Goal: Task Accomplishment & Management: Use online tool/utility

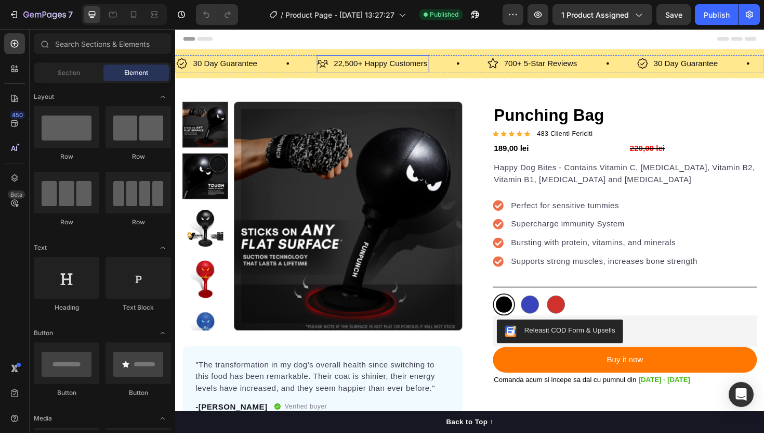
click at [434, 67] on p "22,500+ Happy Customers" at bounding box center [392, 65] width 99 height 15
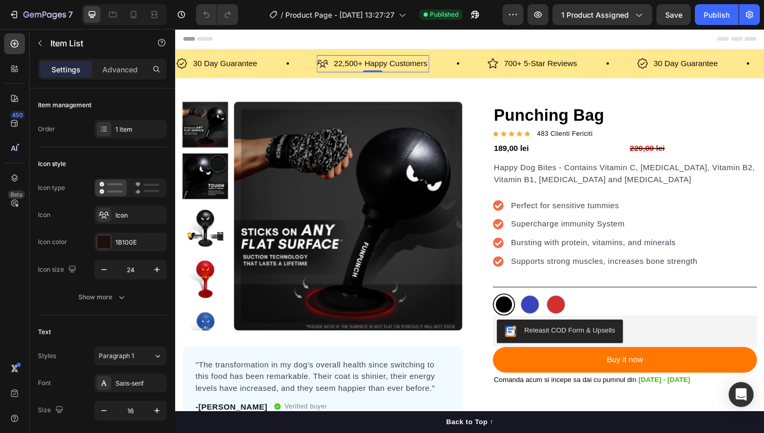
click at [134, 60] on div "Settings Advanced" at bounding box center [102, 69] width 129 height 21
click at [132, 69] on p "Advanced" at bounding box center [119, 69] width 35 height 11
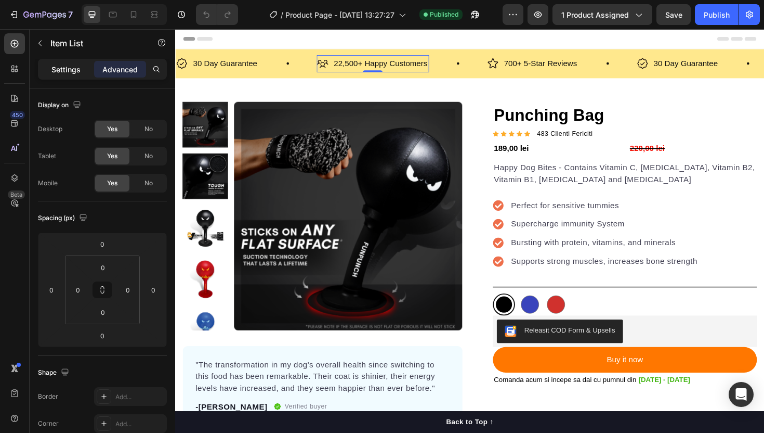
click at [68, 73] on p "Settings" at bounding box center [65, 69] width 29 height 11
type input "8"
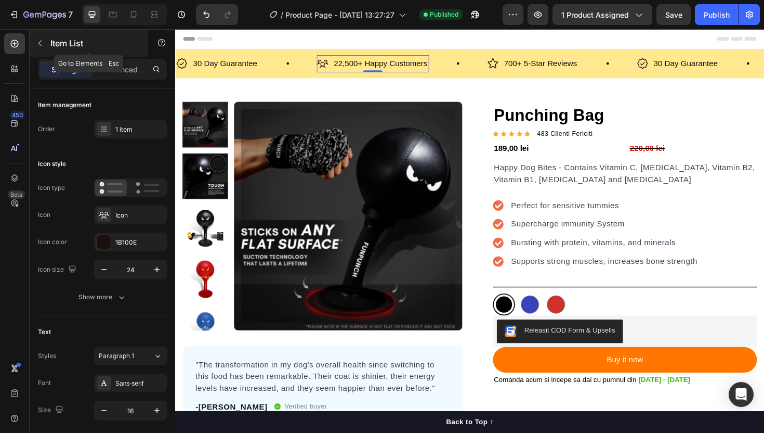
click at [40, 45] on icon "button" at bounding box center [40, 43] width 8 height 8
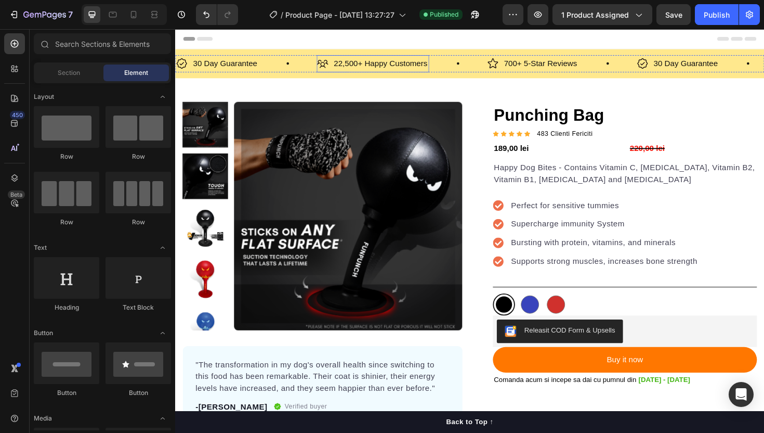
click at [355, 73] on div "22,500+ Happy Customers" at bounding box center [393, 66] width 102 height 18
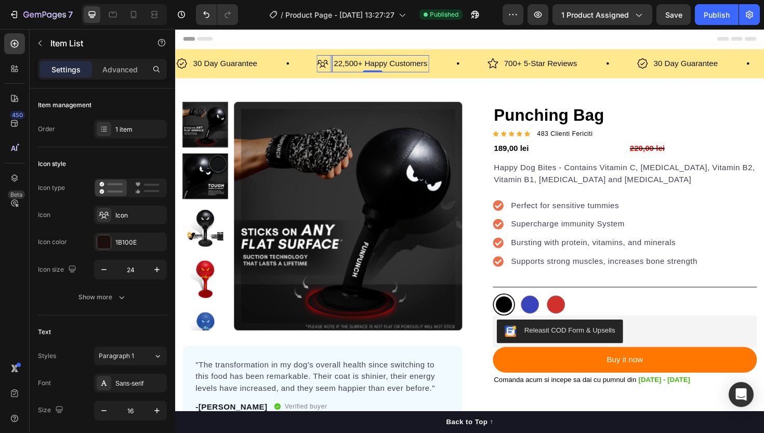
click at [363, 71] on p "22,500+ Happy Customers" at bounding box center [392, 65] width 99 height 15
click at [324, 70] on div "30 Day Guarantee Item List" at bounding box center [250, 66] width 149 height 18
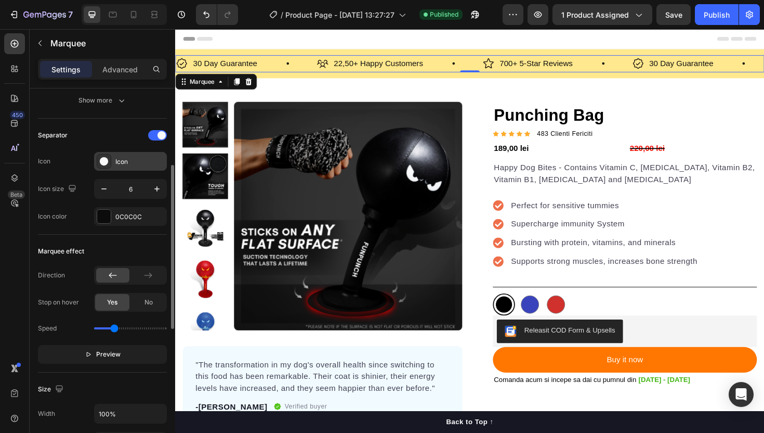
scroll to position [477, 0]
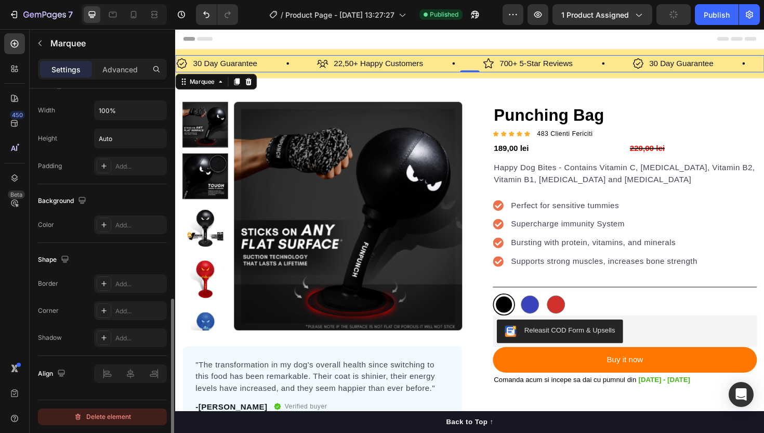
click at [128, 417] on div "Delete element" at bounding box center [102, 416] width 57 height 12
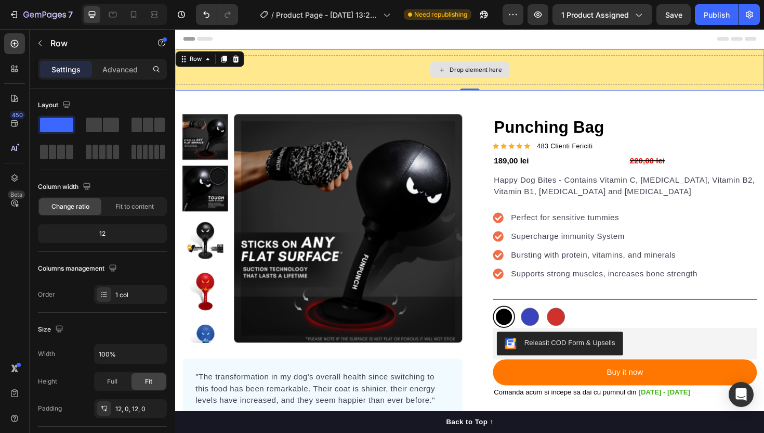
click at [422, 85] on div "Drop element here" at bounding box center [487, 72] width 624 height 31
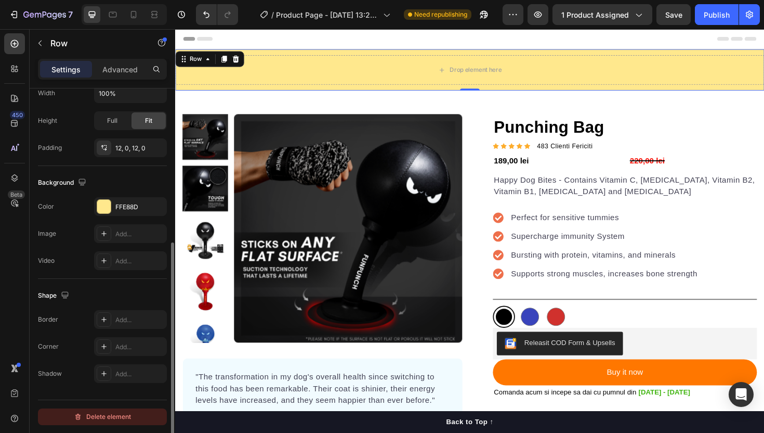
click at [112, 415] on div "Delete element" at bounding box center [102, 416] width 57 height 12
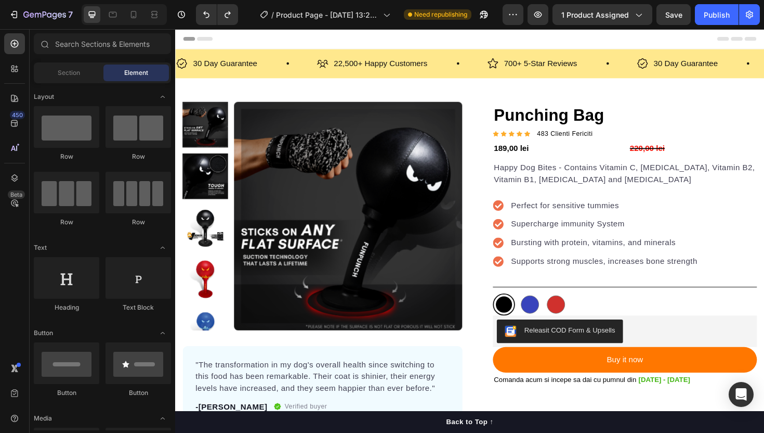
drag, startPoint x: 850, startPoint y: 46, endPoint x: 693, endPoint y: 35, distance: 157.4
click at [538, 11] on icon "button" at bounding box center [538, 14] width 10 height 10
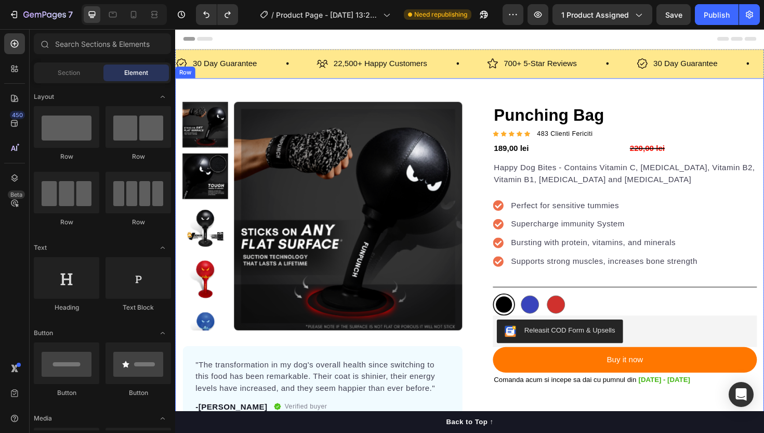
click at [455, 82] on div "Product Images "The transformation in my dog's overall health since switching t…" at bounding box center [487, 285] width 624 height 409
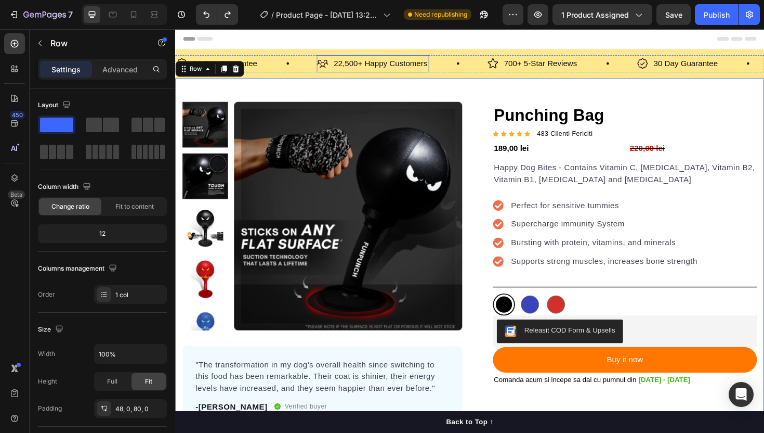
click at [430, 59] on p "22,500+ Happy Customers" at bounding box center [392, 65] width 99 height 15
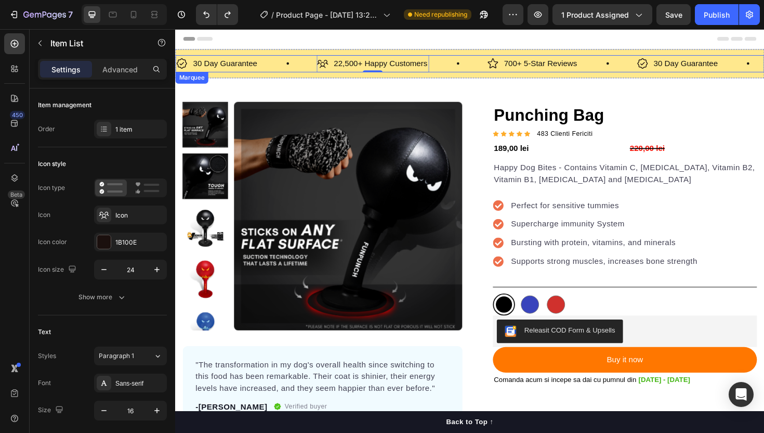
click at [476, 72] on div "22,500+ Happy Customers Item List 0" at bounding box center [415, 66] width 180 height 18
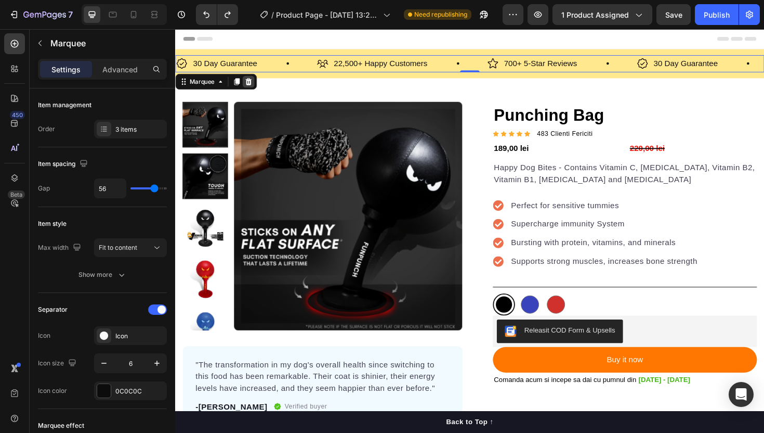
click at [252, 83] on icon at bounding box center [253, 84] width 7 height 7
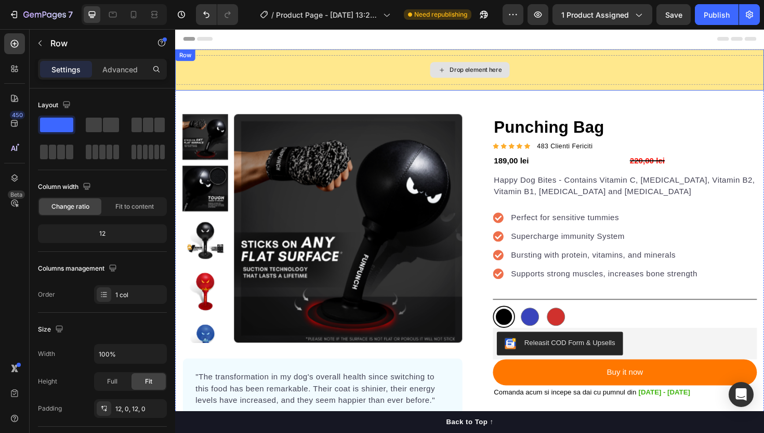
click at [387, 77] on div "Drop element here" at bounding box center [487, 72] width 624 height 31
click at [244, 57] on div at bounding box center [239, 61] width 12 height 12
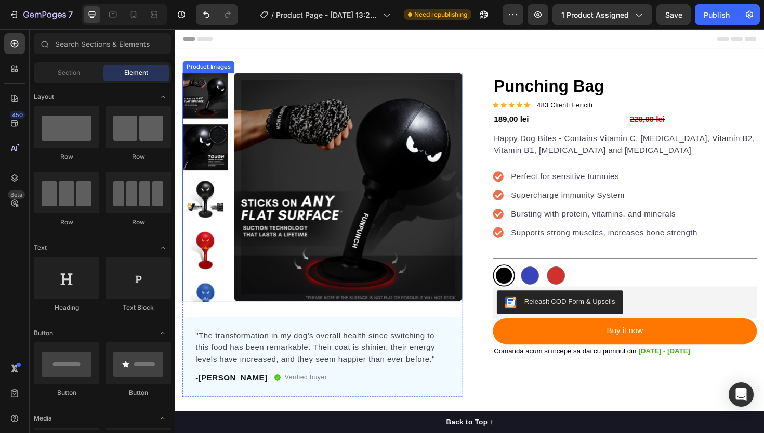
click at [209, 98] on img at bounding box center [207, 99] width 48 height 48
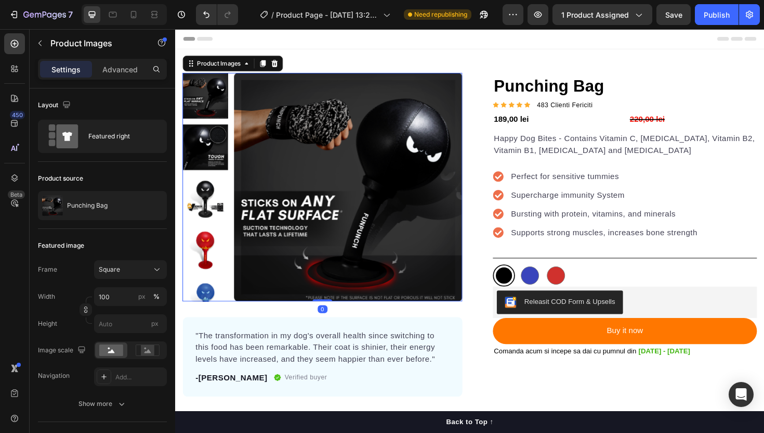
click at [307, 149] on img at bounding box center [359, 196] width 242 height 242
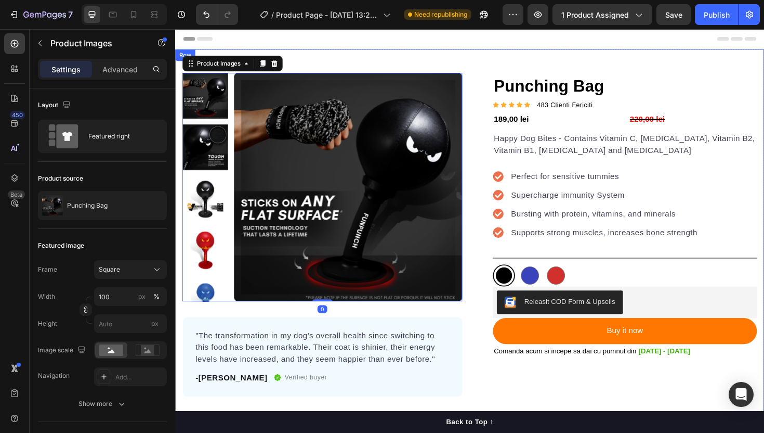
click at [433, 58] on div "Product Images 0 "The transformation in my dog's overall health since switching…" at bounding box center [487, 254] width 624 height 409
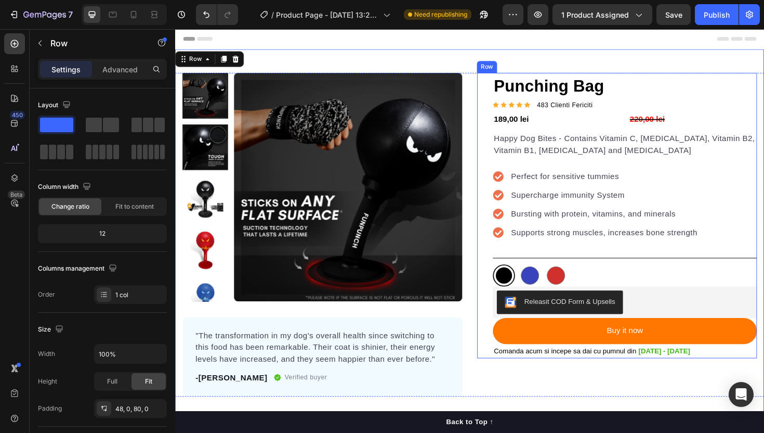
click at [501, 375] on div "Punching Bag Product Title Icon Icon Icon Icon Icon Icon List Hoz 483 Clienti F…" at bounding box center [643, 226] width 296 height 302
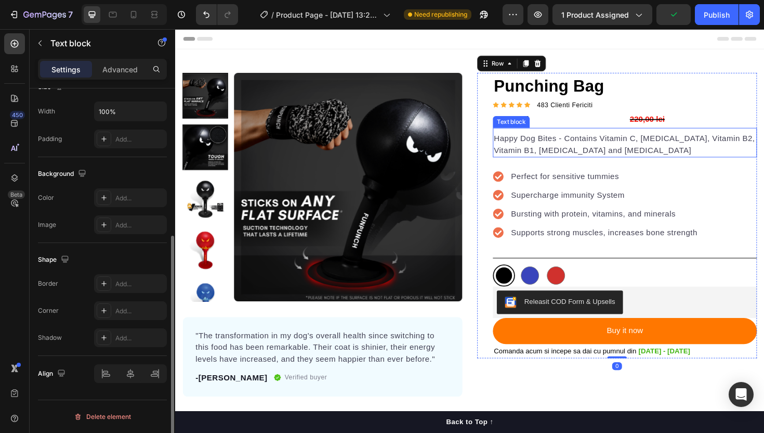
click at [607, 153] on p "Happy Dog Bites - Contains Vitamin C, [MEDICAL_DATA], Vitamin B2, Vitamin B1, […" at bounding box center [652, 151] width 278 height 25
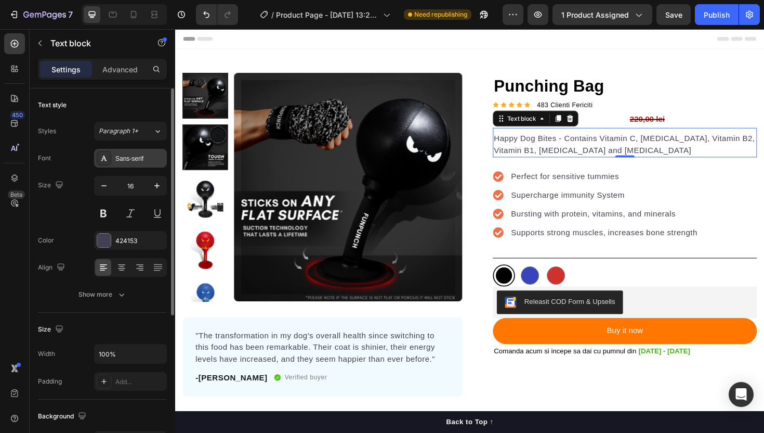
click at [135, 158] on div "Sans-serif" at bounding box center [139, 158] width 49 height 9
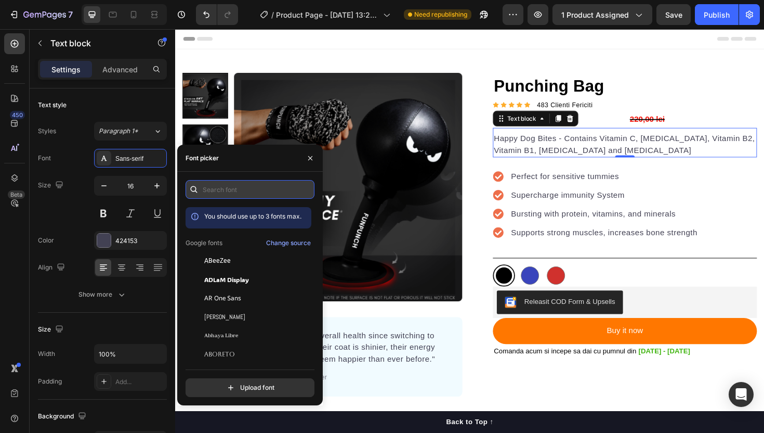
click at [265, 189] on input "text" at bounding box center [250, 189] width 129 height 19
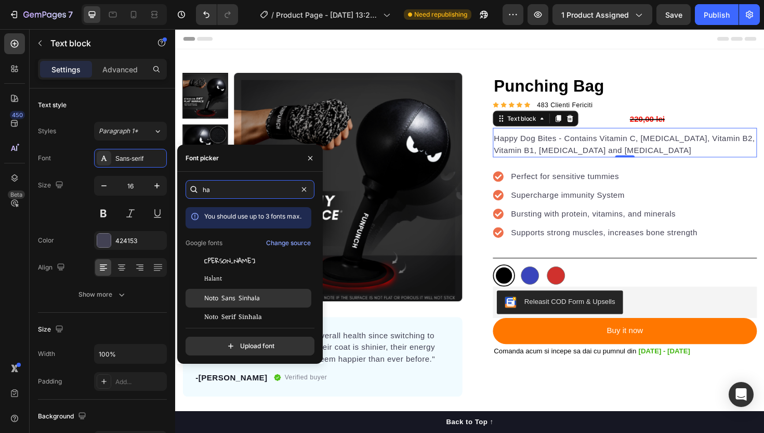
type input "h"
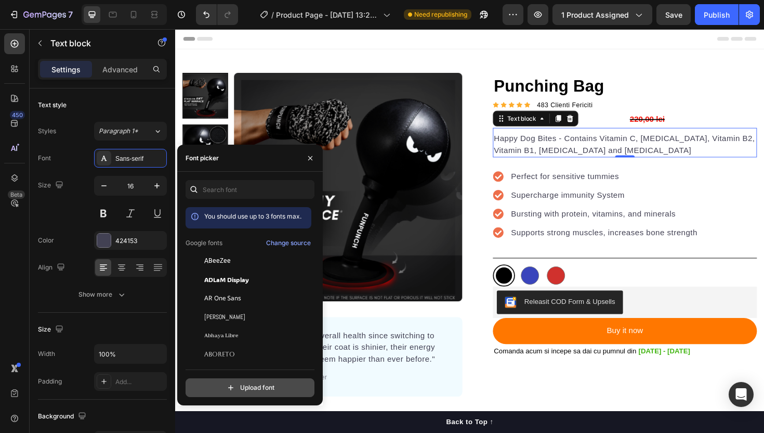
click at [269, 391] on input "file" at bounding box center [272, 388] width 260 height 18
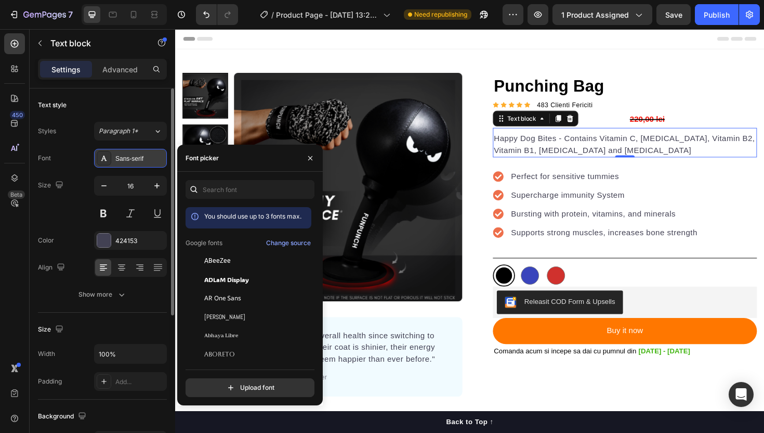
click at [134, 156] on div "Sans-serif" at bounding box center [139, 158] width 49 height 9
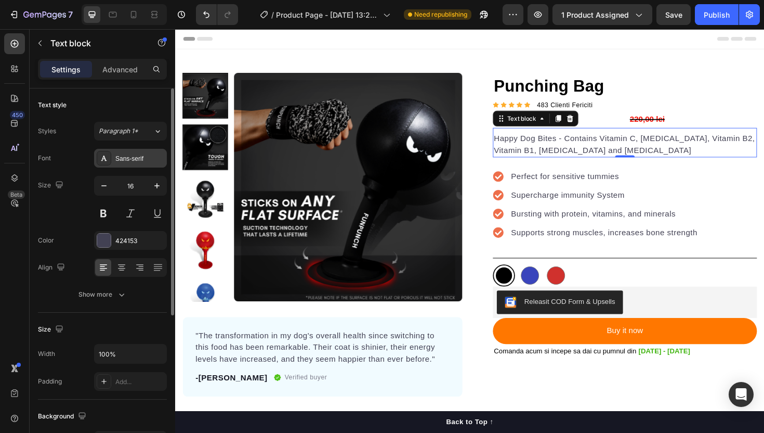
click at [134, 156] on div "Sans-serif" at bounding box center [139, 158] width 49 height 9
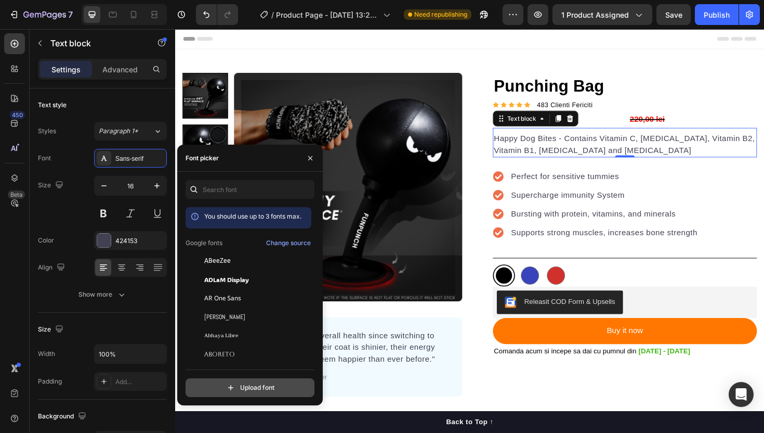
click at [253, 383] on input "file" at bounding box center [272, 388] width 260 height 18
type input "C:\fakepath\HalenoirCompact-BlackObl.otf"
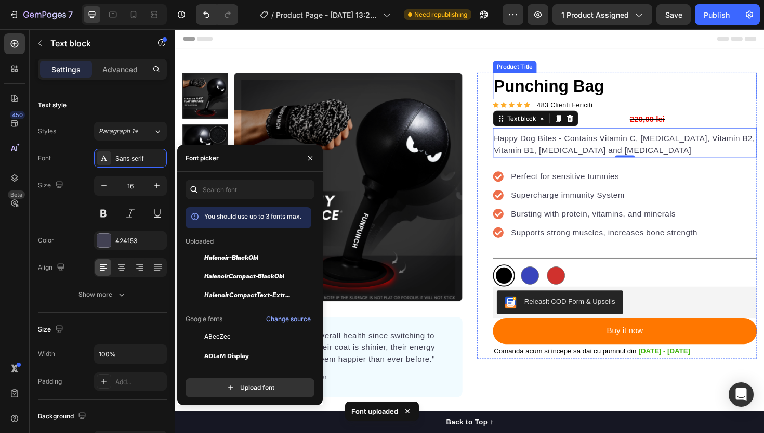
click at [598, 94] on h1 "Punching Bag" at bounding box center [652, 89] width 280 height 28
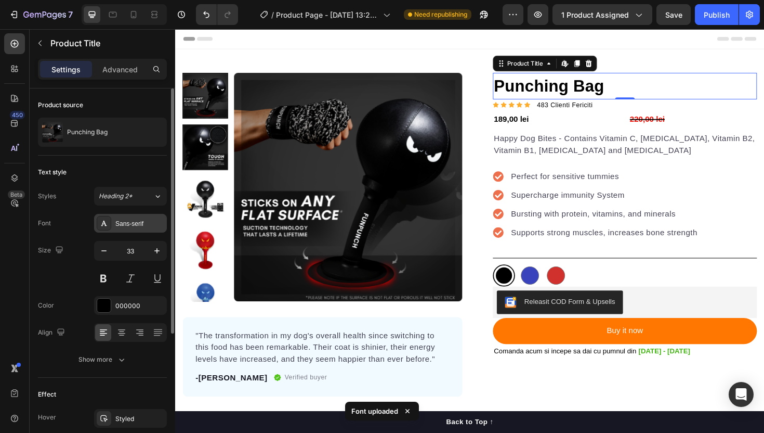
click at [135, 227] on div "Sans-serif" at bounding box center [139, 223] width 49 height 9
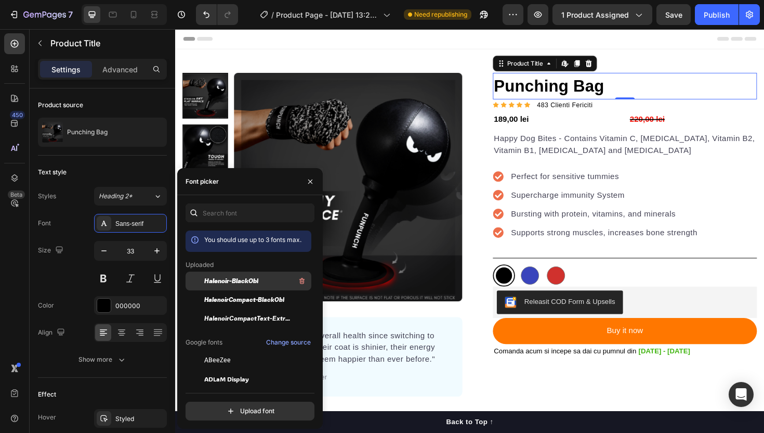
click at [261, 281] on div "Halenoir-BlackObl" at bounding box center [256, 281] width 105 height 12
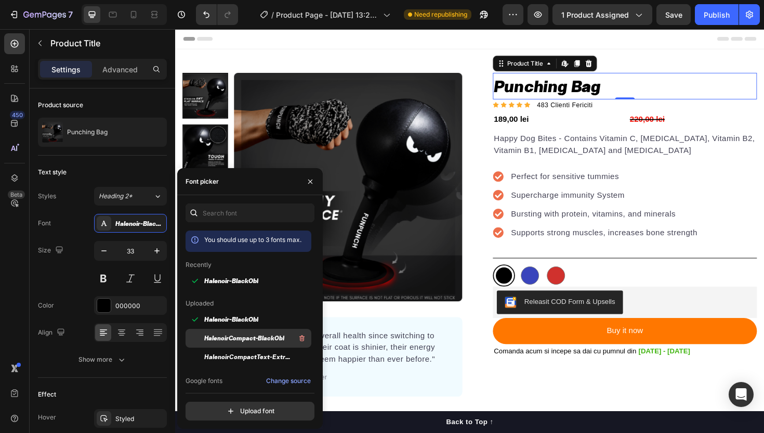
click at [242, 335] on span "HalenoirCompact-BlackObl" at bounding box center [244, 337] width 80 height 9
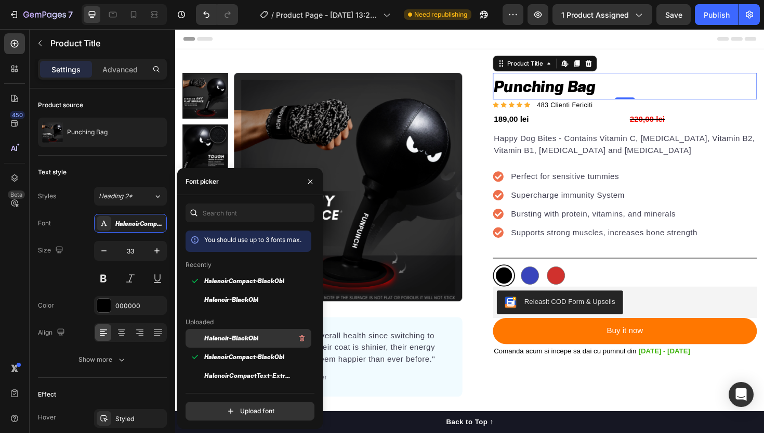
scroll to position [19, 0]
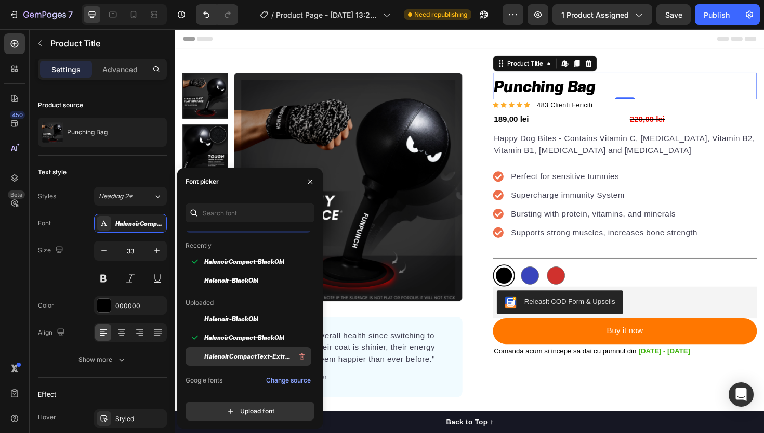
click at [246, 356] on span "HalenoirCompactText-ExtraBoldObl" at bounding box center [247, 356] width 86 height 9
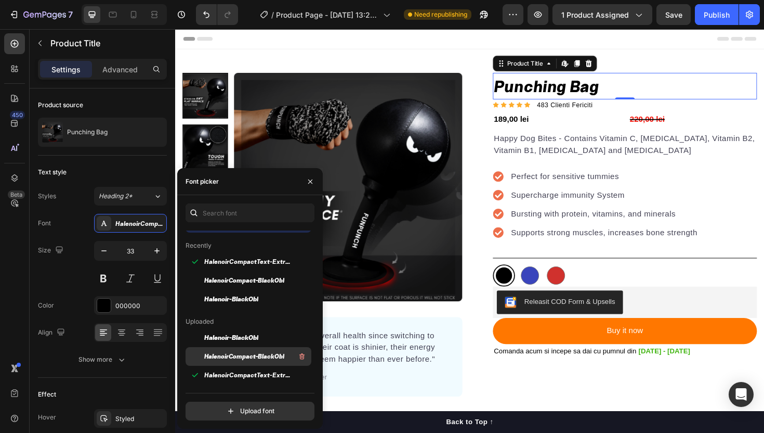
click at [240, 350] on div "HalenoirCompact-BlackObl" at bounding box center [256, 356] width 105 height 12
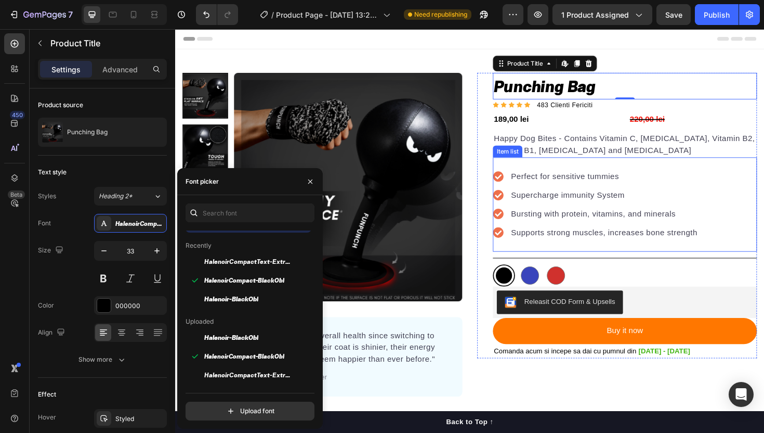
click at [733, 180] on div "Perfect for sensitive tummies Supercharge immunity System Bursting with protein…" at bounding box center [652, 215] width 280 height 100
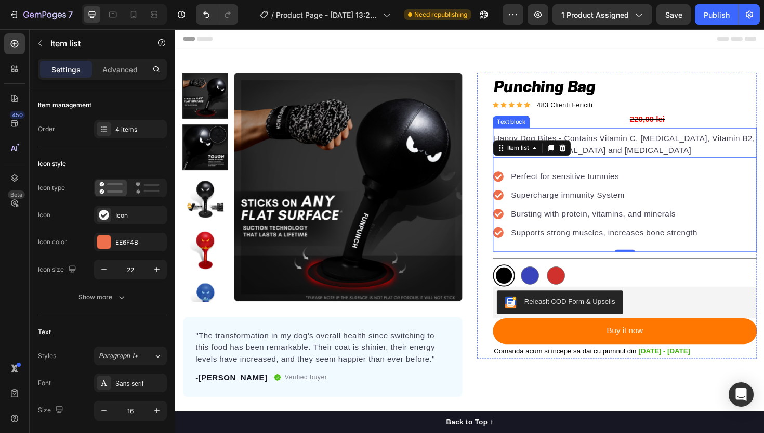
click at [627, 144] on p "Happy Dog Bites - Contains Vitamin C, [MEDICAL_DATA], Vitamin B2, Vitamin B1, […" at bounding box center [652, 151] width 278 height 25
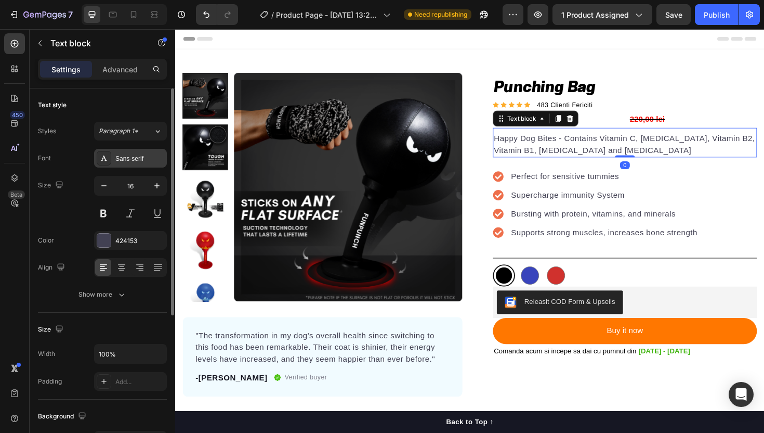
click at [130, 150] on div "Sans-serif" at bounding box center [130, 158] width 73 height 19
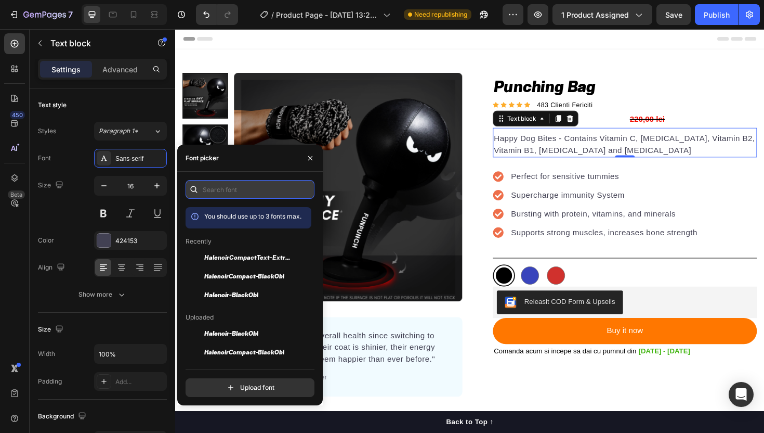
click at [242, 191] on input "text" at bounding box center [250, 189] width 129 height 19
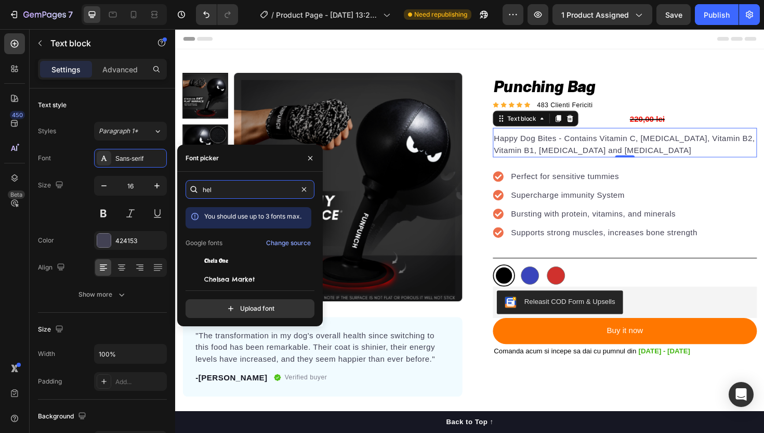
type input "hel"
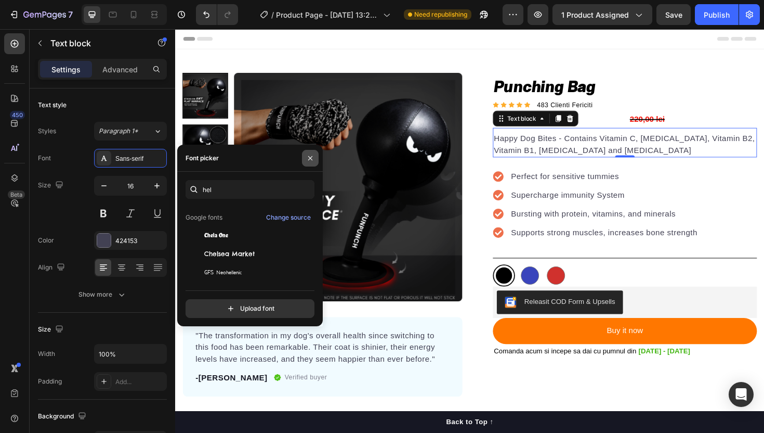
click at [310, 160] on icon "button" at bounding box center [310, 158] width 8 height 8
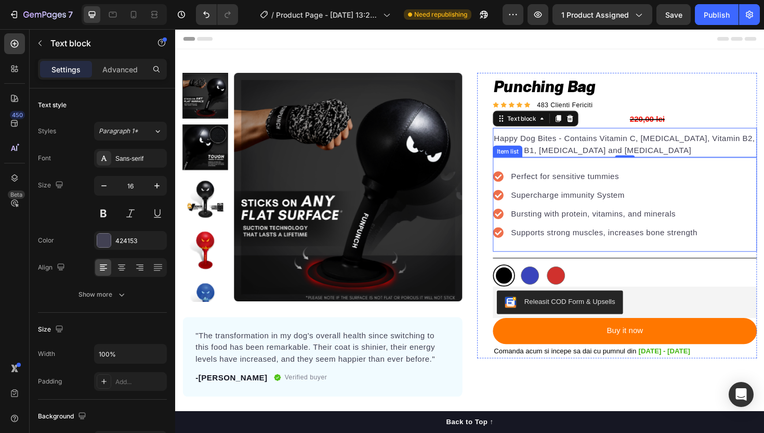
click at [576, 186] on p "Perfect for sensitive tummies" at bounding box center [630, 185] width 198 height 12
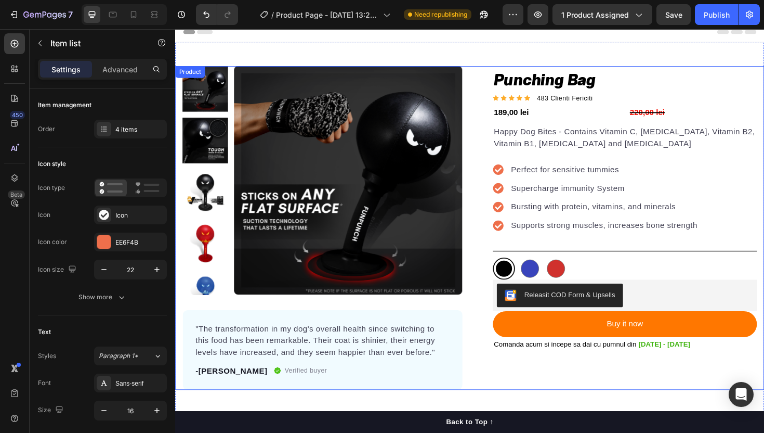
scroll to position [0, 0]
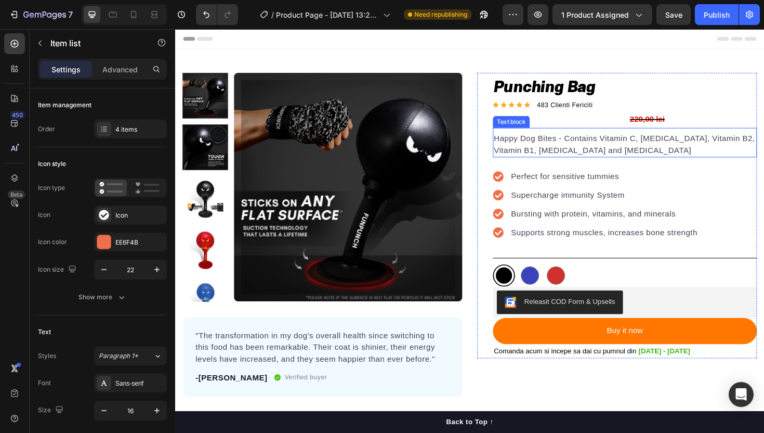
click at [610, 154] on p "Happy Dog Bites - Contains Vitamin C, [MEDICAL_DATA], Vitamin B2, Vitamin B1, […" at bounding box center [652, 151] width 278 height 25
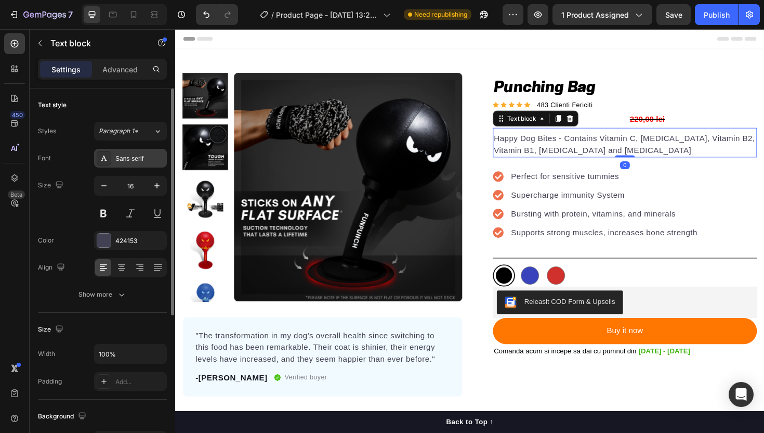
click at [133, 159] on div "Sans-serif" at bounding box center [139, 158] width 49 height 9
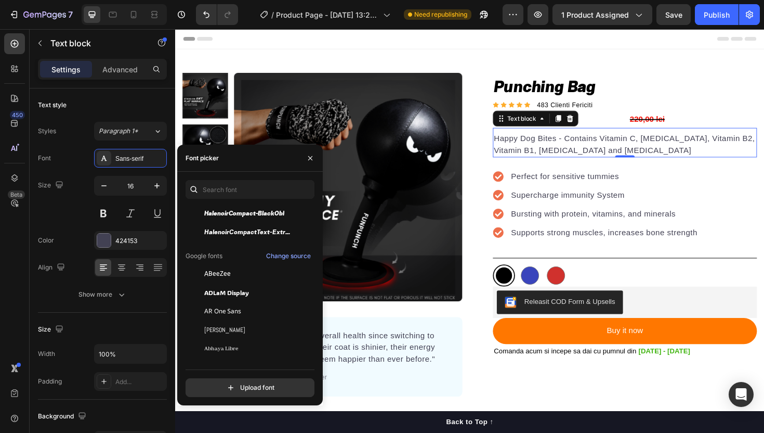
scroll to position [202, 0]
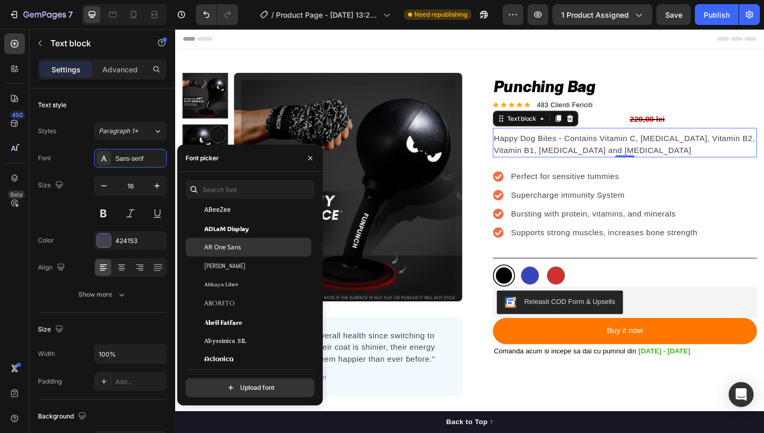
click at [258, 248] on div "AR One Sans" at bounding box center [256, 246] width 105 height 9
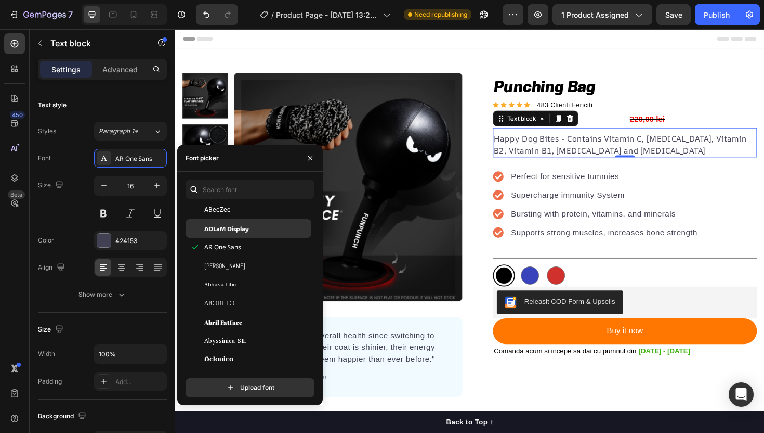
click at [259, 232] on div "ADLaM Display" at bounding box center [256, 228] width 105 height 9
click at [259, 233] on div "ADLaM Display" at bounding box center [249, 228] width 126 height 19
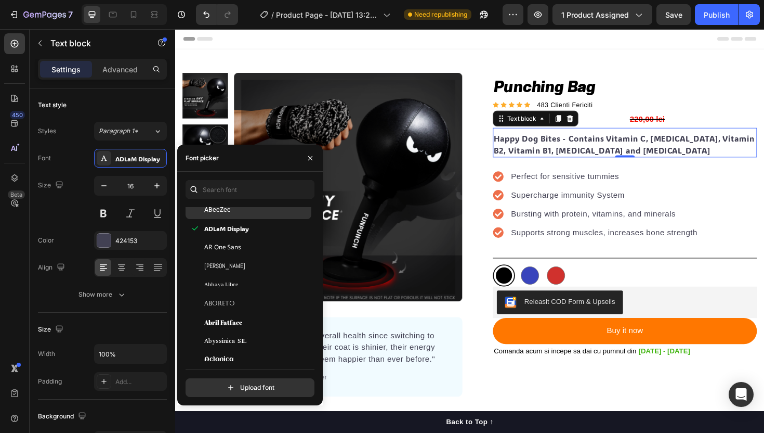
click at [259, 207] on div "ABeeZee" at bounding box center [256, 209] width 105 height 9
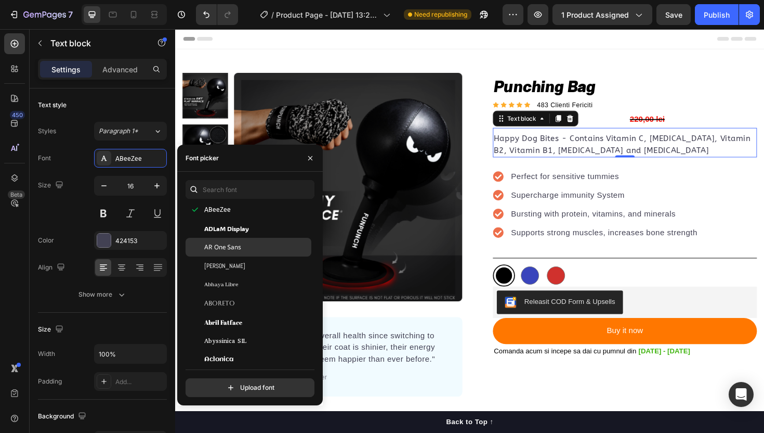
click at [262, 249] on div "AR One Sans" at bounding box center [256, 246] width 105 height 9
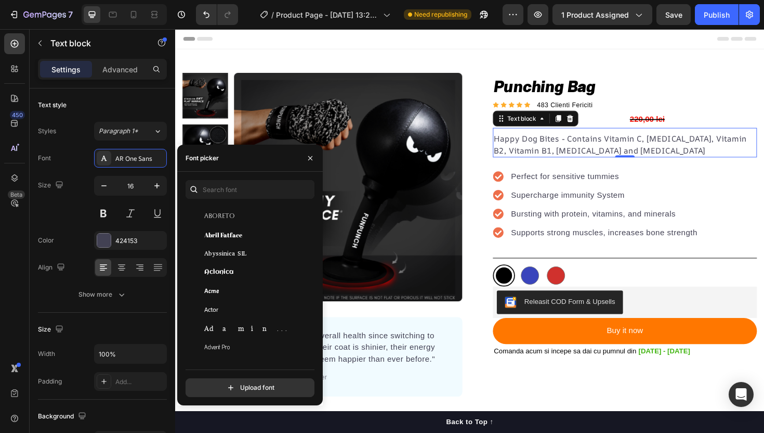
scroll to position [298, 0]
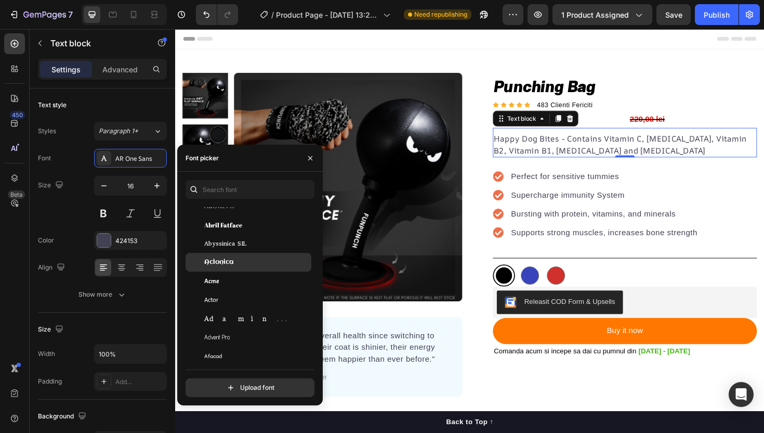
click at [255, 262] on div "Aclonica" at bounding box center [256, 261] width 105 height 9
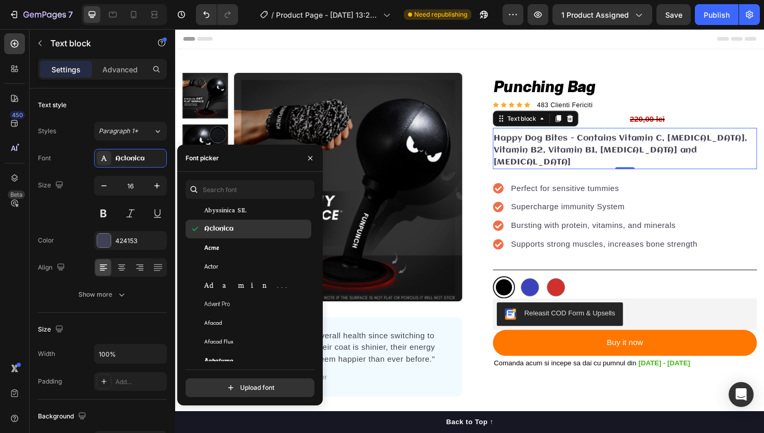
scroll to position [339, 0]
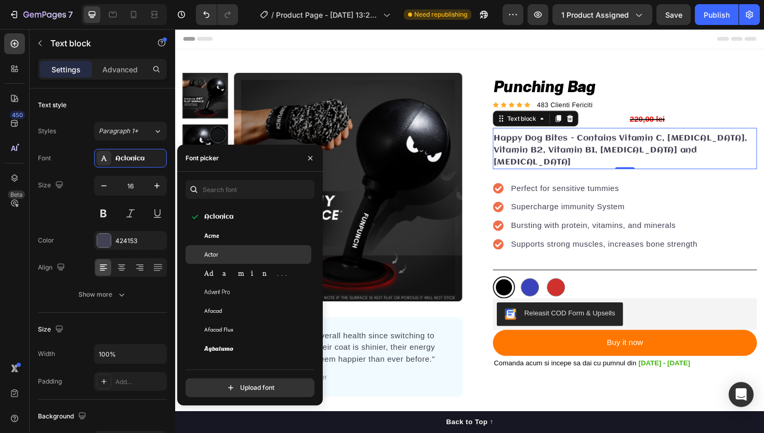
click at [255, 258] on div "Actor" at bounding box center [256, 254] width 105 height 9
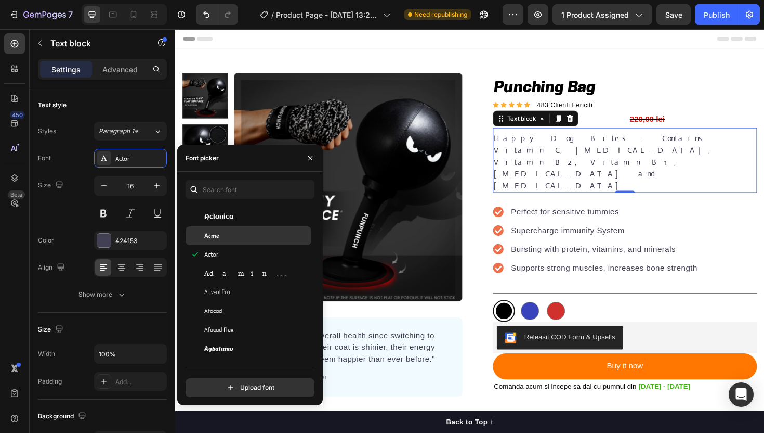
click at [256, 237] on div "Acme" at bounding box center [256, 235] width 105 height 9
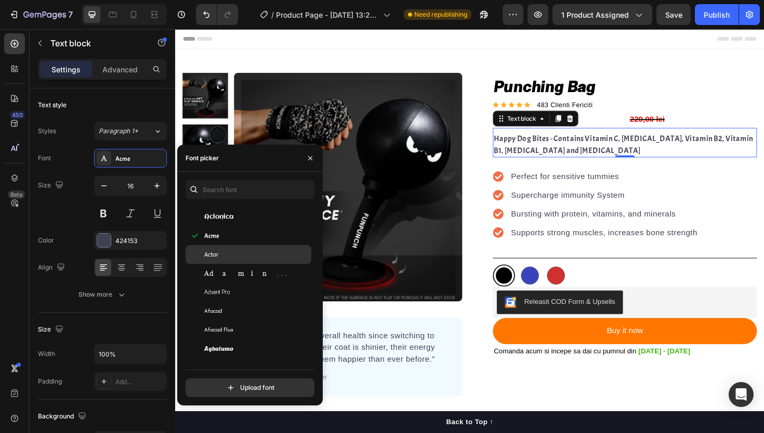
click at [255, 256] on div "Actor" at bounding box center [256, 254] width 105 height 9
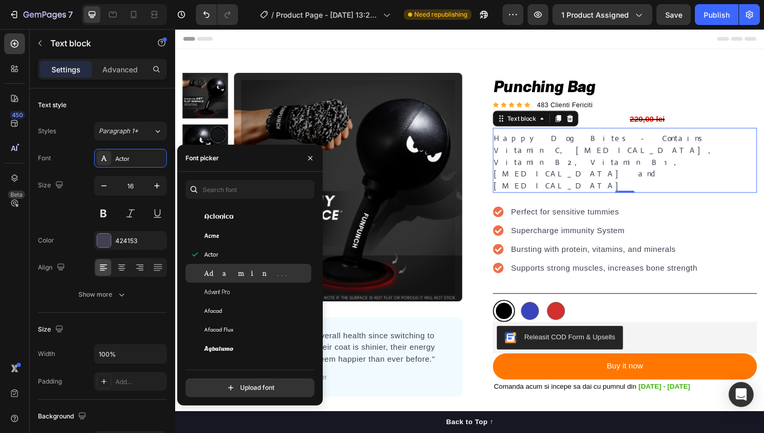
click at [252, 276] on div "Adamina" at bounding box center [256, 272] width 105 height 9
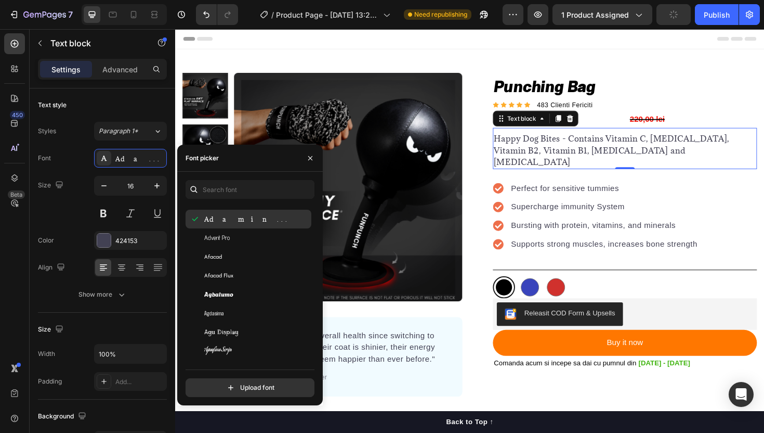
click at [252, 276] on div "Afacad Flux" at bounding box center [256, 274] width 105 height 9
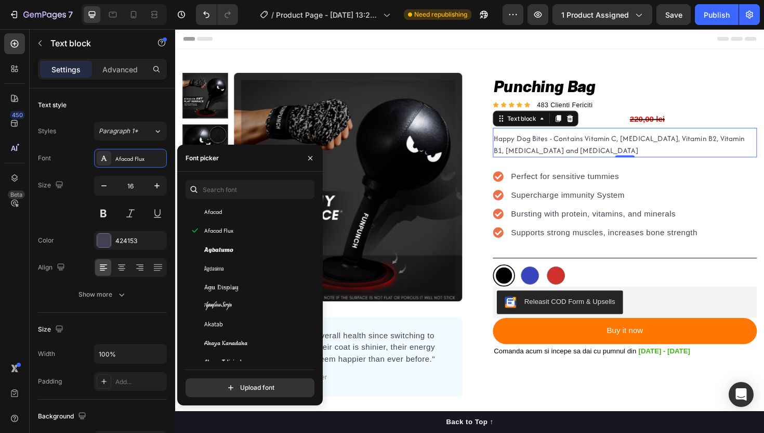
click at [252, 276] on div "Agdasima" at bounding box center [249, 267] width 126 height 19
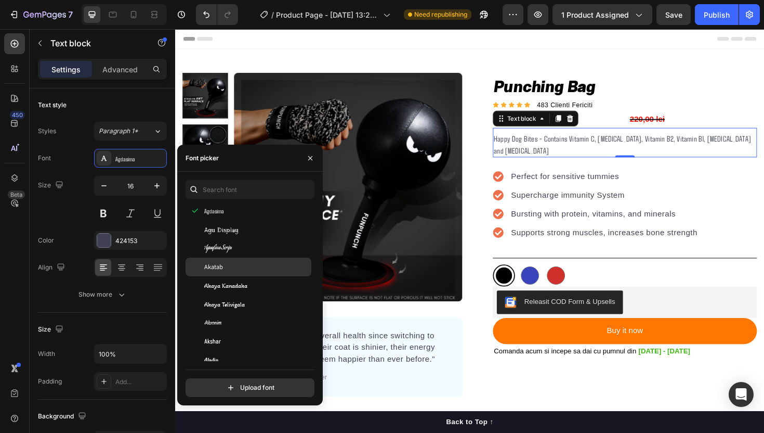
scroll to position [496, 0]
click at [250, 264] on div "Akatab" at bounding box center [256, 266] width 105 height 9
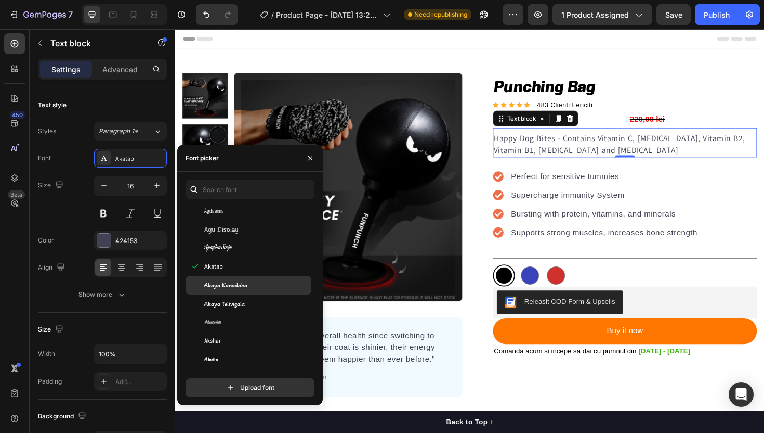
click at [250, 281] on div "Akaya Kanadaka" at bounding box center [256, 284] width 105 height 9
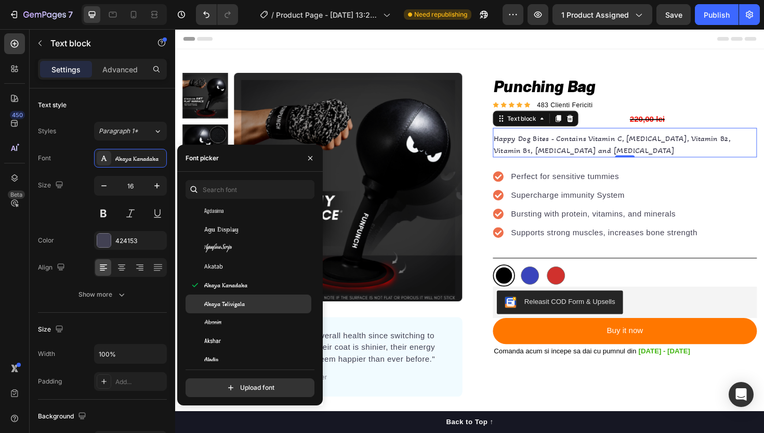
click at [248, 301] on div "Akaya Telivigala" at bounding box center [256, 303] width 105 height 9
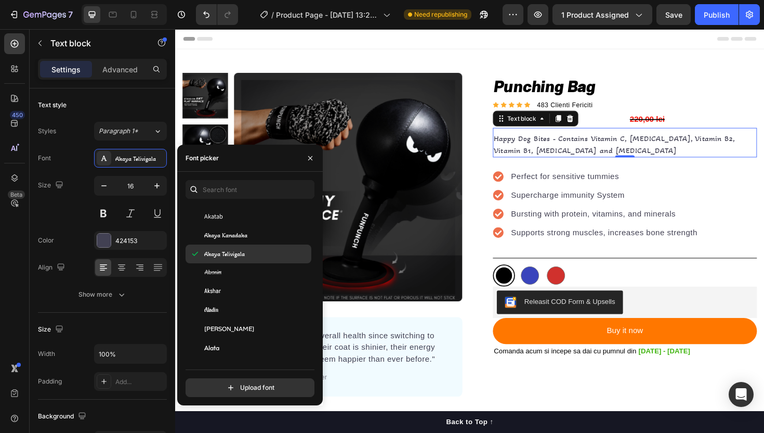
scroll to position [561, 0]
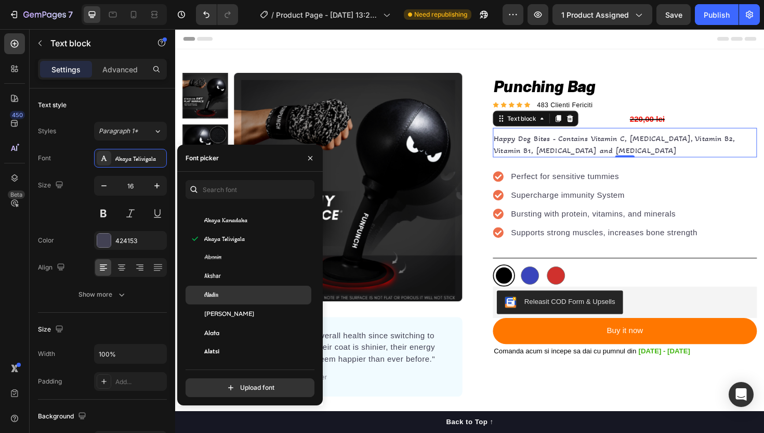
click at [248, 302] on div "Aladin" at bounding box center [249, 294] width 126 height 19
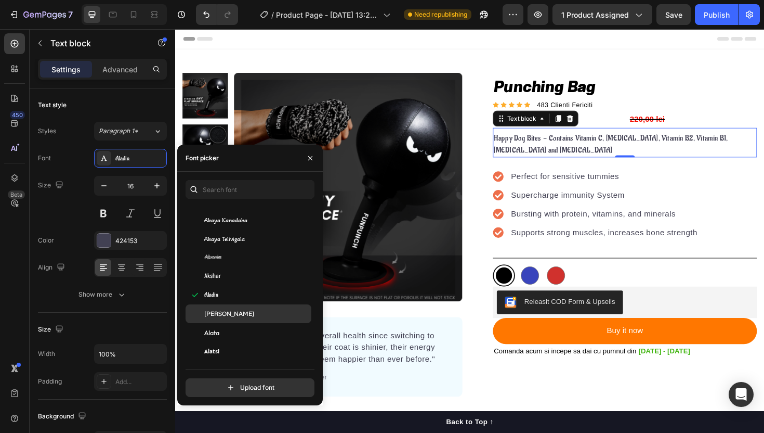
click at [246, 321] on div "[PERSON_NAME]" at bounding box center [249, 313] width 126 height 19
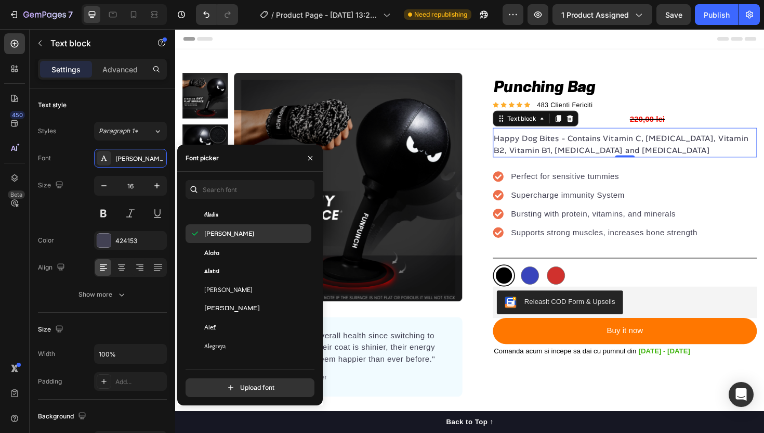
scroll to position [646, 0]
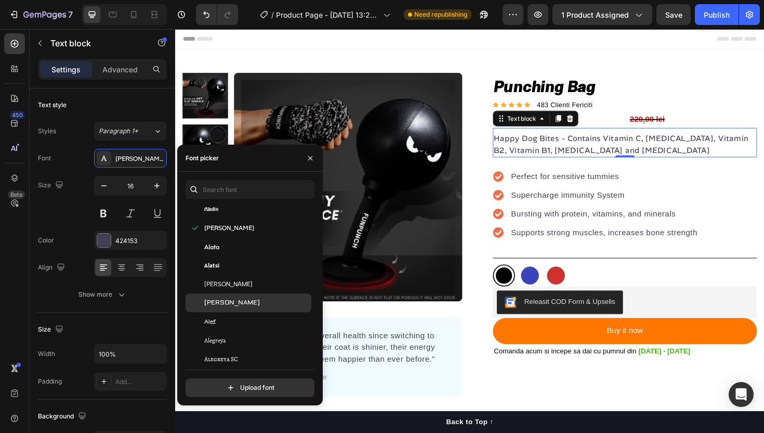
click at [246, 307] on div "[PERSON_NAME]" at bounding box center [249, 302] width 126 height 19
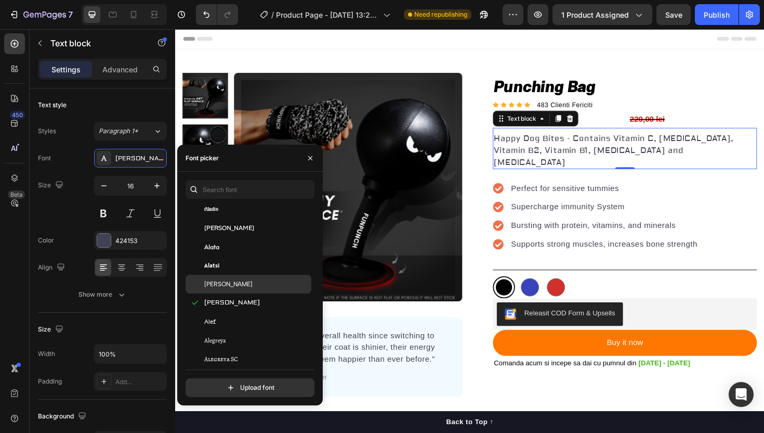
click at [249, 278] on div "[PERSON_NAME]" at bounding box center [249, 284] width 126 height 19
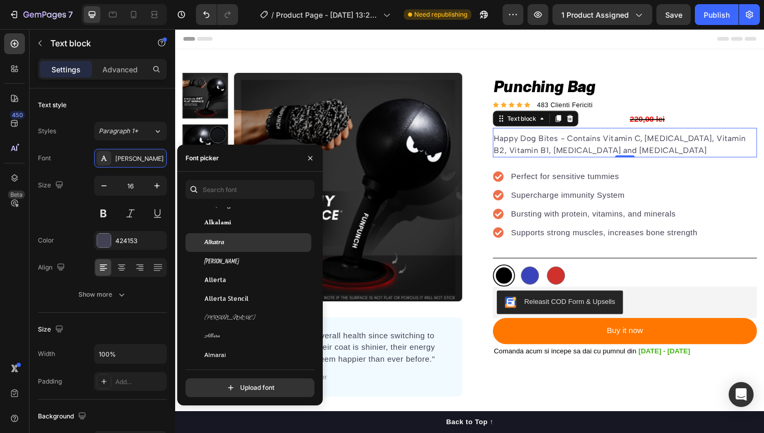
scroll to position [960, 0]
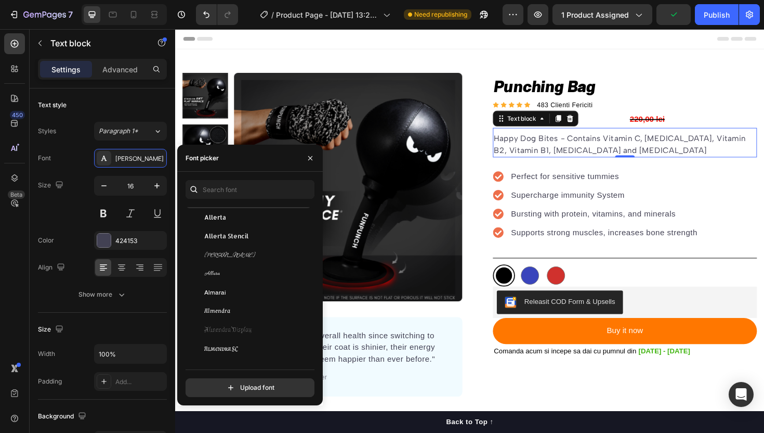
click at [259, 272] on div "Allura" at bounding box center [256, 273] width 105 height 9
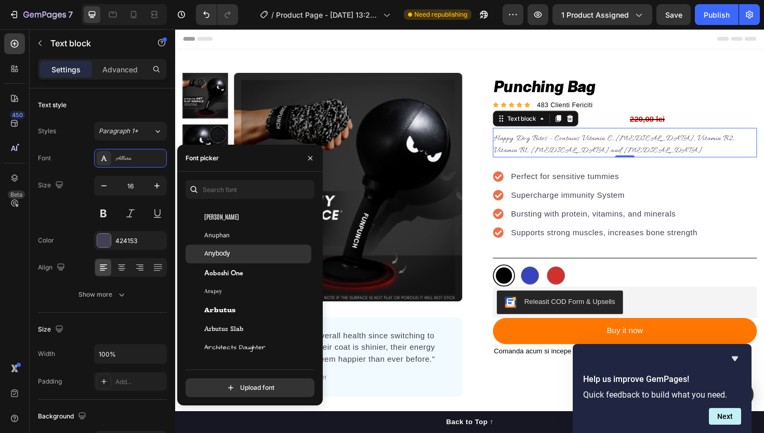
scroll to position [1886, 0]
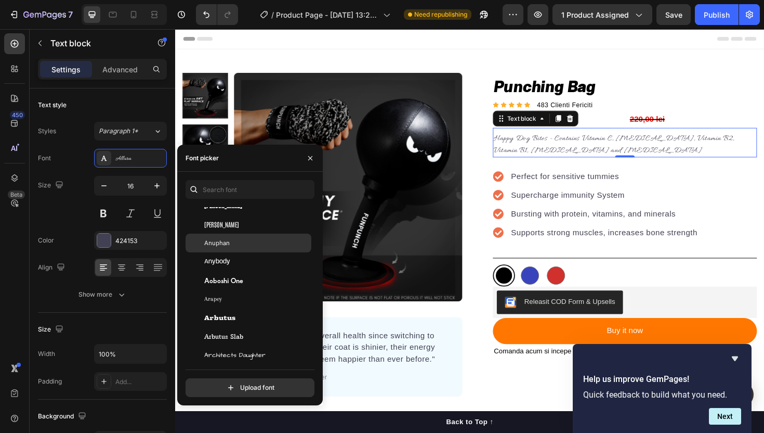
click at [257, 246] on div "Anuphan" at bounding box center [256, 242] width 105 height 9
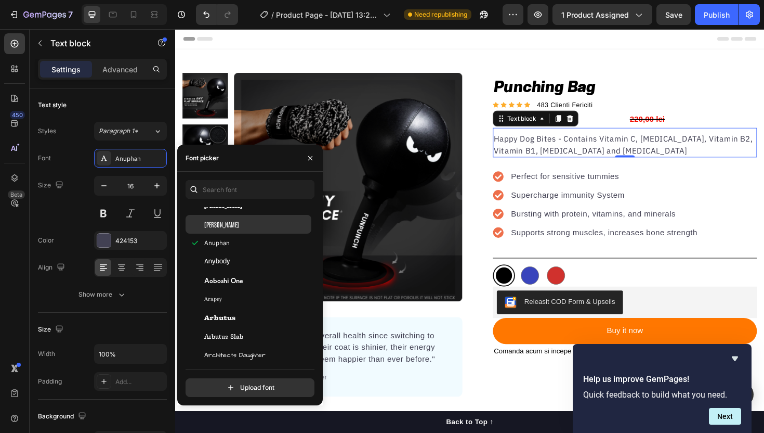
click at [259, 224] on div "[PERSON_NAME]" at bounding box center [256, 223] width 105 height 9
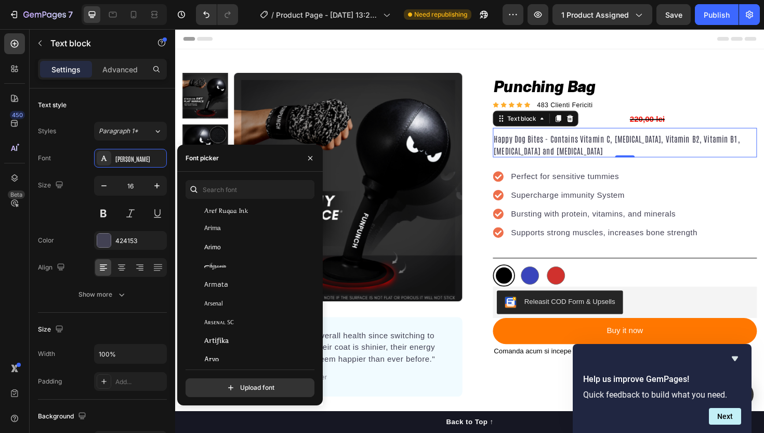
scroll to position [2169, 0]
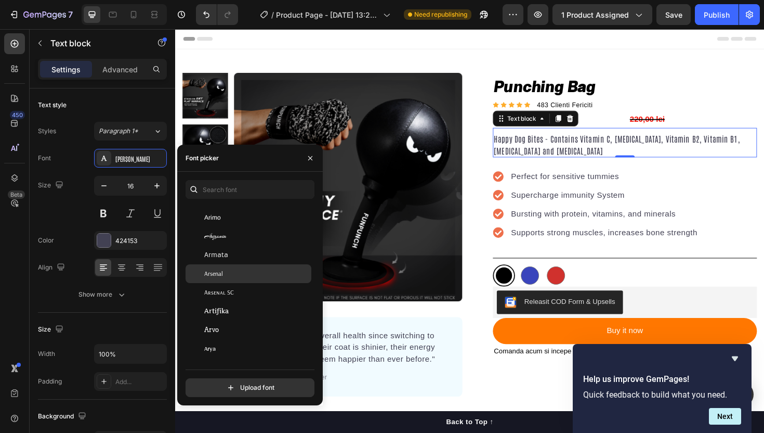
click at [247, 273] on div "Arsenal" at bounding box center [256, 273] width 105 height 9
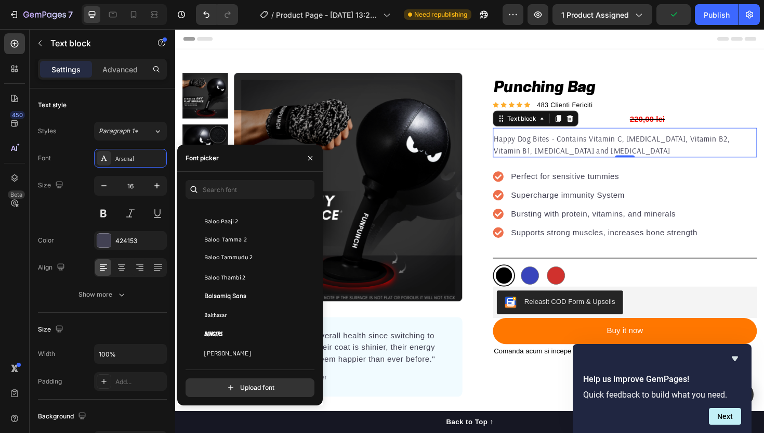
scroll to position [3200, 0]
click at [247, 273] on div "Baloo Thambi 2" at bounding box center [256, 276] width 105 height 9
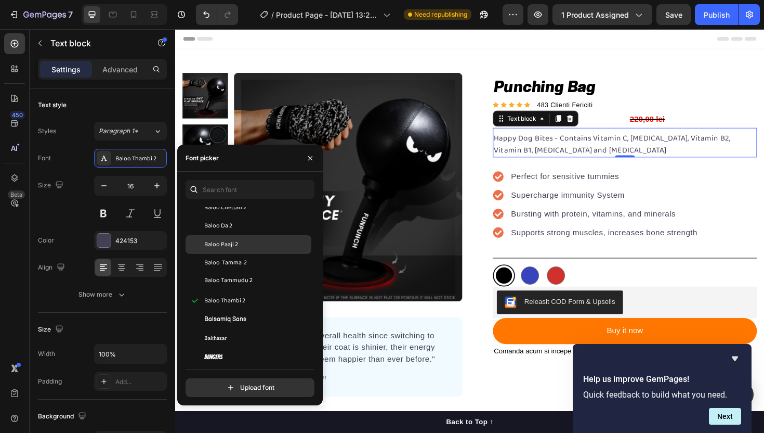
click at [257, 242] on div "Baloo Paaji 2" at bounding box center [256, 244] width 105 height 9
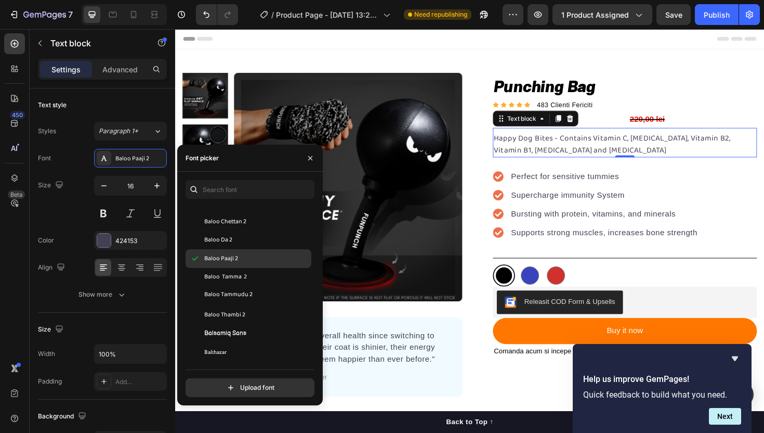
click at [254, 253] on div "Baloo Paaji 2" at bounding box center [249, 258] width 126 height 19
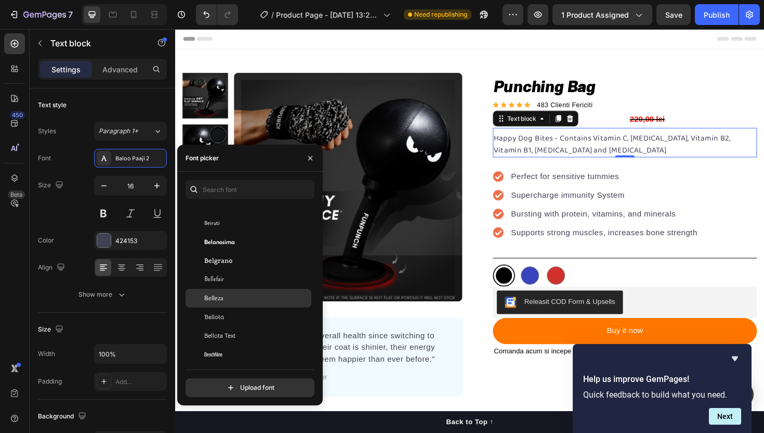
scroll to position [3671, 0]
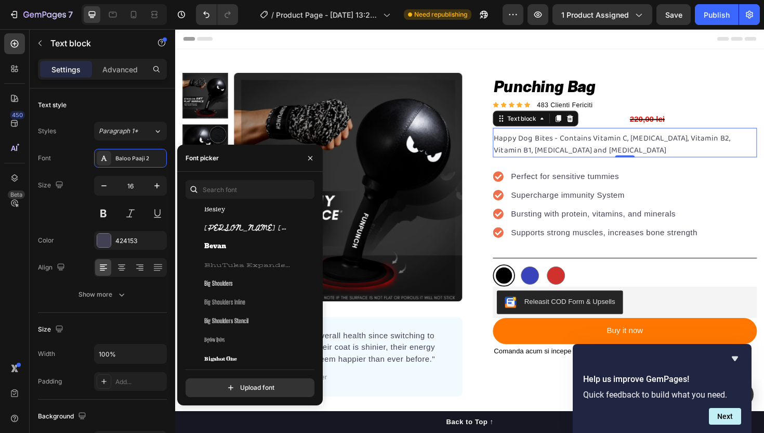
click at [261, 261] on span "BhuTuka Expanded One" at bounding box center [247, 264] width 86 height 9
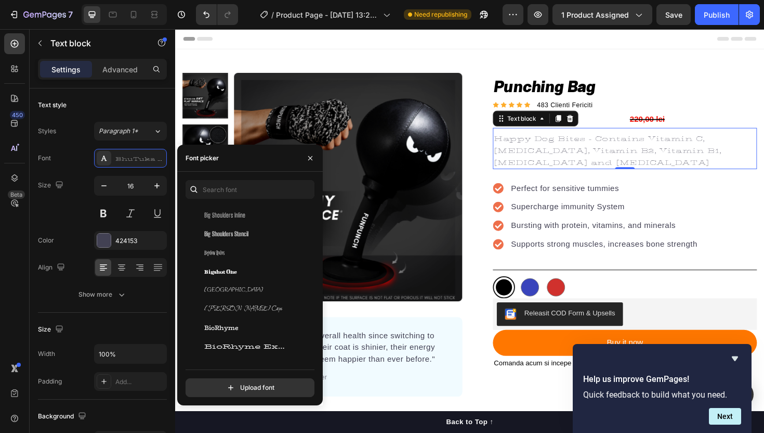
scroll to position [3897, 0]
click at [268, 239] on div "Big Shoulders Stencil" at bounding box center [249, 234] width 126 height 19
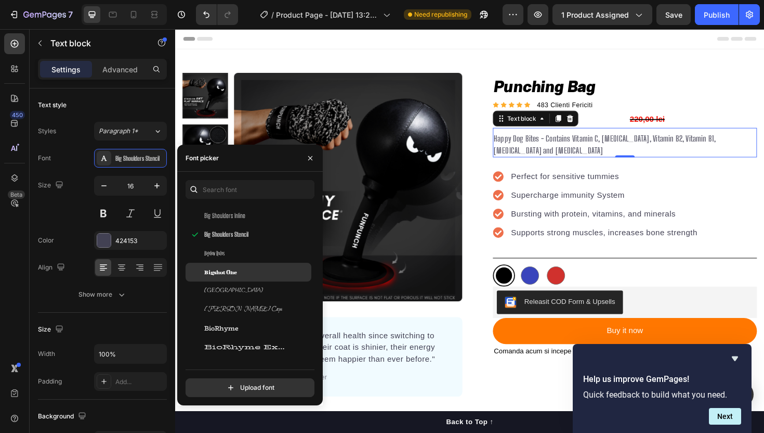
click at [255, 269] on div "Bigshot One" at bounding box center [256, 271] width 105 height 9
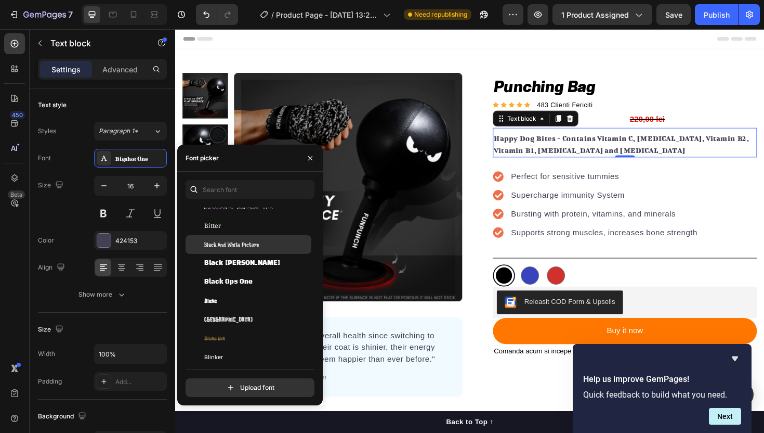
scroll to position [4506, 0]
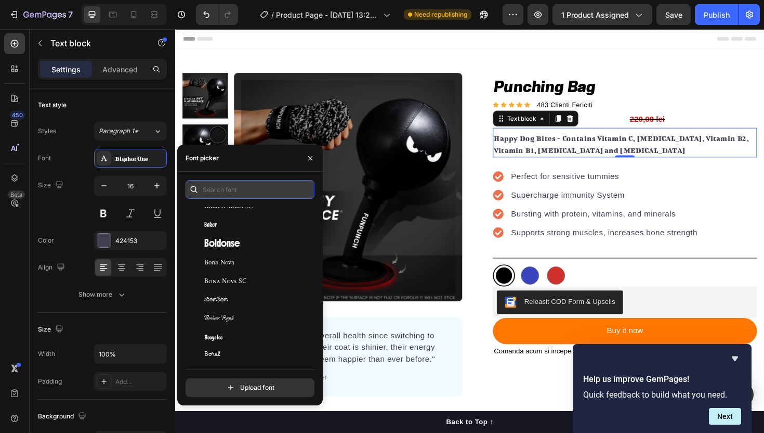
click at [262, 184] on input "text" at bounding box center [250, 189] width 129 height 19
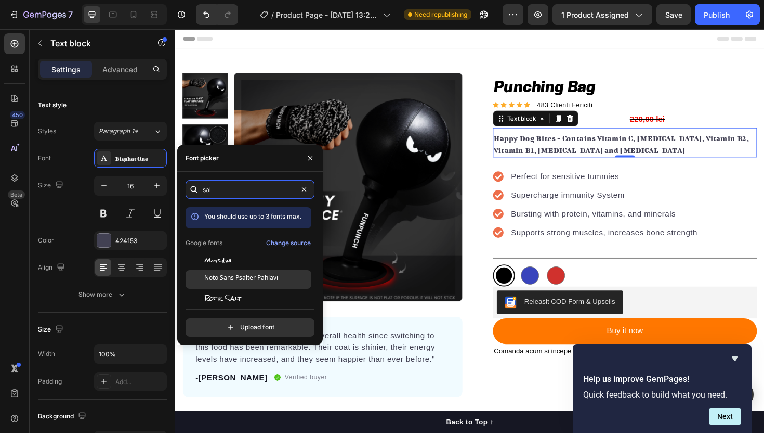
type input "sal"
click at [268, 277] on span "Noto Sans Psalter Pahlavi" at bounding box center [241, 279] width 74 height 9
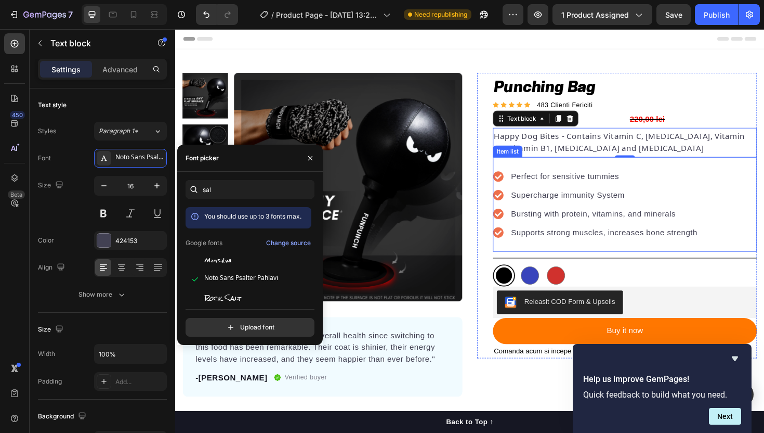
click at [678, 200] on p "Supercharge immunity System" at bounding box center [630, 205] width 198 height 12
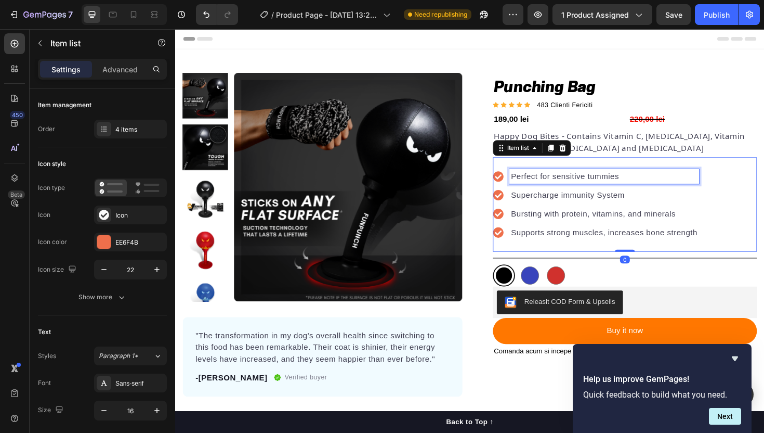
click at [608, 185] on p "Perfect for sensitive tummies" at bounding box center [630, 185] width 198 height 12
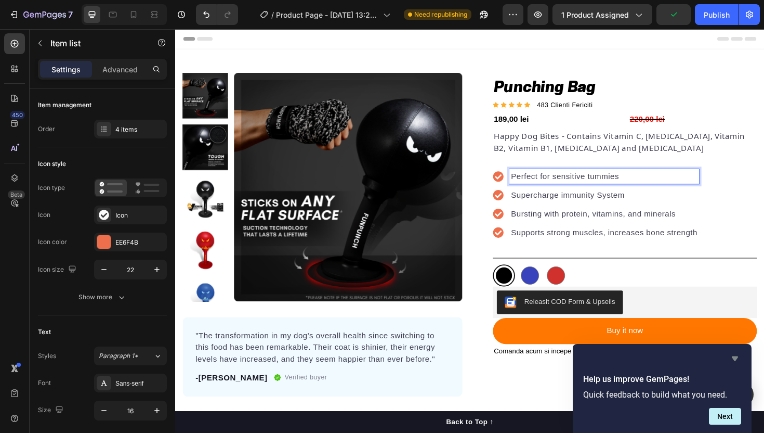
click at [734, 360] on icon "Hide survey" at bounding box center [735, 358] width 12 height 12
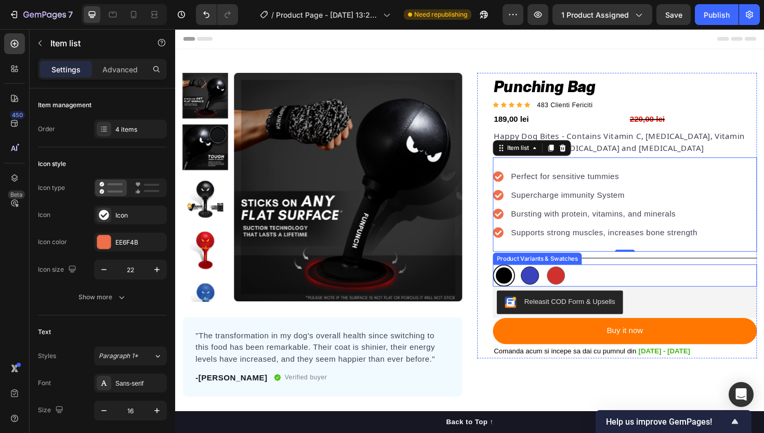
click at [554, 289] on div at bounding box center [550, 289] width 19 height 19
click at [539, 278] on input "Blue Blue" at bounding box center [539, 278] width 1 height 1
radio input "true"
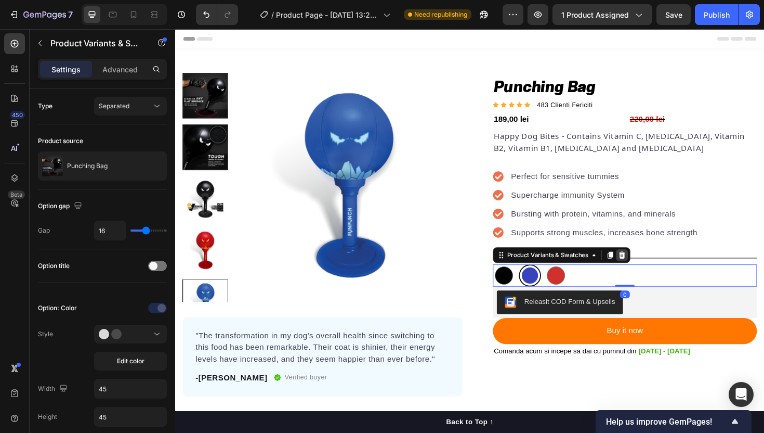
click at [647, 270] on icon at bounding box center [648, 268] width 8 height 8
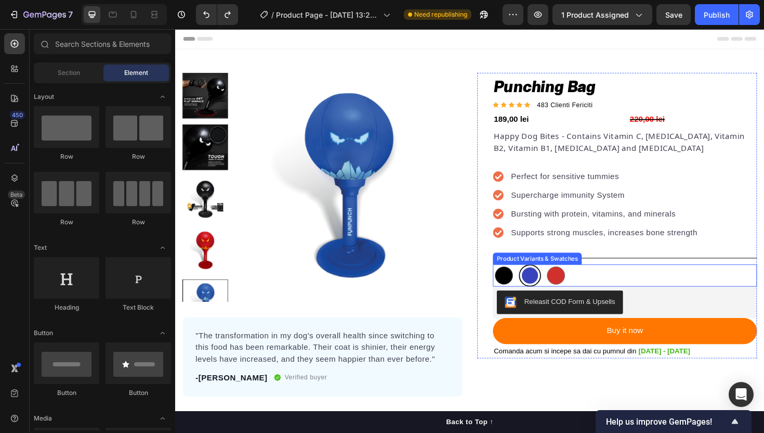
click at [636, 300] on div "Black Black Blue Blue Red Red" at bounding box center [652, 289] width 280 height 23
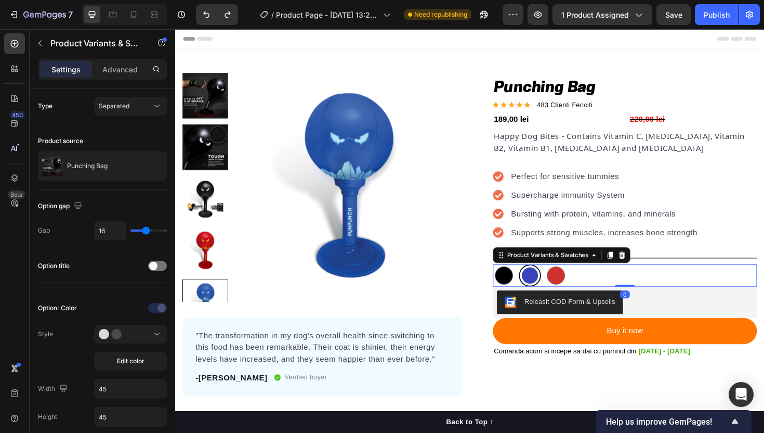
click at [593, 287] on div "Black Black Blue Blue Red Red" at bounding box center [652, 289] width 280 height 23
click at [574, 290] on div at bounding box center [578, 289] width 19 height 19
click at [567, 278] on input "Red Red" at bounding box center [566, 278] width 1 height 1
radio input "true"
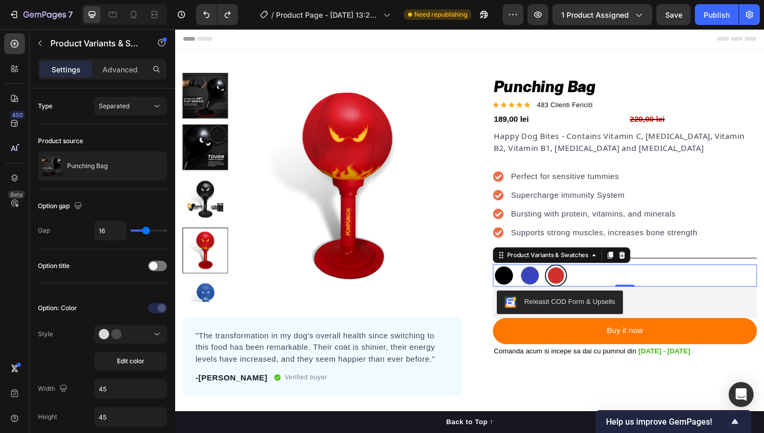
click at [528, 285] on div at bounding box center [523, 289] width 19 height 19
click at [512, 278] on input "Black Black" at bounding box center [511, 278] width 1 height 1
radio input "true"
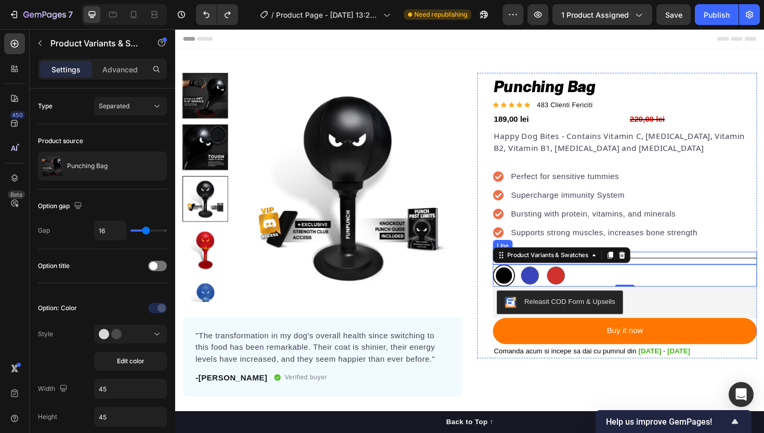
click at [705, 254] on div "Perfect for sensitive tummies Supercharge immunity System Bursting with protein…" at bounding box center [652, 215] width 280 height 100
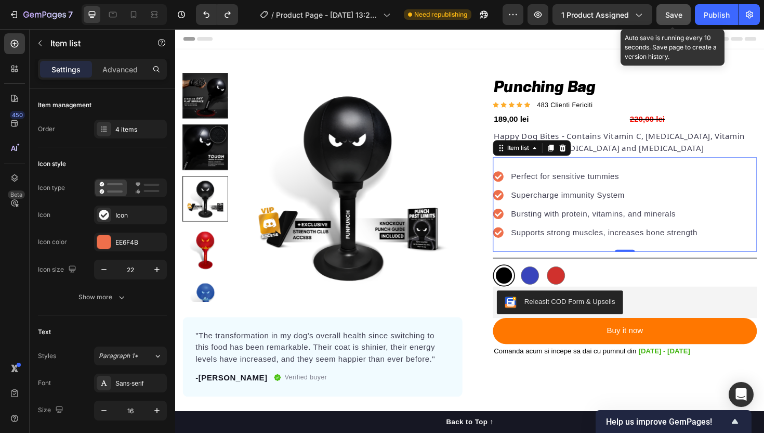
click at [687, 14] on button "Save" at bounding box center [674, 14] width 34 height 21
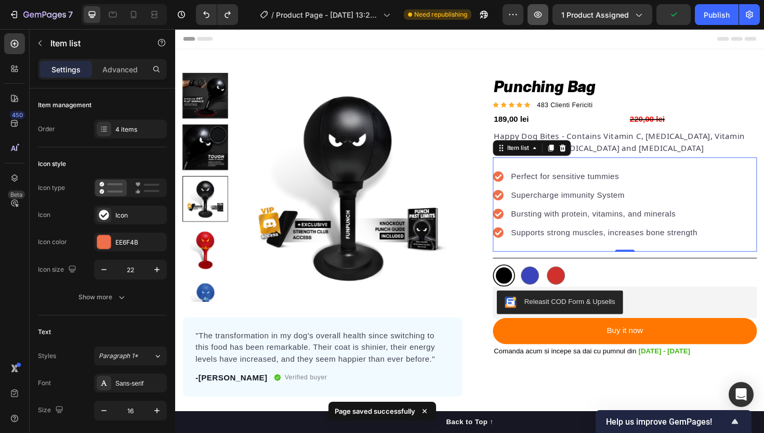
click at [542, 19] on icon "button" at bounding box center [538, 14] width 10 height 10
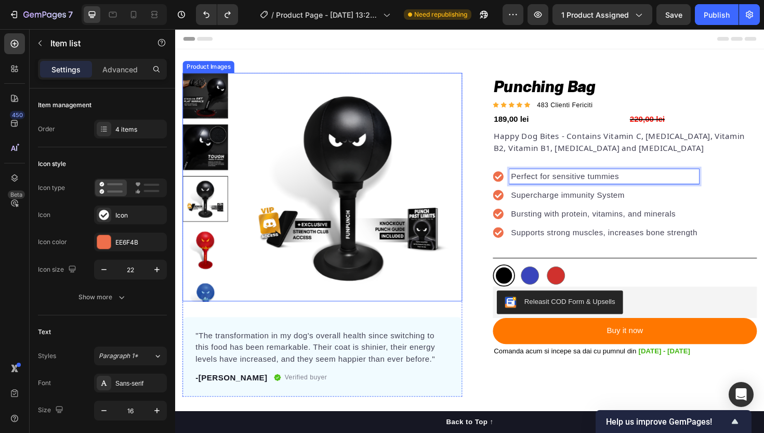
click at [336, 253] on img at bounding box center [359, 196] width 242 height 242
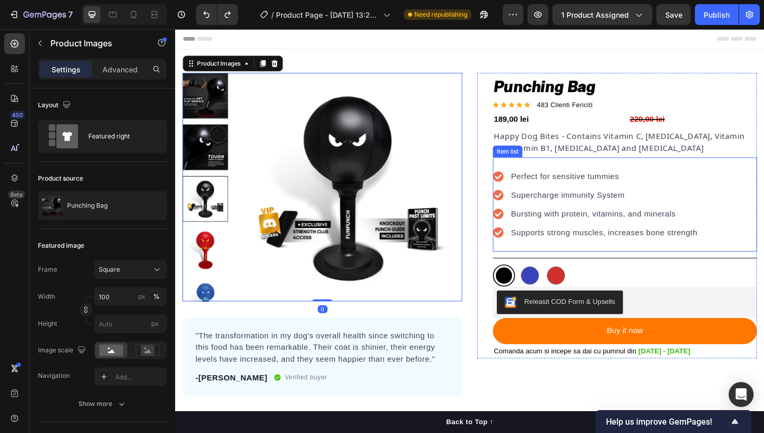
click at [590, 210] on p "Supercharge immunity System" at bounding box center [630, 205] width 198 height 12
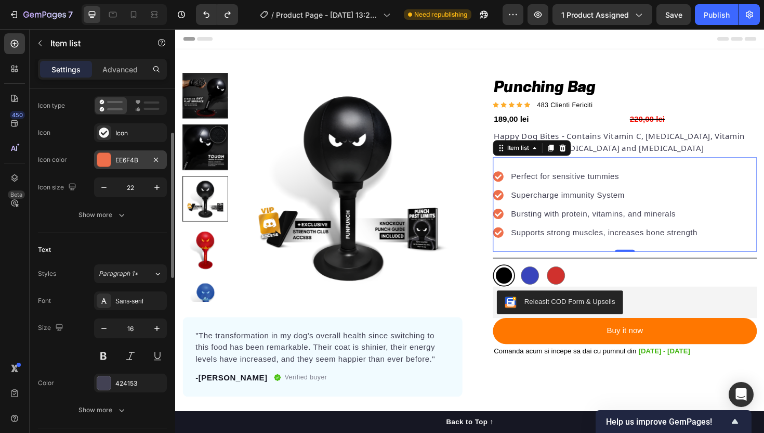
scroll to position [102, 0]
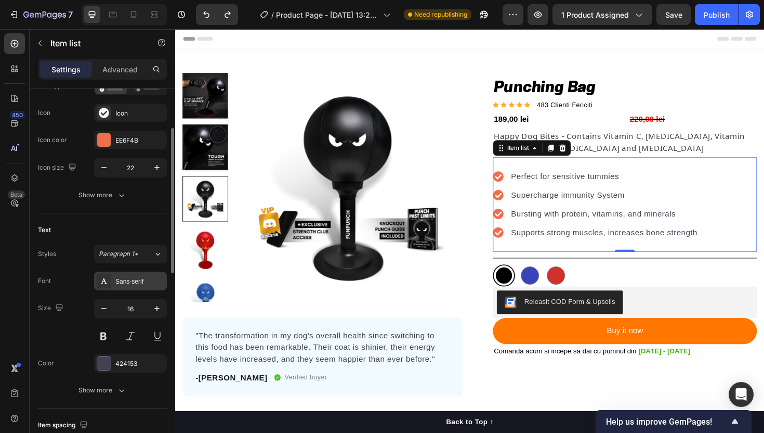
click at [133, 278] on div "Sans-serif" at bounding box center [139, 281] width 49 height 9
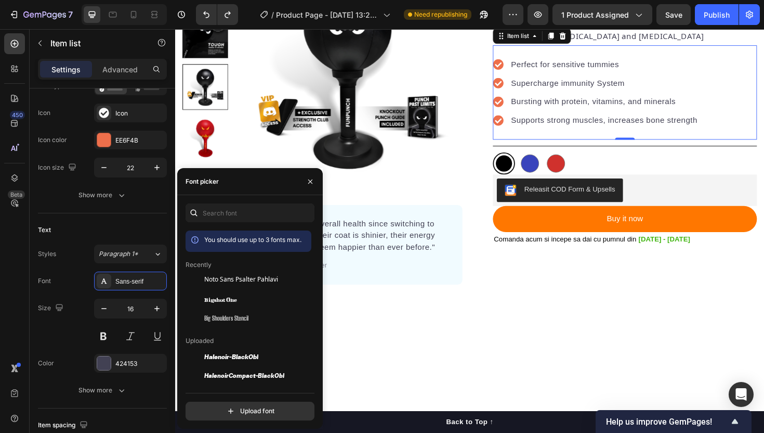
scroll to position [0, 0]
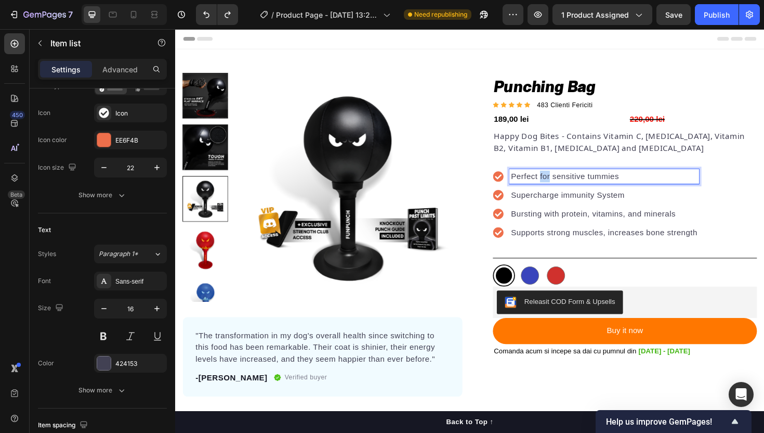
click at [562, 190] on p "Perfect for sensitive tummies" at bounding box center [630, 185] width 198 height 12
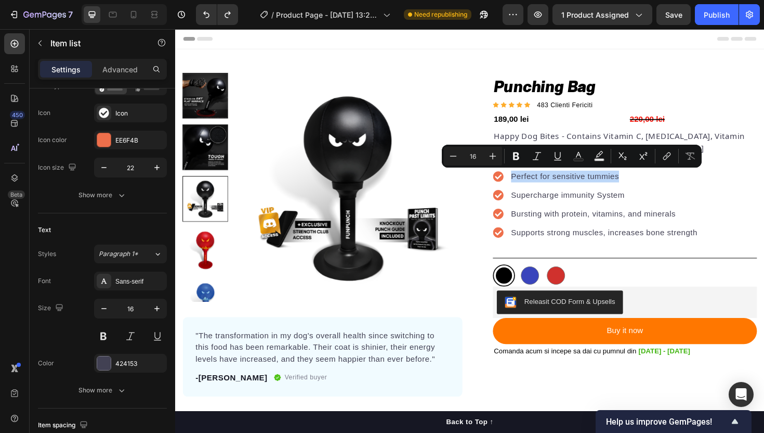
click at [515, 186] on icon at bounding box center [517, 184] width 11 height 11
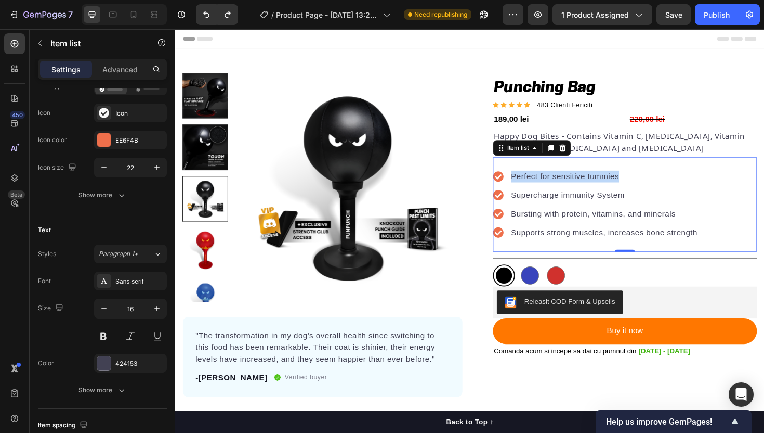
click at [515, 186] on icon at bounding box center [517, 184] width 11 height 11
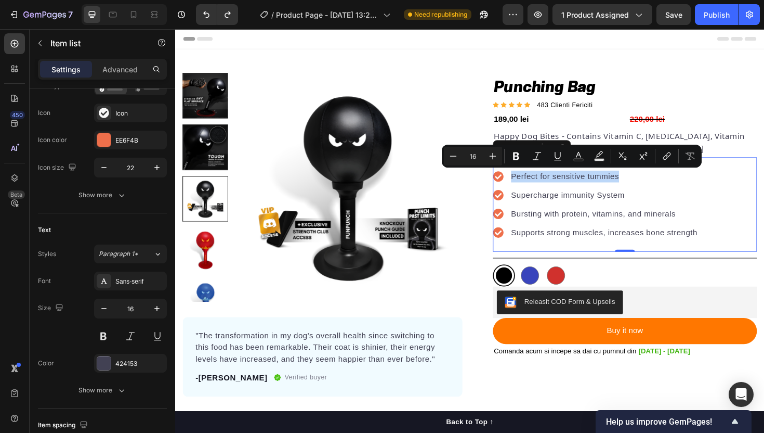
click at [626, 185] on p "Perfect for sensitive tummies" at bounding box center [630, 185] width 198 height 12
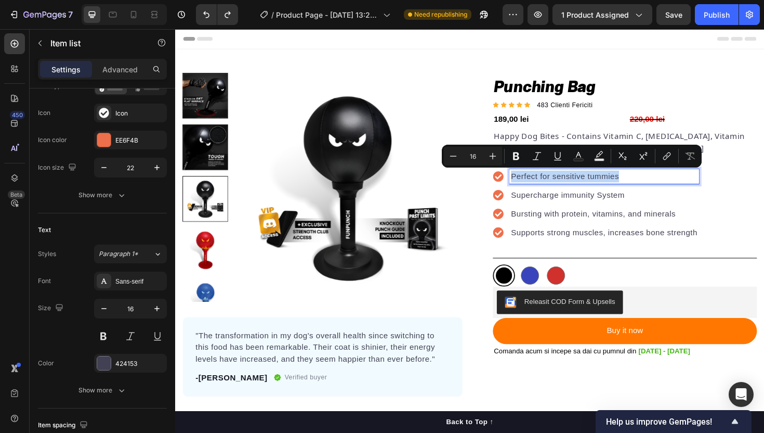
click at [626, 185] on p "Perfect for sensitive tummies" at bounding box center [630, 185] width 198 height 12
click at [662, 177] on div "Perfect for sensitive tummies" at bounding box center [629, 185] width 201 height 16
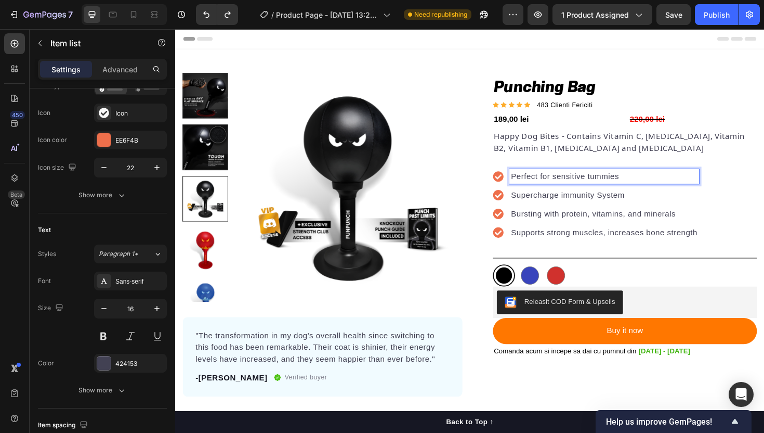
click at [658, 185] on p "Perfect for sensitive tummies" at bounding box center [630, 185] width 198 height 12
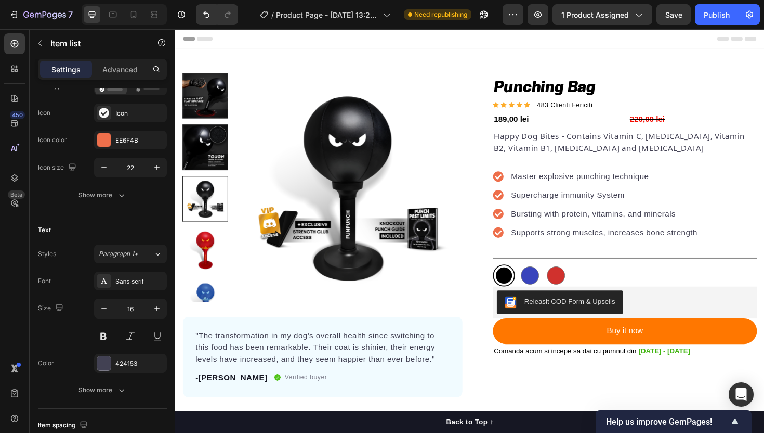
click at [636, 201] on p "Supercharge immunity System" at bounding box center [630, 205] width 198 height 12
click at [613, 205] on p "Supercharge immunity System" at bounding box center [630, 205] width 198 height 12
click at [584, 224] on p "Bursting with protein, vitamins, and minerals" at bounding box center [630, 224] width 198 height 12
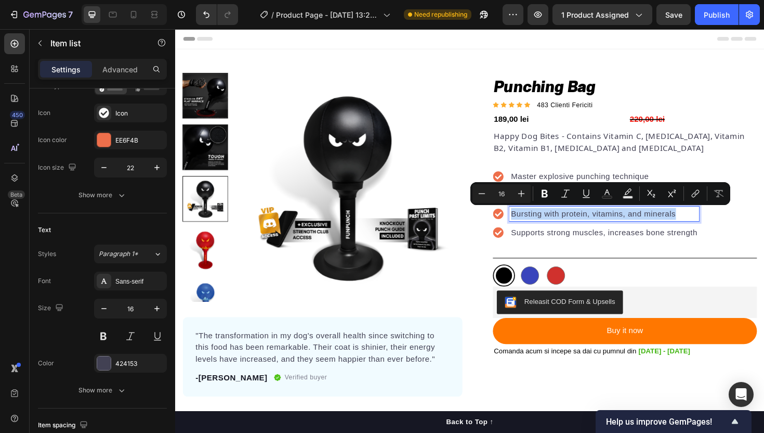
drag, startPoint x: 712, startPoint y: 226, endPoint x: 532, endPoint y: 219, distance: 180.0
click at [532, 219] on p "Bursting with protein, vitamins, and minerals" at bounding box center [630, 224] width 198 height 12
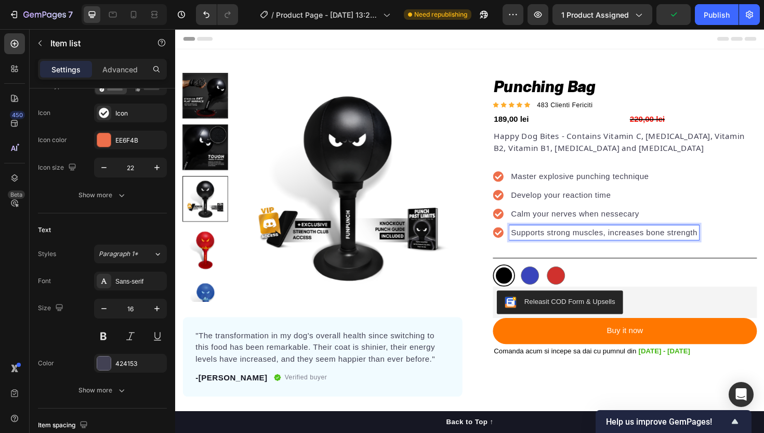
click at [563, 247] on p "Supports strong muscles, increases bone strength" at bounding box center [630, 244] width 198 height 12
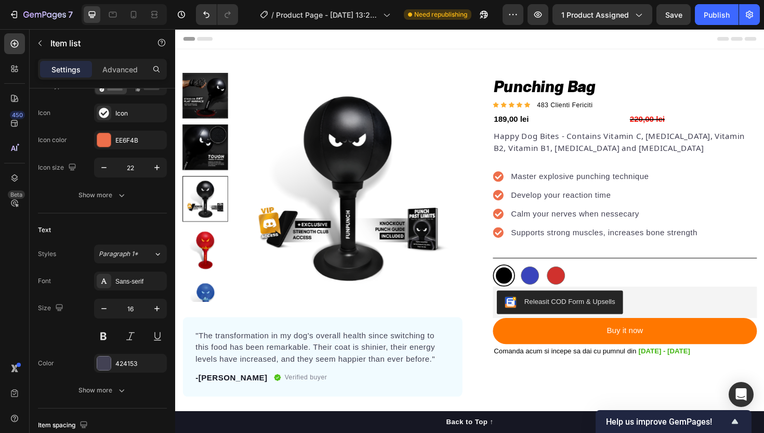
click at [521, 242] on icon at bounding box center [517, 244] width 11 height 11
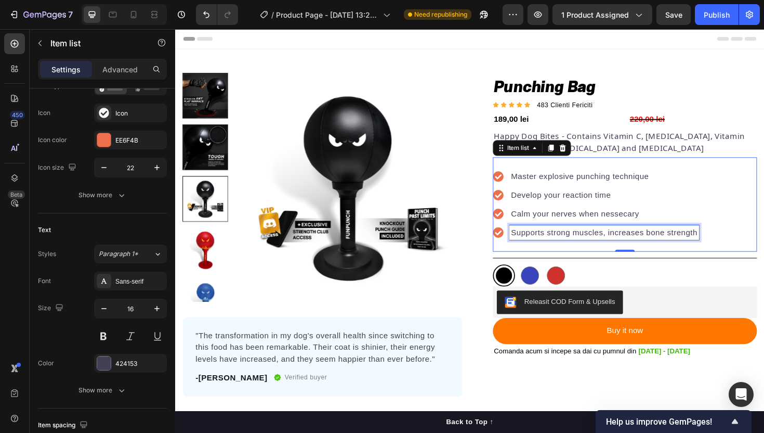
click at [558, 243] on p "Supports strong muscles, increases bone strength" at bounding box center [630, 244] width 198 height 12
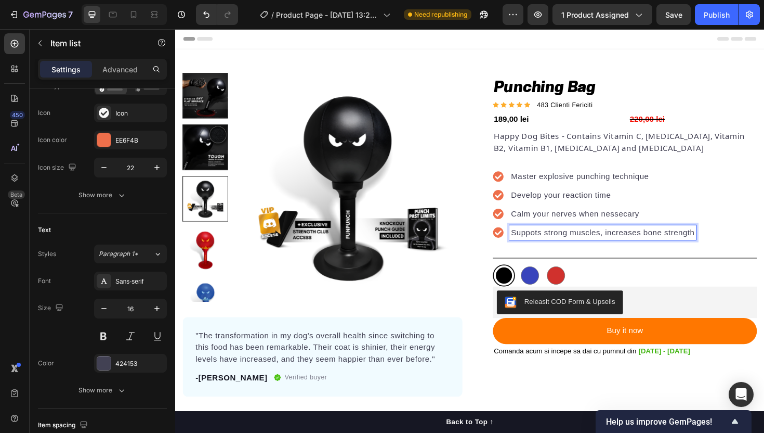
click at [627, 248] on p "Suppots strong muscles, increases bone strength" at bounding box center [628, 244] width 194 height 12
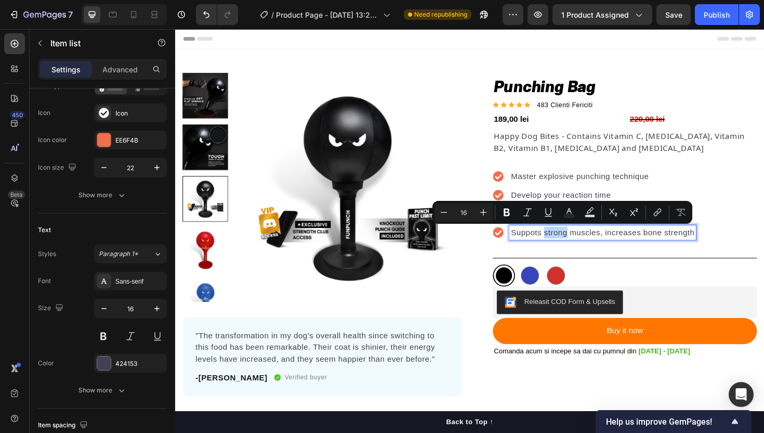
click at [493, 256] on div "Product Images "The transformation in my dog's overall health since switching t…" at bounding box center [487, 246] width 624 height 343
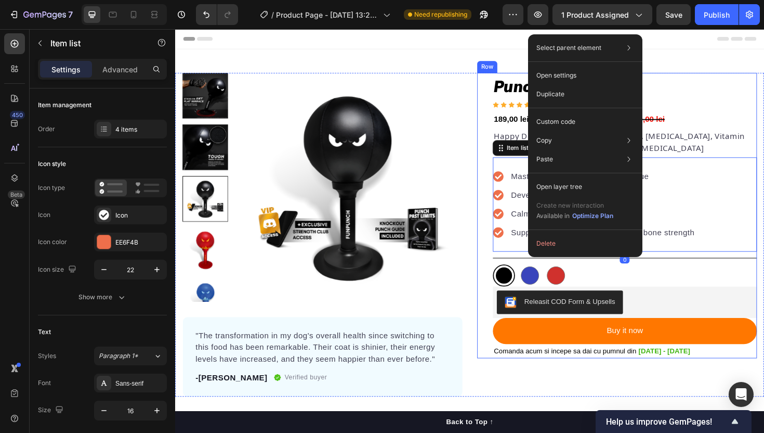
click at [510, 258] on div "Punching Bag Product Title Icon Icon Icon Icon Icon Icon List Hoz 483 Clienti F…" at bounding box center [643, 226] width 296 height 302
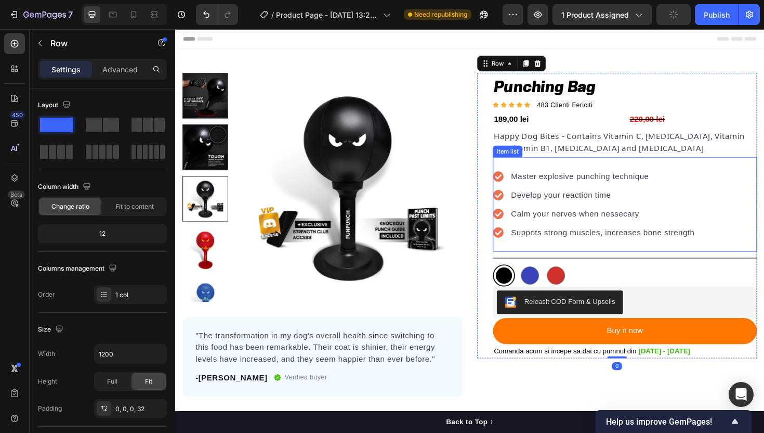
click at [547, 246] on p "Suppots strong muscles, increases bone strength" at bounding box center [628, 244] width 194 height 12
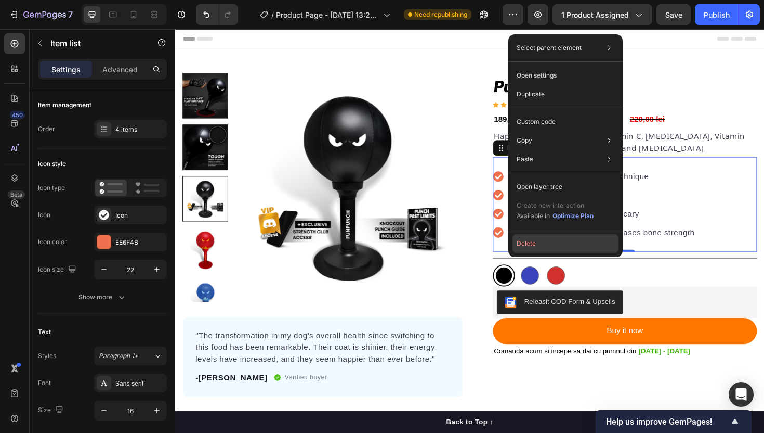
click at [526, 244] on button "Delete" at bounding box center [566, 243] width 106 height 19
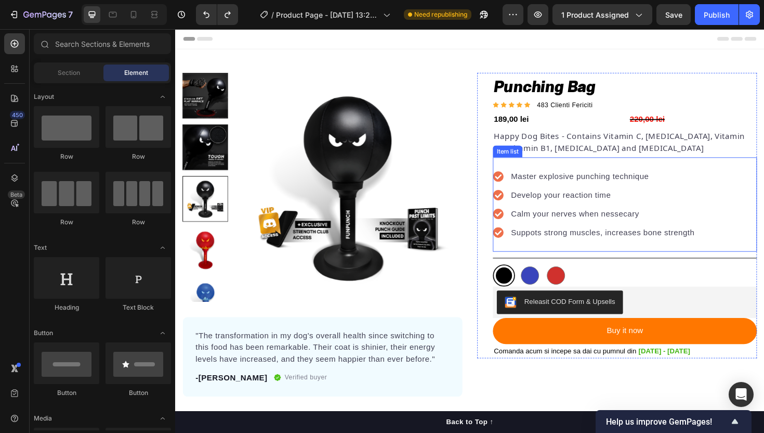
click at [538, 240] on p "Suppots strong muscles, increases bone strength" at bounding box center [628, 244] width 194 height 12
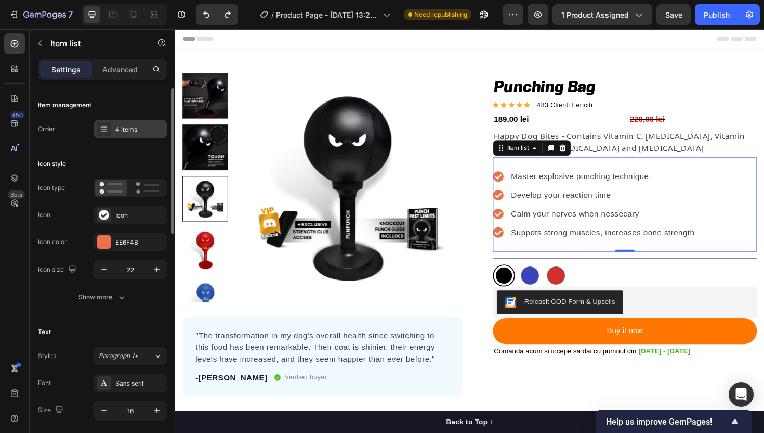
click at [145, 131] on div "4 items" at bounding box center [139, 129] width 49 height 9
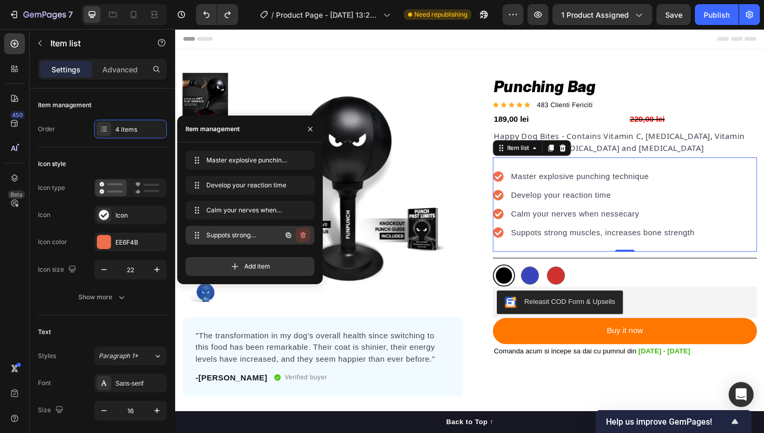
click at [302, 233] on icon "button" at bounding box center [303, 235] width 5 height 6
click at [302, 233] on div "Delete" at bounding box center [296, 234] width 19 height 9
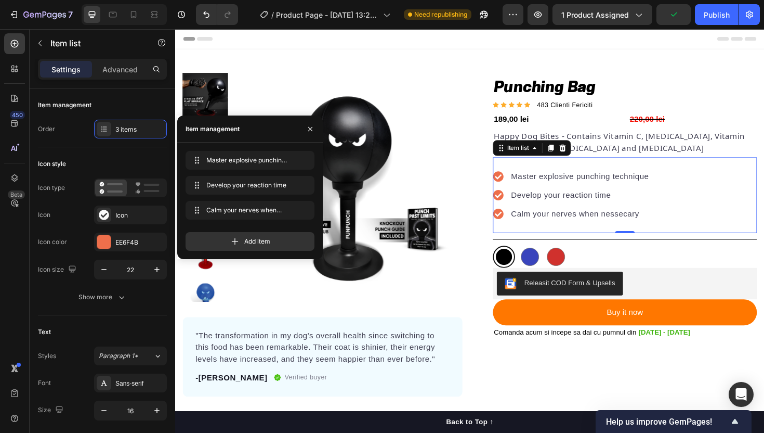
click at [693, 177] on div "Master explosive punching technique Develop your reaction time Calm your nerves…" at bounding box center [652, 205] width 280 height 80
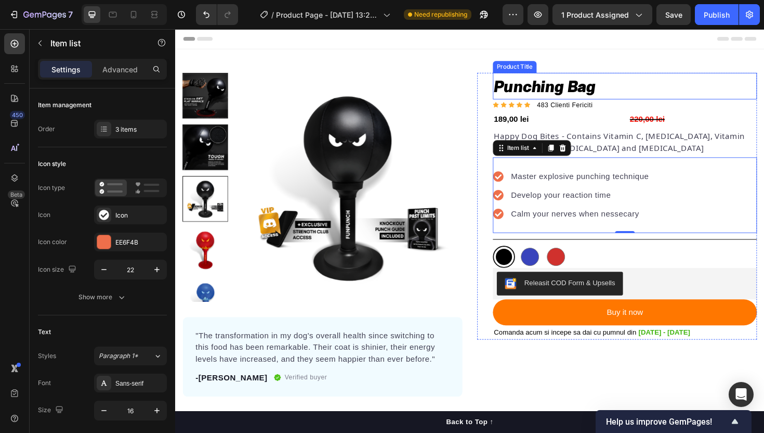
click at [597, 87] on h1 "Punching Bag" at bounding box center [652, 89] width 280 height 28
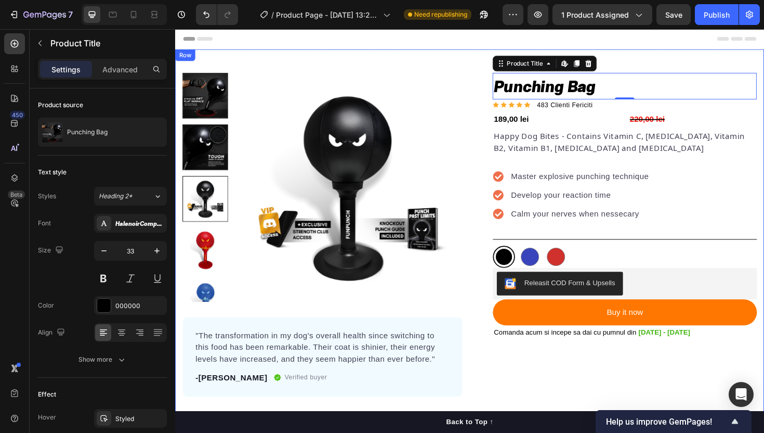
click at [704, 56] on div "Product Images "The transformation in my dog's overall health since switching t…" at bounding box center [487, 254] width 624 height 409
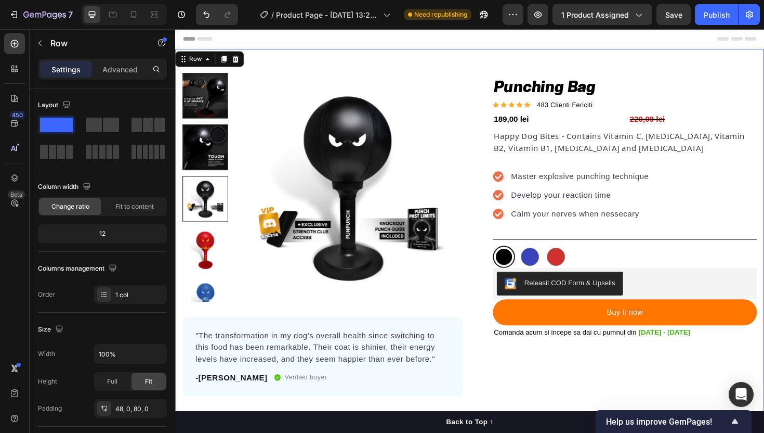
click at [681, 89] on h1 "Punching Bag" at bounding box center [652, 89] width 280 height 28
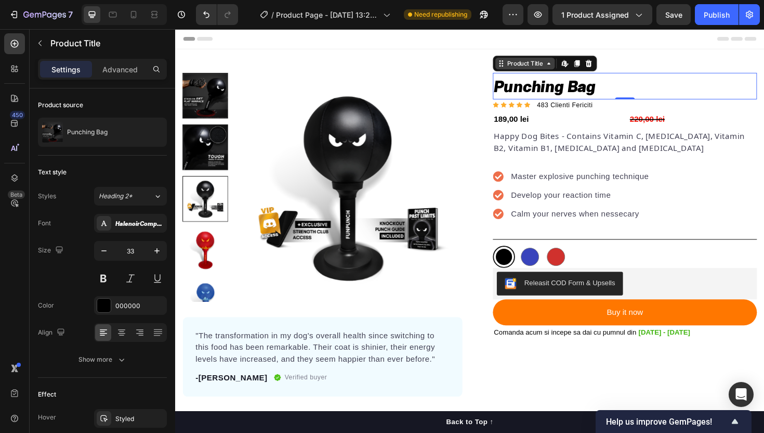
click at [567, 64] on icon at bounding box center [571, 65] width 8 height 8
click at [567, 66] on icon at bounding box center [571, 65] width 8 height 8
click at [667, 80] on h1 "Punching Bag" at bounding box center [652, 89] width 280 height 28
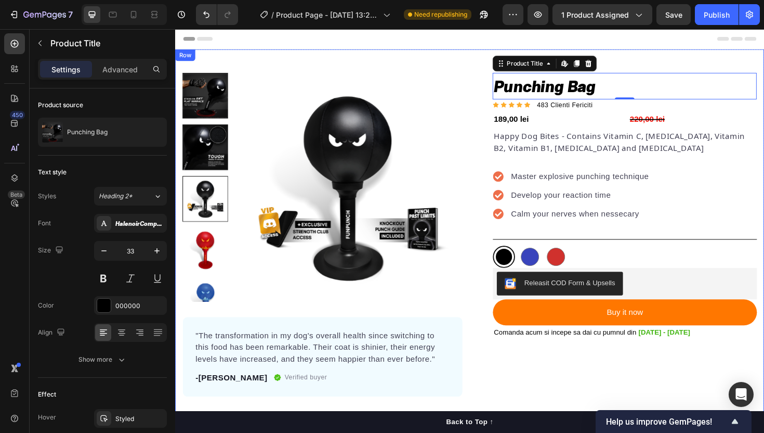
click at [682, 67] on div "Product Images "The transformation in my dog's overall health since switching t…" at bounding box center [487, 254] width 624 height 409
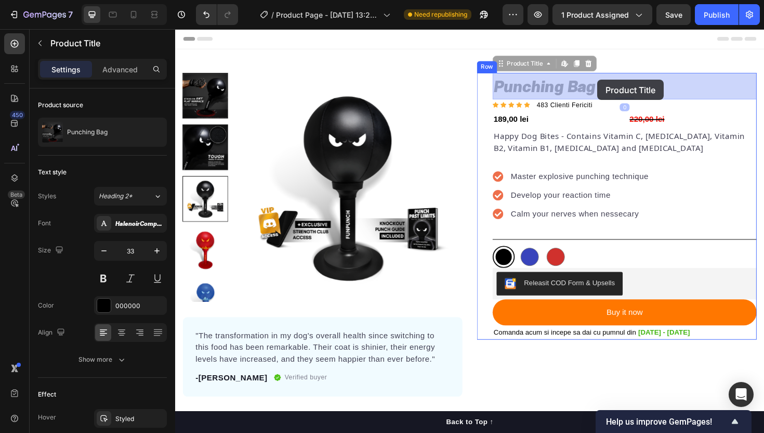
drag, startPoint x: 622, startPoint y: 93, endPoint x: 622, endPoint y: 82, distance: 11.5
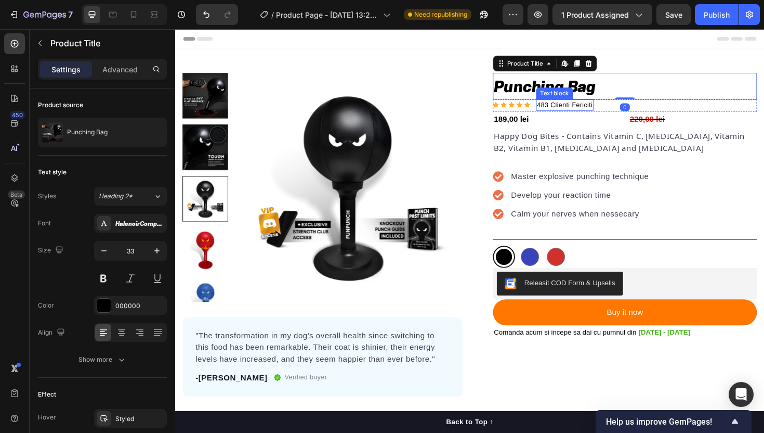
click at [602, 111] on p "483 Clienti Fericiti" at bounding box center [587, 110] width 59 height 10
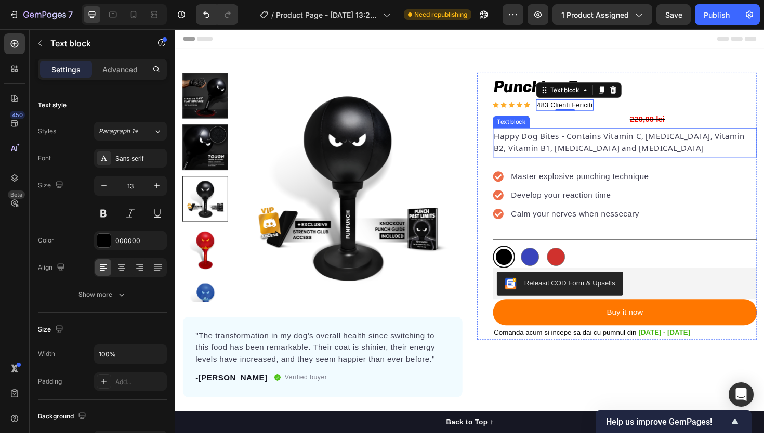
click at [624, 140] on p "Happy Dog Bites - Contains Vitamin C, [MEDICAL_DATA], Vitamin B2, Vitamin B1, […" at bounding box center [652, 151] width 278 height 25
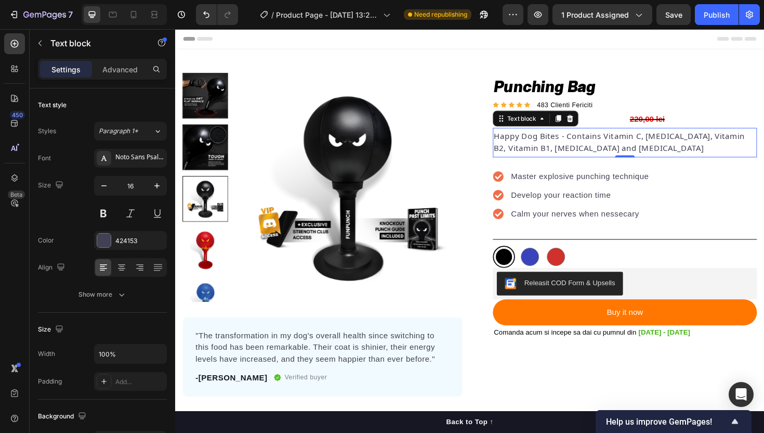
click at [683, 144] on p "Happy Dog Bites - Contains Vitamin C, [MEDICAL_DATA], Vitamin B2, Vitamin B1, […" at bounding box center [652, 151] width 278 height 25
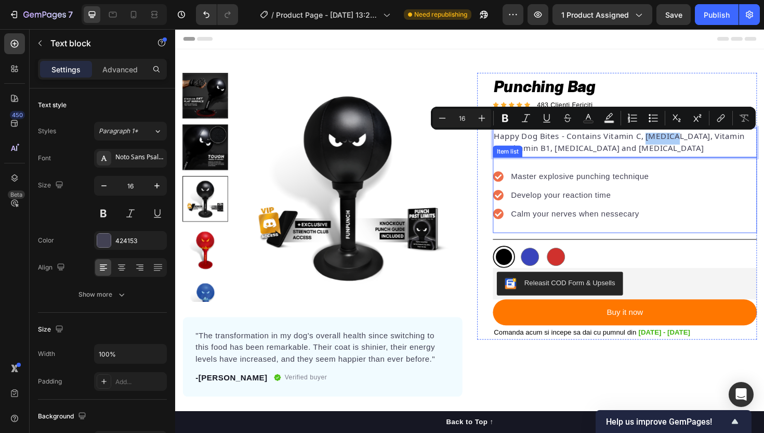
click at [694, 172] on div "Master explosive punching technique Develop your reaction time Calm your nerves…" at bounding box center [652, 205] width 280 height 80
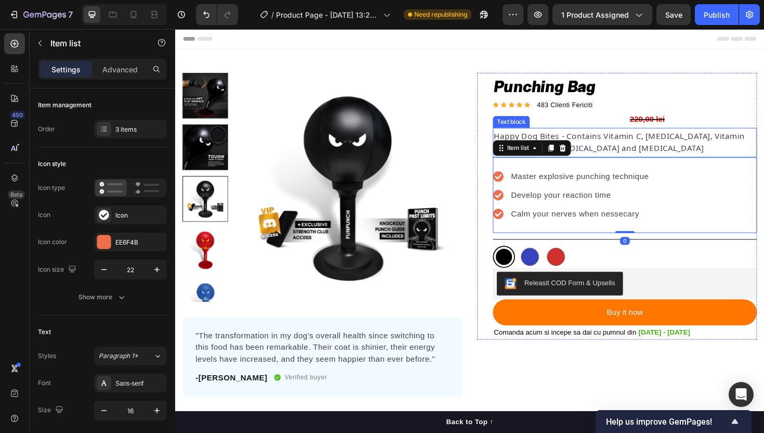
click at [684, 159] on p "Happy Dog Bites - Contains Vitamin C, [MEDICAL_DATA], Vitamin B2, Vitamin B1, […" at bounding box center [652, 151] width 278 height 25
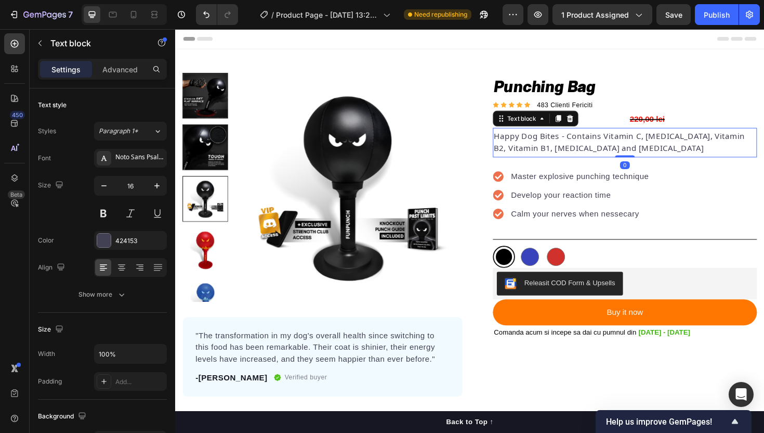
click at [655, 153] on p "Happy Dog Bites - Contains Vitamin C, [MEDICAL_DATA], Vitamin B2, Vitamin B1, […" at bounding box center [652, 151] width 278 height 25
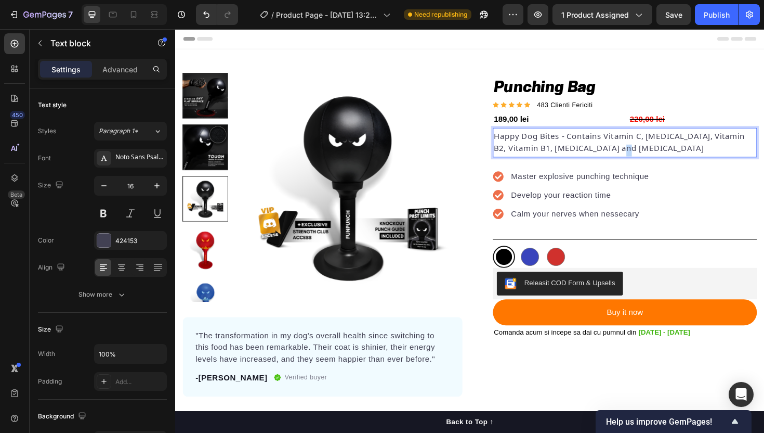
click at [655, 153] on p "Happy Dog Bites - Contains Vitamin C, [MEDICAL_DATA], Vitamin B2, Vitamin B1, […" at bounding box center [652, 151] width 278 height 25
click at [661, 153] on p "Happy Dog Bites - Contains Vitamin C, [MEDICAL_DATA], Vitamin B2, Vitamin B1, […" at bounding box center [652, 151] width 278 height 25
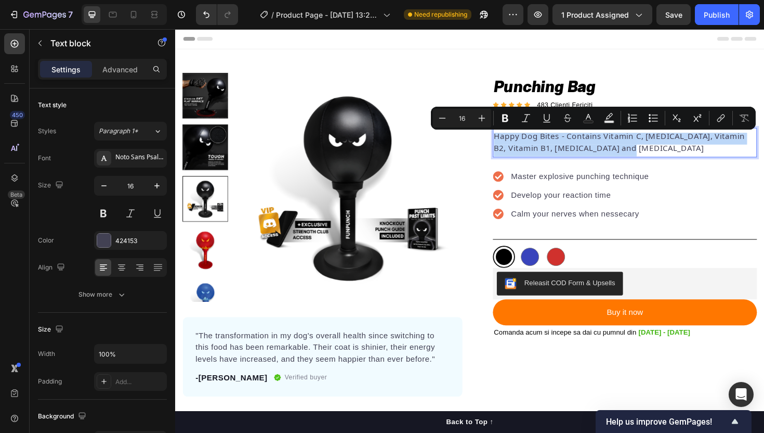
drag, startPoint x: 665, startPoint y: 155, endPoint x: 515, endPoint y: 136, distance: 150.9
click at [515, 136] on div "Happy Dog Bites - Contains Vitamin C, [MEDICAL_DATA], Vitamin B2, Vitamin B1, […" at bounding box center [652, 149] width 280 height 31
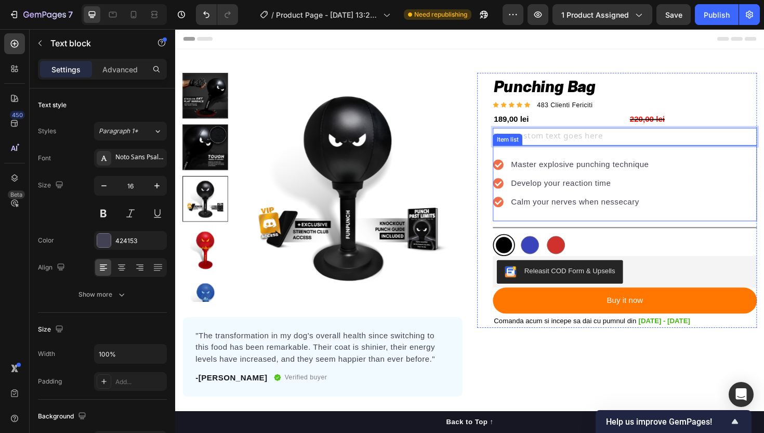
click at [670, 173] on p "Master explosive punching technique" at bounding box center [604, 172] width 146 height 12
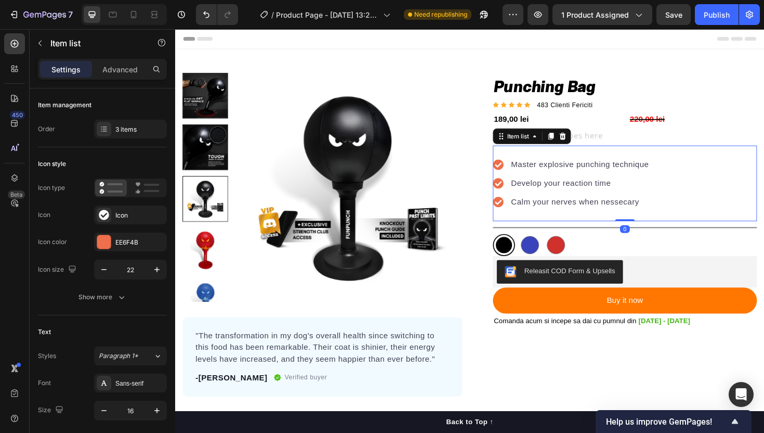
click at [693, 209] on div "Master explosive punching technique Develop your reaction time Calm your nerves…" at bounding box center [652, 192] width 280 height 80
click at [533, 124] on div "189,00 lei" at bounding box center [580, 124] width 136 height 17
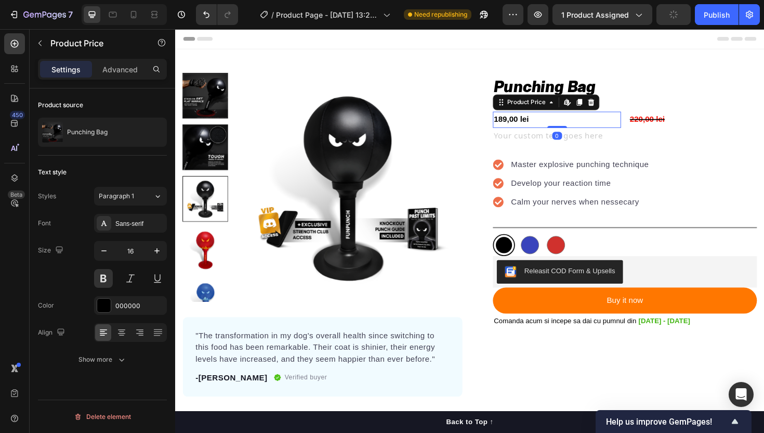
click at [533, 124] on div "189,00 lei" at bounding box center [580, 124] width 136 height 17
click at [545, 125] on div "189,00 lei" at bounding box center [580, 124] width 136 height 17
click at [562, 125] on div "189,00 lei" at bounding box center [580, 124] width 136 height 17
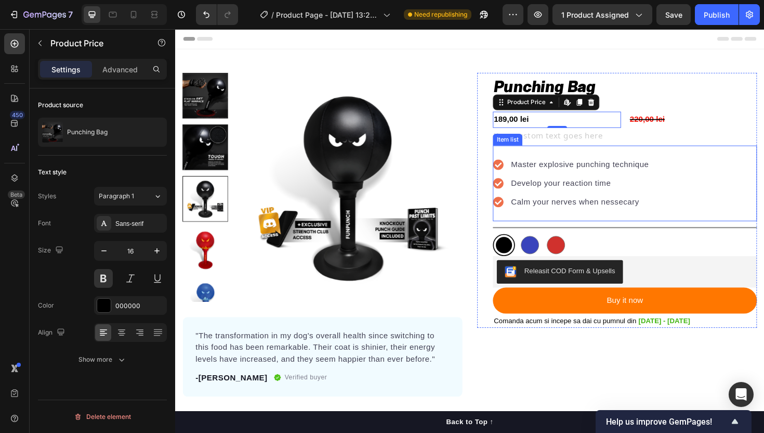
click at [614, 180] on div "Master explosive punching technique" at bounding box center [603, 173] width 149 height 16
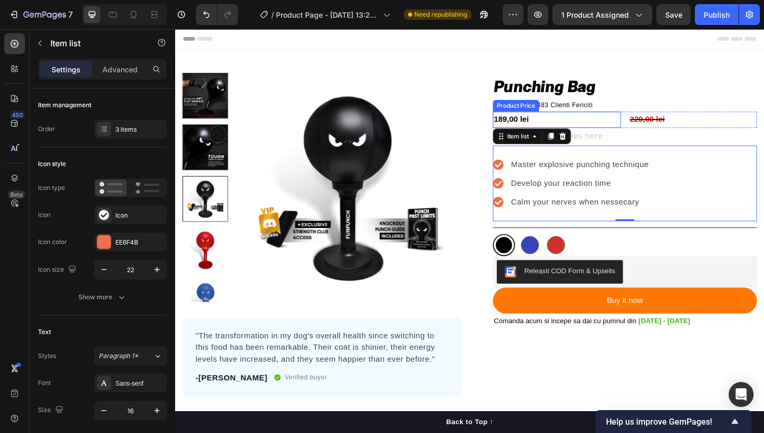
click at [554, 124] on div "189,00 lei" at bounding box center [580, 124] width 136 height 17
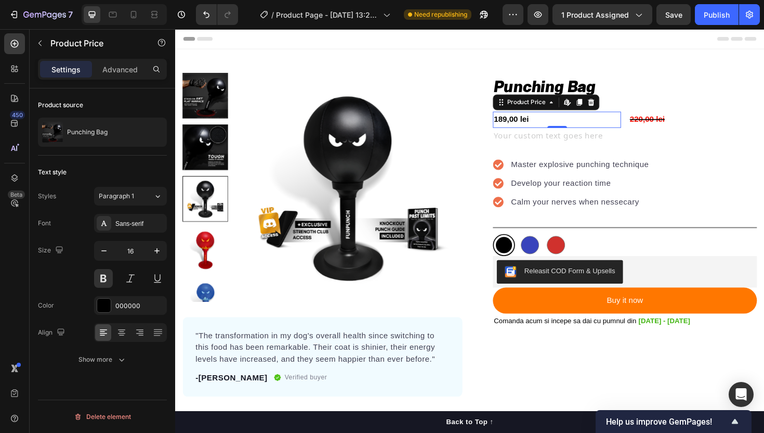
click at [541, 129] on div "189,00 lei" at bounding box center [580, 124] width 136 height 17
click at [157, 253] on icon "button" at bounding box center [157, 250] width 10 height 10
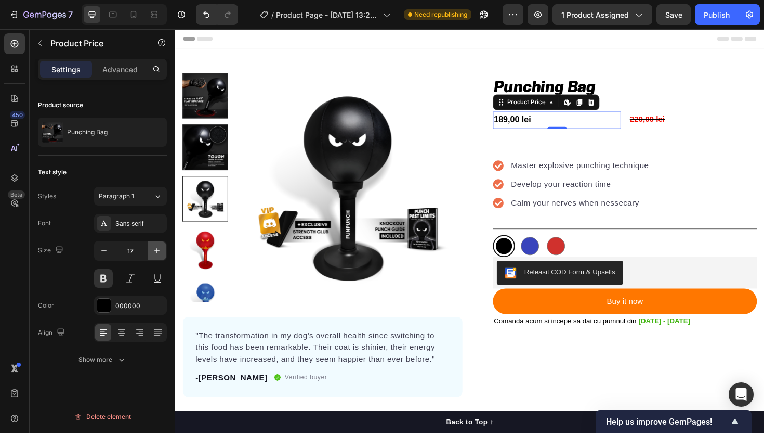
click at [157, 253] on icon "button" at bounding box center [157, 250] width 10 height 10
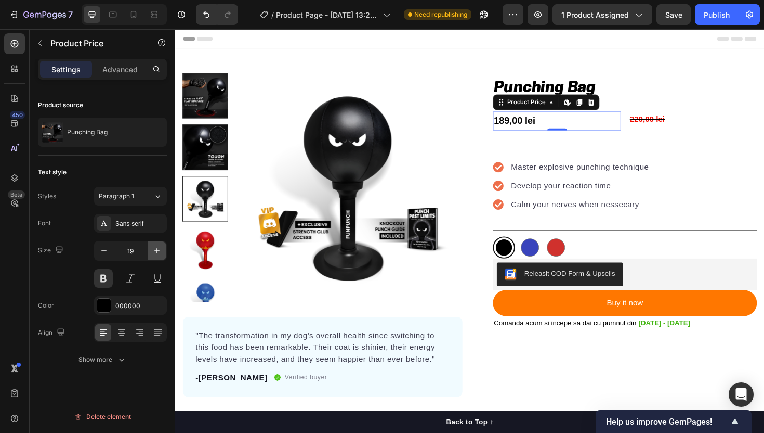
click at [157, 253] on icon "button" at bounding box center [157, 250] width 10 height 10
type input "20"
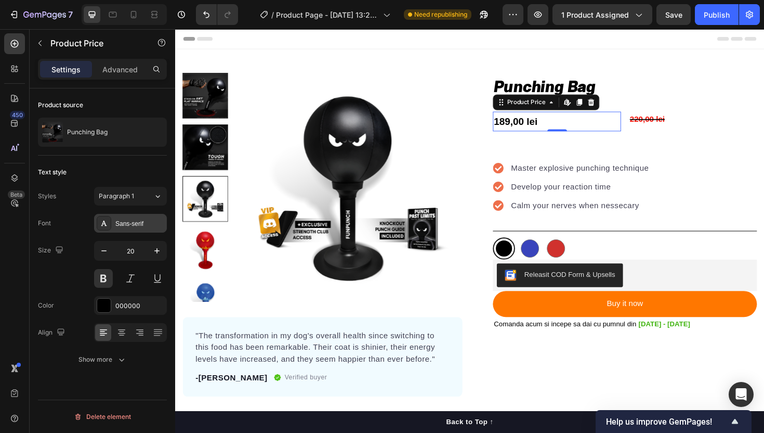
click at [126, 223] on div "Sans-serif" at bounding box center [139, 223] width 49 height 9
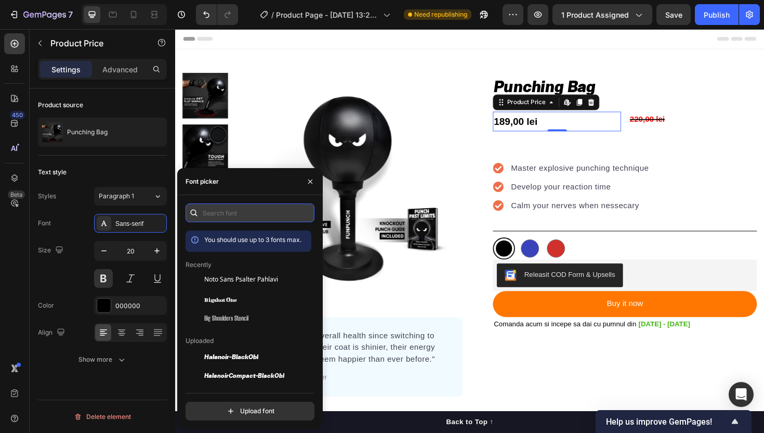
click at [215, 216] on input "text" at bounding box center [250, 212] width 129 height 19
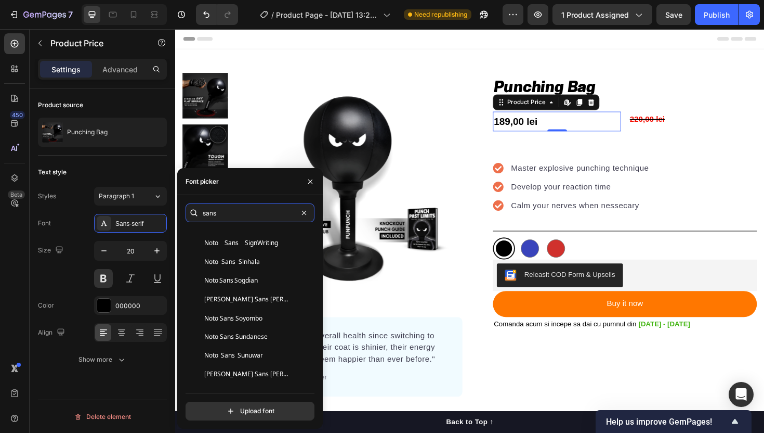
scroll to position [3627, 0]
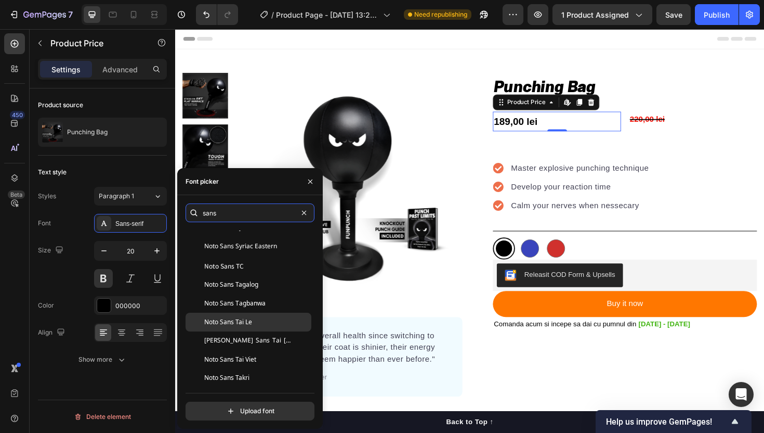
type input "sans"
click at [262, 318] on div "Noto Sans Tai Le" at bounding box center [256, 321] width 105 height 9
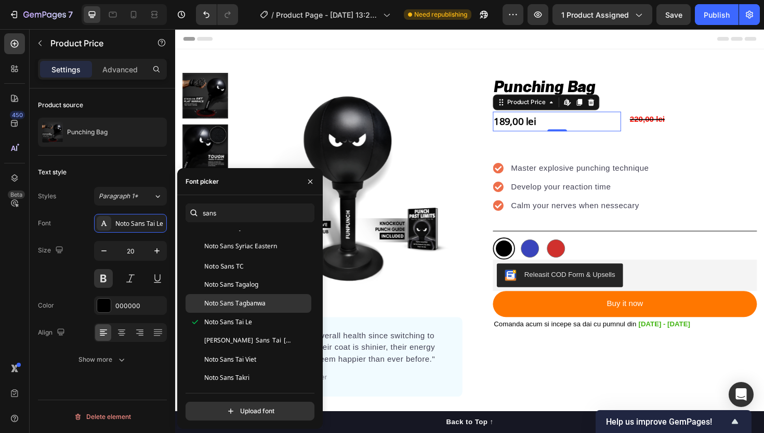
click at [265, 298] on span "Noto Sans Tagbanwa" at bounding box center [234, 302] width 61 height 9
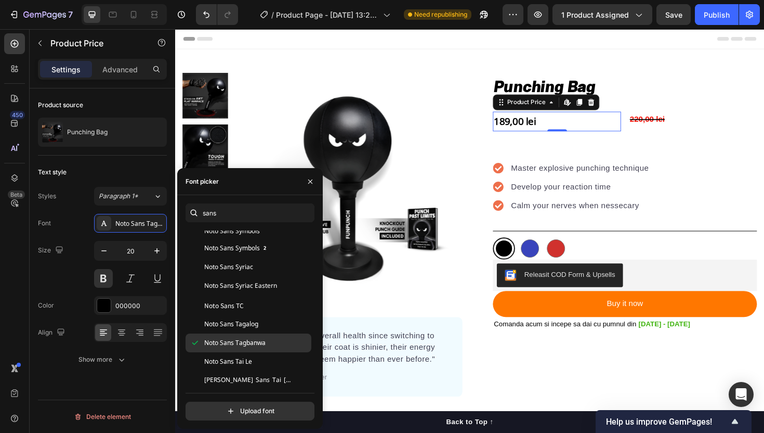
scroll to position [3547, 0]
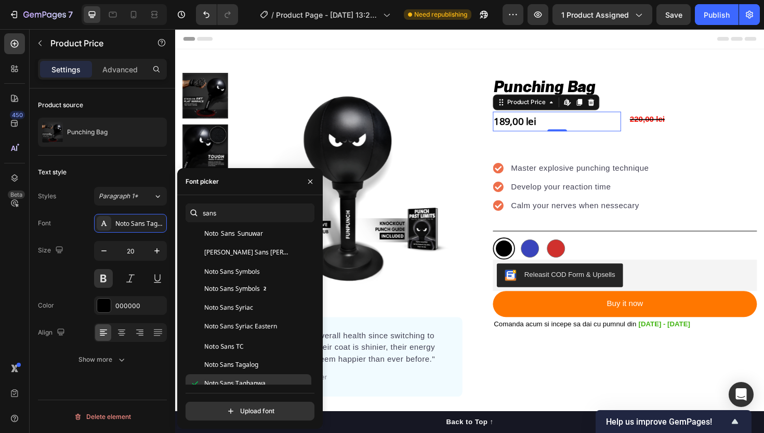
click at [265, 299] on div "Noto Sans Syriac" at bounding box center [249, 308] width 126 height 19
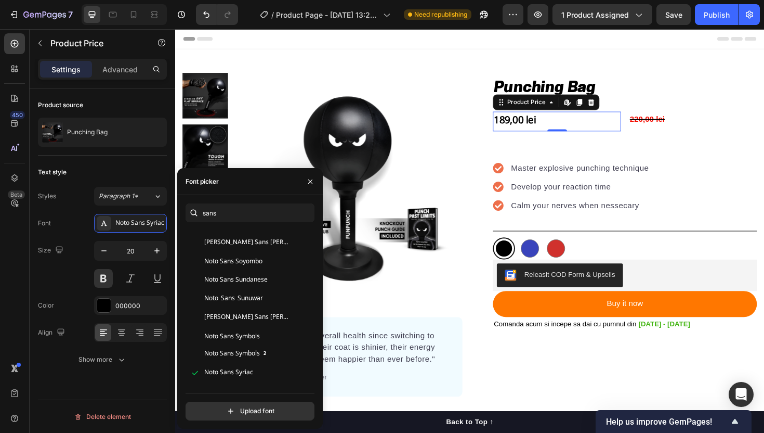
scroll to position [3470, 0]
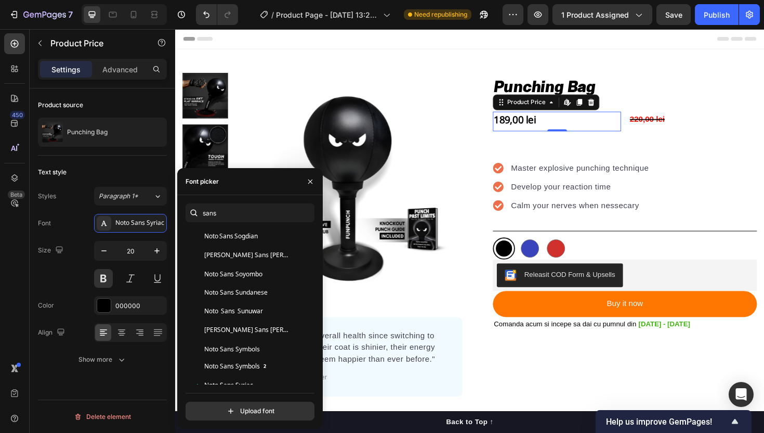
click at [265, 298] on div "Noto Sans Sundanese" at bounding box center [249, 292] width 126 height 19
click at [265, 274] on div "Noto Sans Soyombo" at bounding box center [256, 273] width 105 height 9
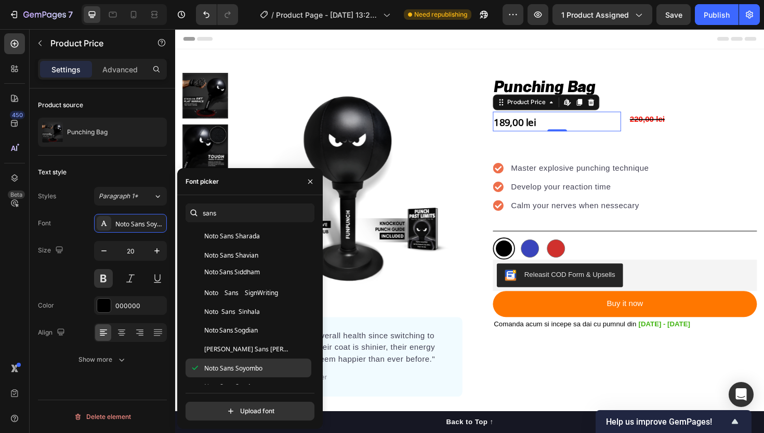
scroll to position [3358, 0]
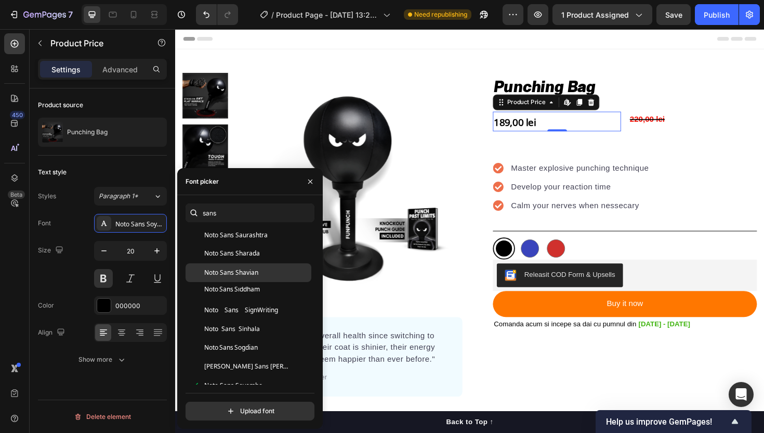
click at [262, 277] on div "Noto Sans Shavian" at bounding box center [256, 272] width 105 height 9
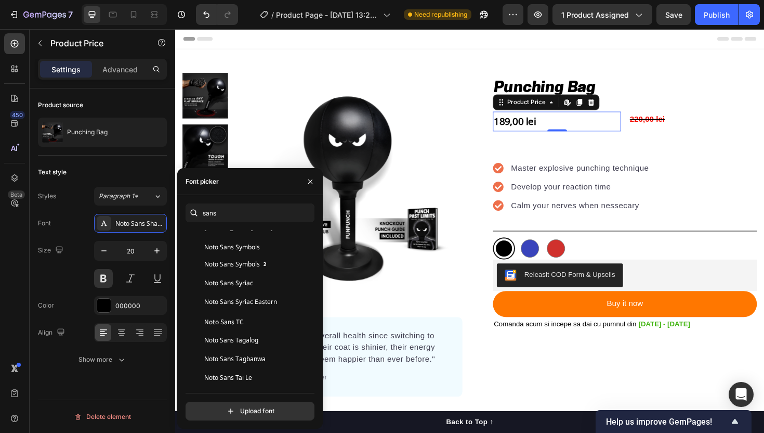
click at [262, 277] on div "Noto Sans Syriac" at bounding box center [249, 284] width 126 height 19
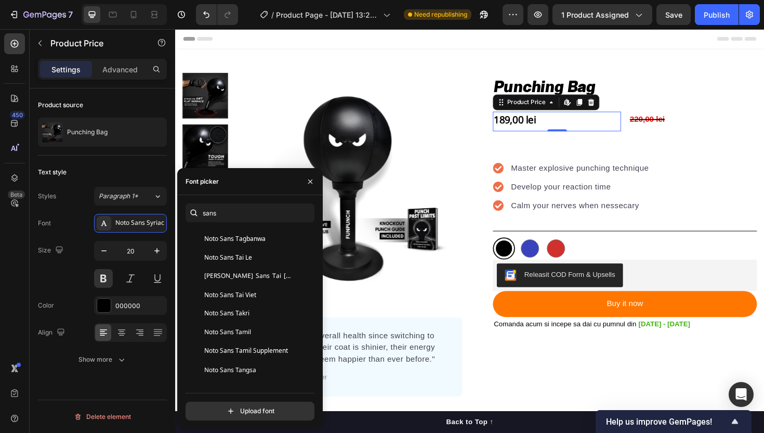
click at [262, 277] on span "[PERSON_NAME] Sans Tai [MEDICAL_DATA]" at bounding box center [247, 275] width 86 height 9
click at [262, 277] on div "Noto Sans Thaana" at bounding box center [256, 273] width 105 height 9
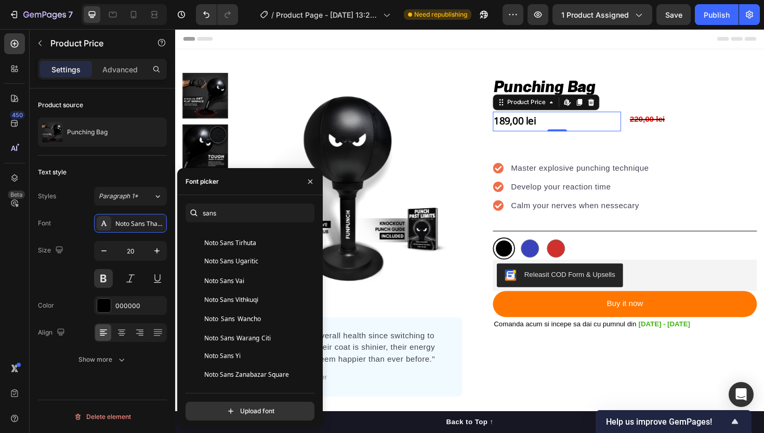
click at [262, 277] on div "Noto Sans Vai" at bounding box center [256, 280] width 105 height 9
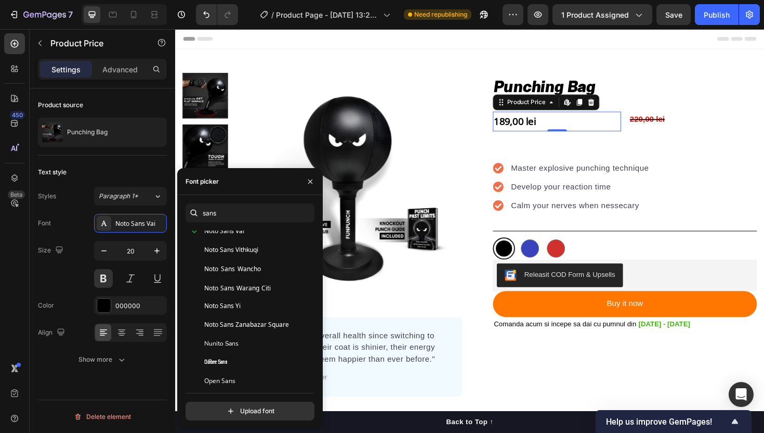
scroll to position [3997, 0]
click at [262, 277] on div "Noto Sans Warang Citi" at bounding box center [249, 270] width 126 height 19
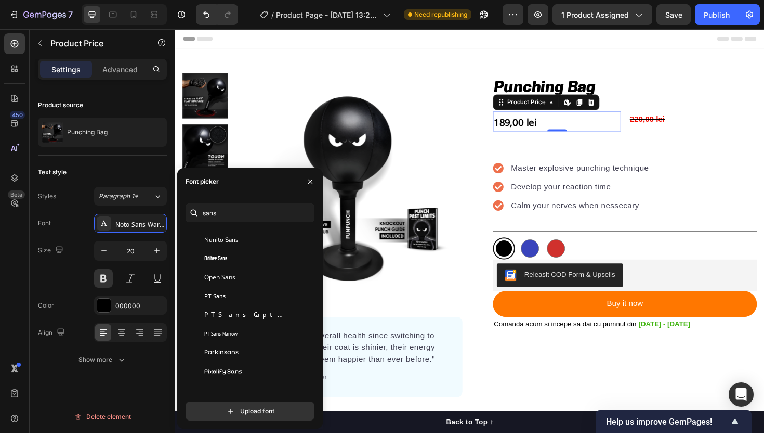
scroll to position [4087, 0]
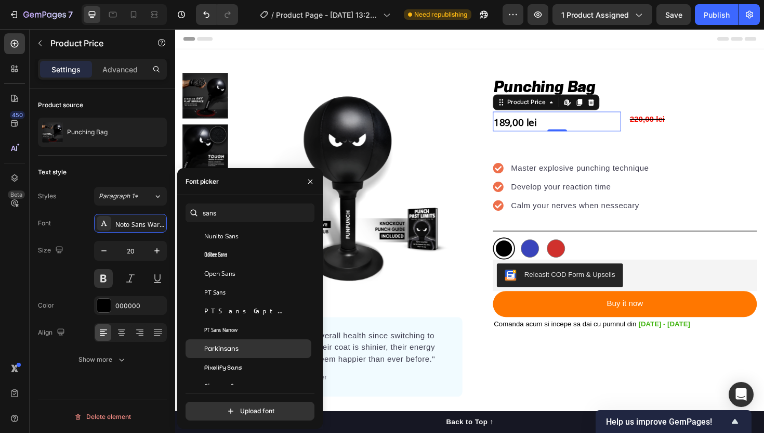
click at [261, 347] on div "Parkinsans" at bounding box center [256, 348] width 105 height 9
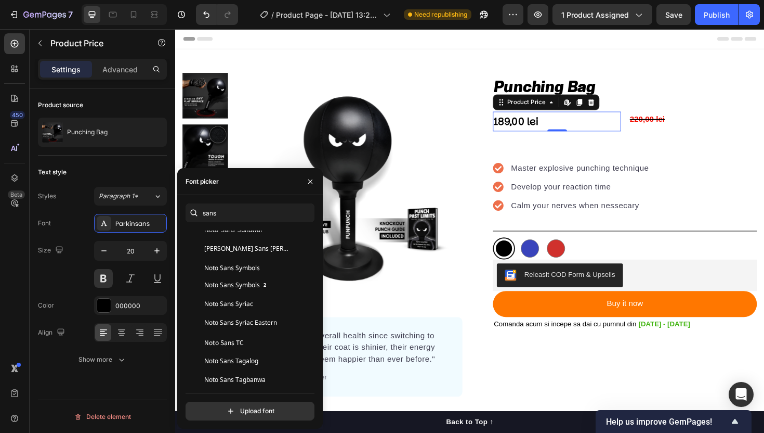
click at [261, 290] on span "Noto Sans Symbols 2" at bounding box center [236, 285] width 64 height 9
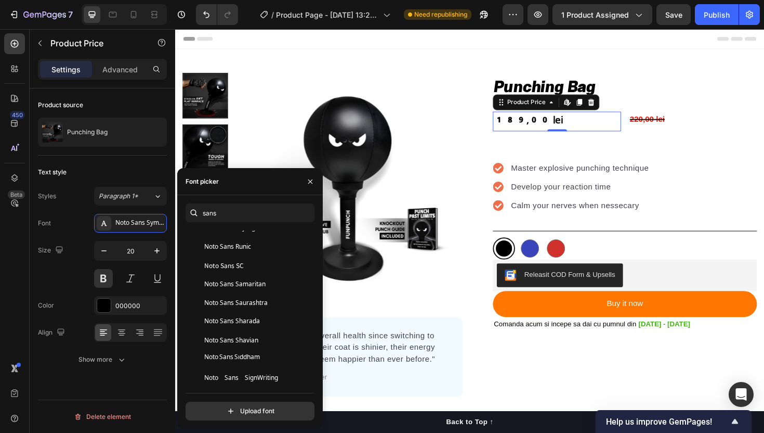
click at [261, 290] on div "Noto Sans Samaritan" at bounding box center [249, 284] width 126 height 19
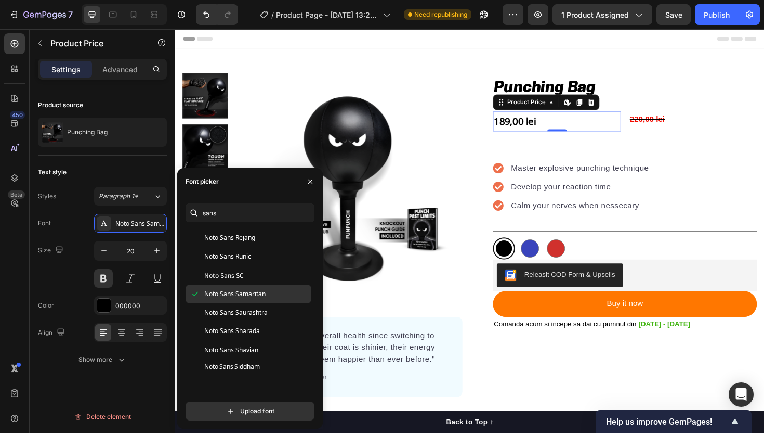
scroll to position [3280, 0]
click at [261, 291] on span "Noto Sans Samaritan" at bounding box center [234, 294] width 61 height 9
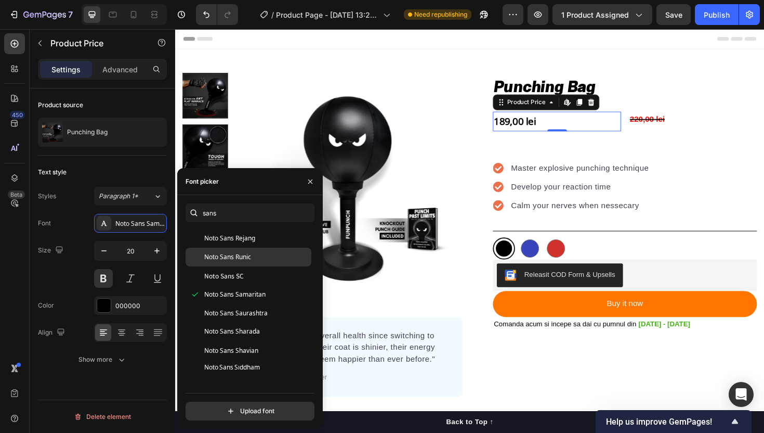
click at [266, 254] on div "Noto Sans Runic" at bounding box center [256, 256] width 105 height 9
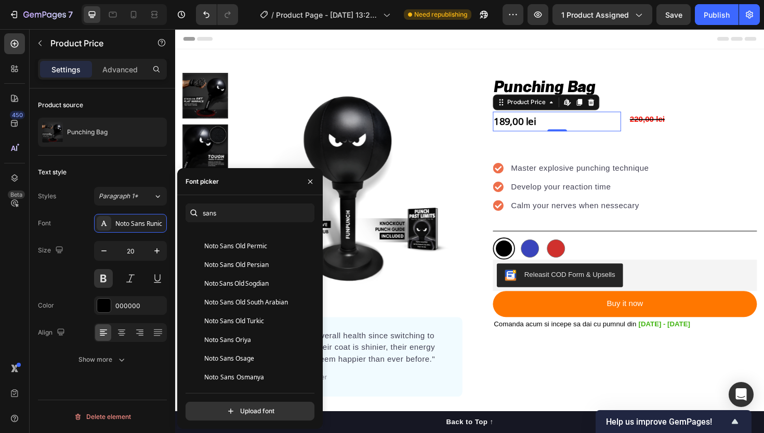
click at [266, 254] on div "Noto Sans Old Permic" at bounding box center [249, 246] width 126 height 19
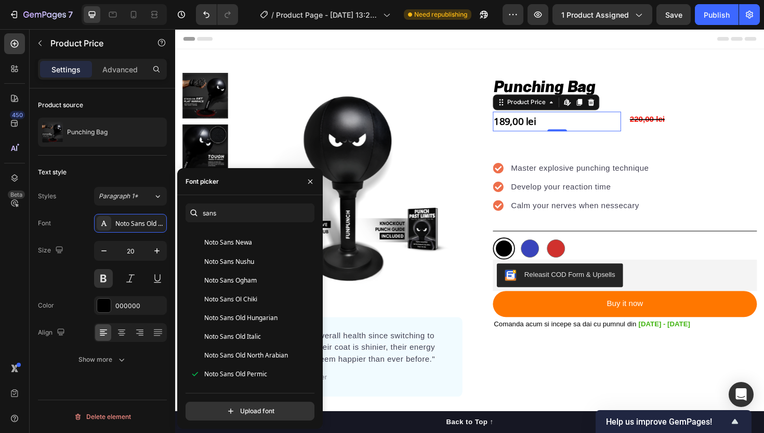
click at [266, 254] on div "Noto Sans Nushu" at bounding box center [249, 261] width 126 height 19
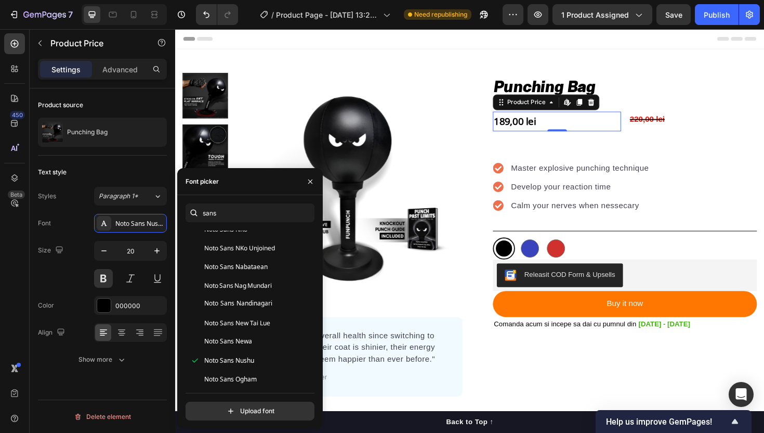
click at [266, 254] on div "Noto Sans NKo Unjoined" at bounding box center [249, 248] width 126 height 19
click at [266, 254] on div "Noto Sans Mono" at bounding box center [249, 246] width 126 height 19
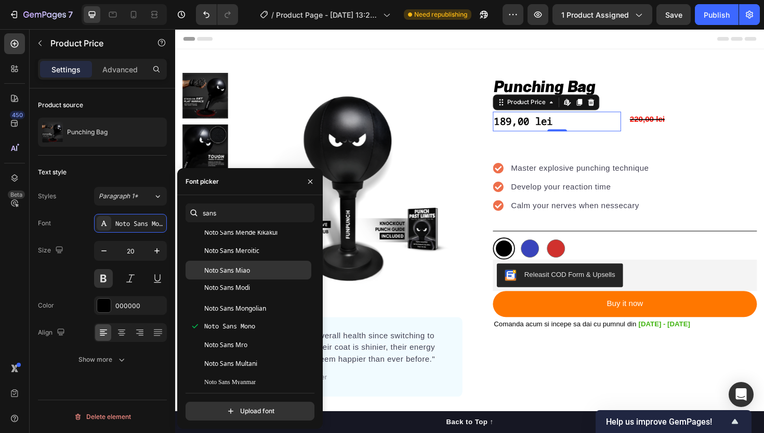
click at [265, 264] on div "Noto Sans Miao" at bounding box center [249, 270] width 126 height 19
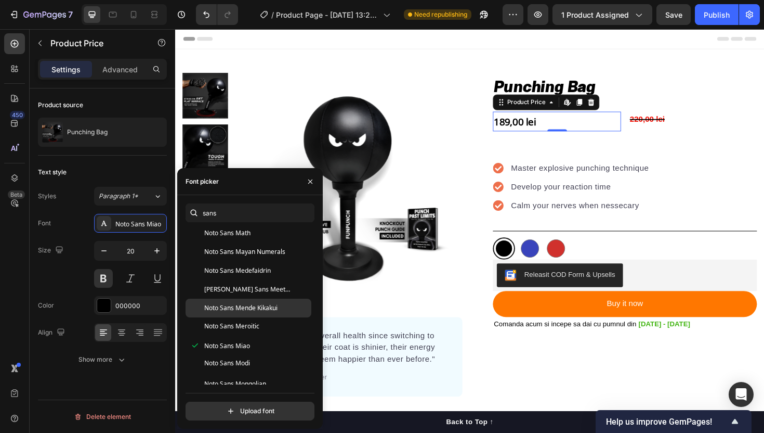
click at [266, 302] on div "Noto Sans Mende Kikakui" at bounding box center [249, 307] width 126 height 19
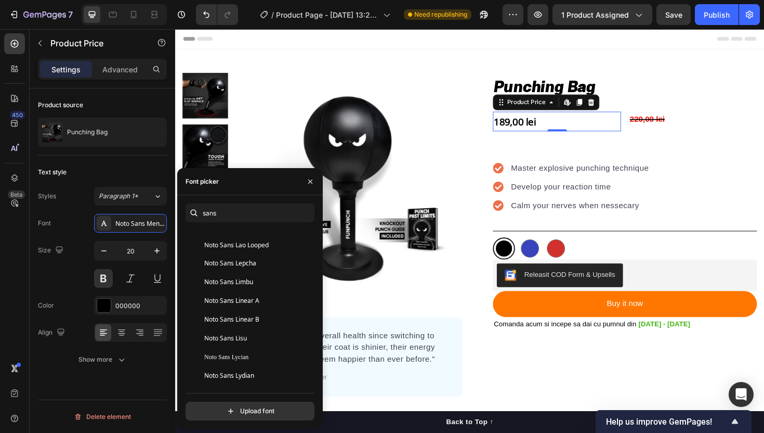
scroll to position [2223, 0]
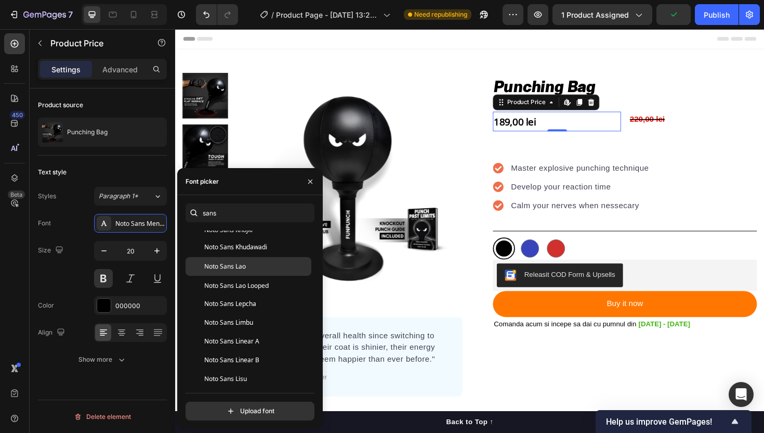
click at [276, 272] on div "Noto Sans Lao" at bounding box center [249, 266] width 126 height 19
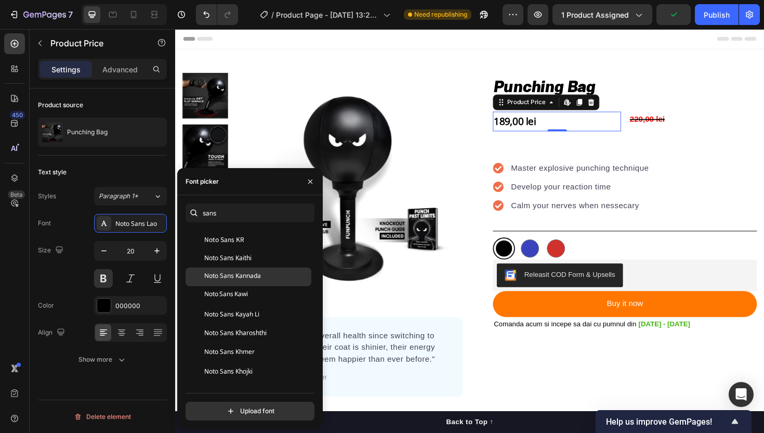
click at [272, 281] on div "Noto Sans Kannada" at bounding box center [249, 276] width 126 height 19
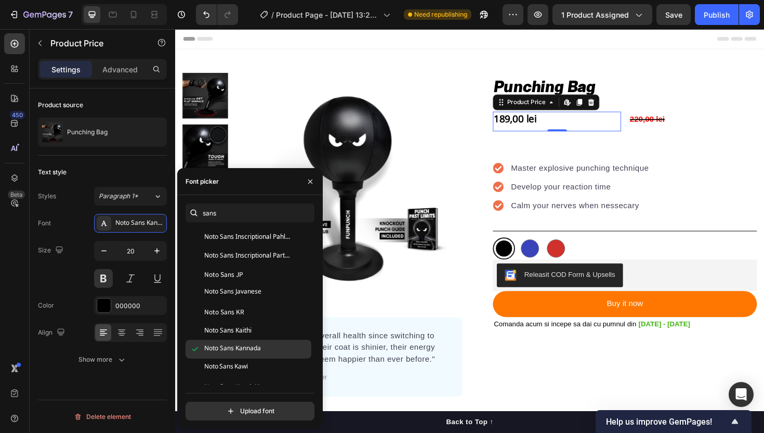
click at [272, 281] on div "Noto Sans JP" at bounding box center [249, 274] width 126 height 19
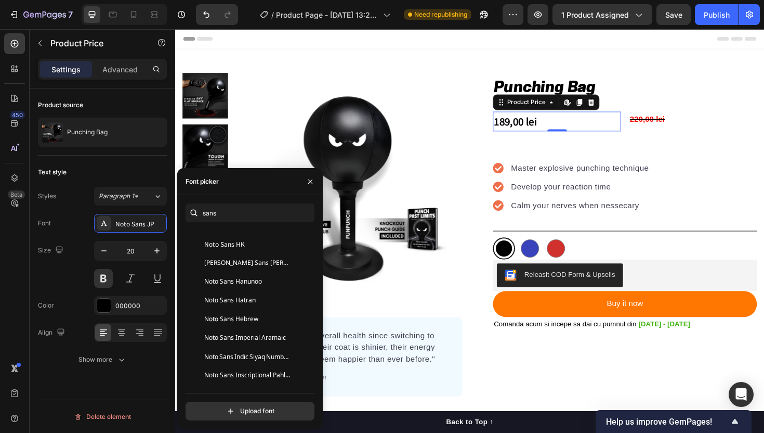
click at [272, 281] on div "Noto Sans Hanunoo" at bounding box center [256, 281] width 105 height 9
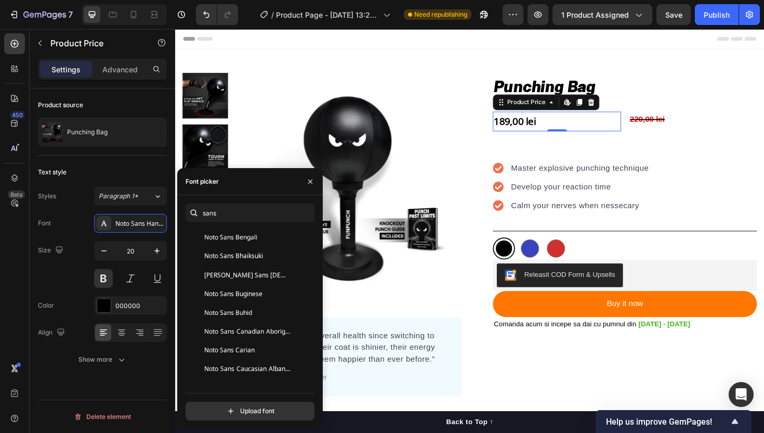
scroll to position [1045, 0]
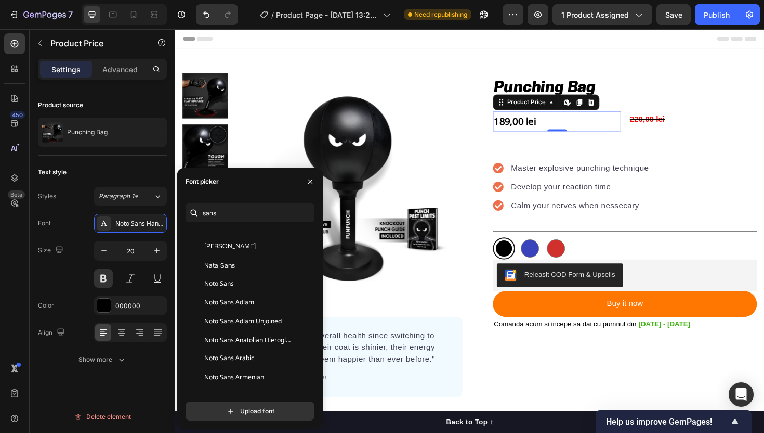
click at [280, 290] on div "Noto Sans" at bounding box center [249, 283] width 126 height 19
click at [275, 279] on div "Noto Sans" at bounding box center [256, 283] width 105 height 9
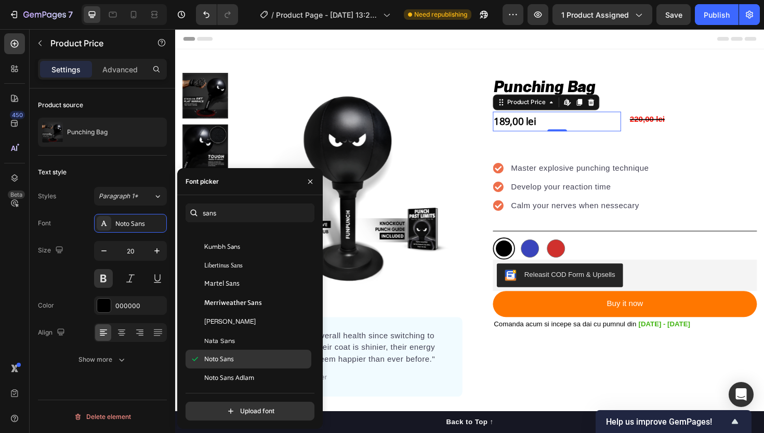
click at [275, 279] on div "Martel Sans" at bounding box center [249, 284] width 126 height 19
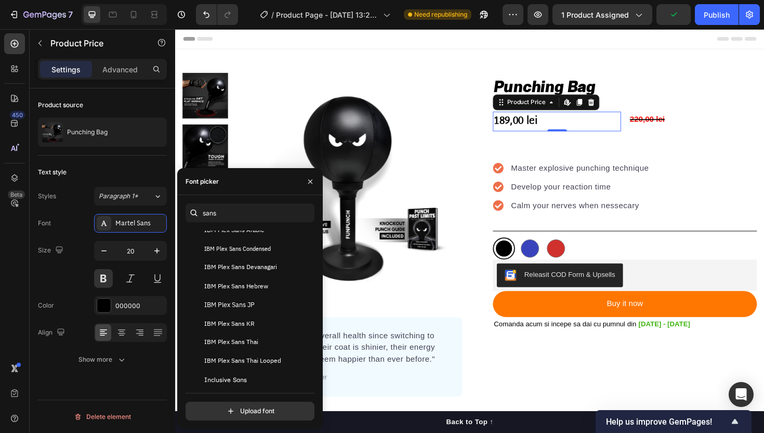
scroll to position [857, 0]
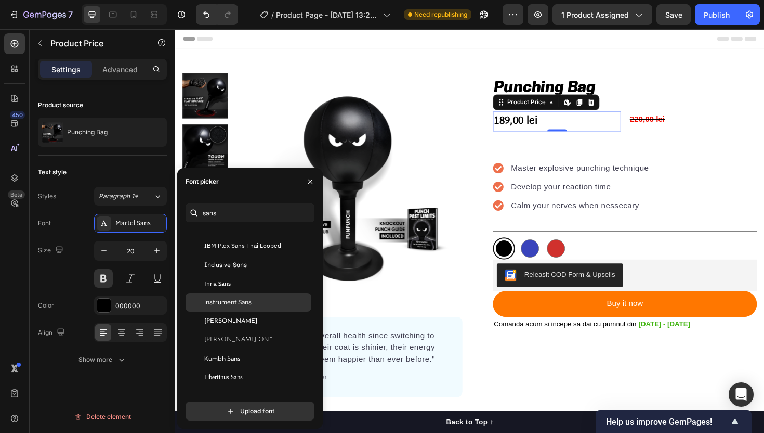
click at [273, 302] on div "Instrument Sans" at bounding box center [256, 301] width 105 height 9
click at [269, 287] on div "Inria Sans" at bounding box center [256, 283] width 105 height 9
click at [266, 297] on div "Instrument Sans" at bounding box center [256, 301] width 105 height 9
click at [267, 286] on div "Inria Sans" at bounding box center [256, 283] width 105 height 9
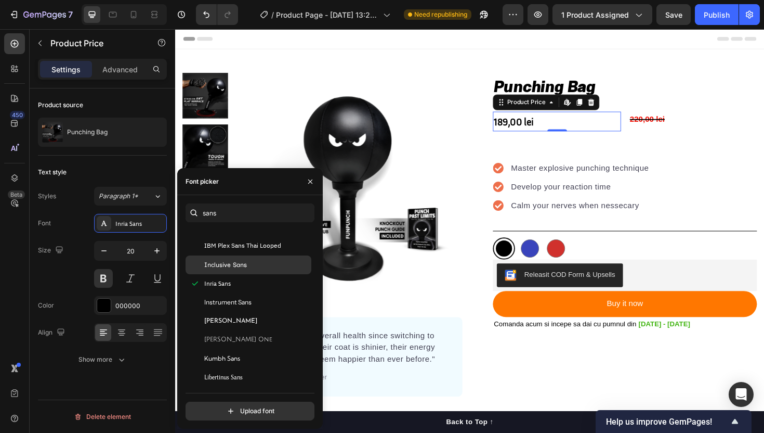
click at [268, 264] on div "Inclusive Sans" at bounding box center [256, 264] width 105 height 9
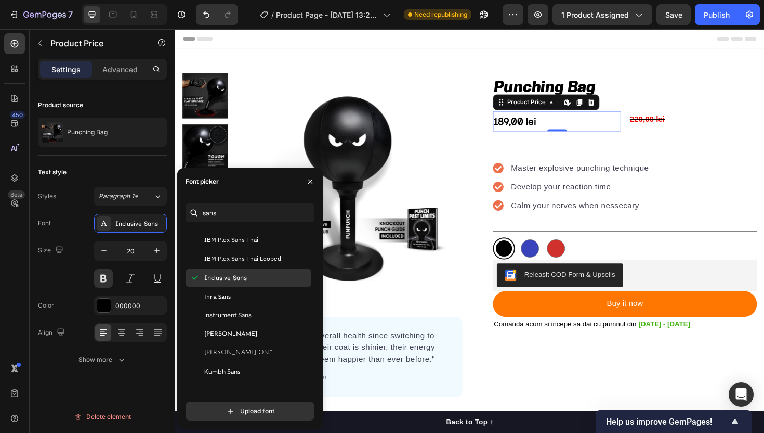
scroll to position [839, 0]
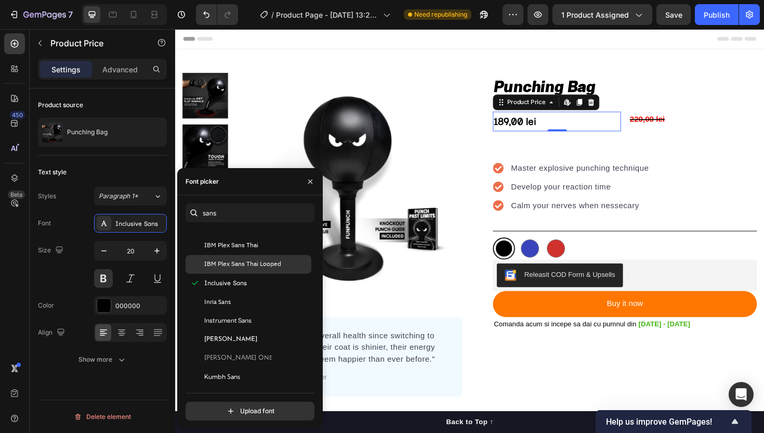
click at [267, 270] on div "IBM Plex Sans Thai Looped" at bounding box center [249, 264] width 126 height 19
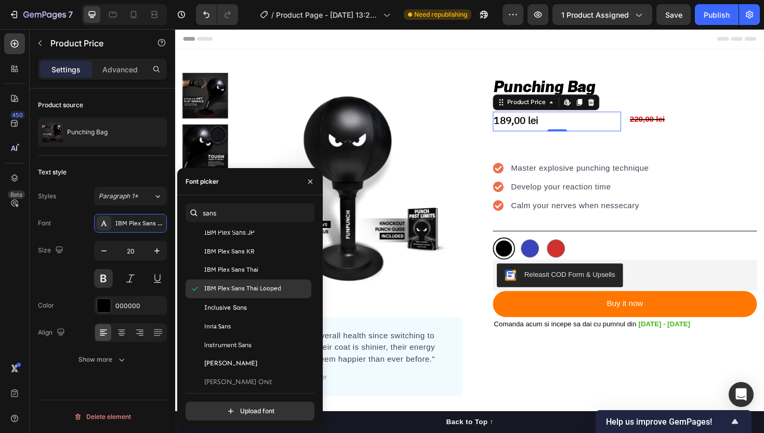
scroll to position [786, 0]
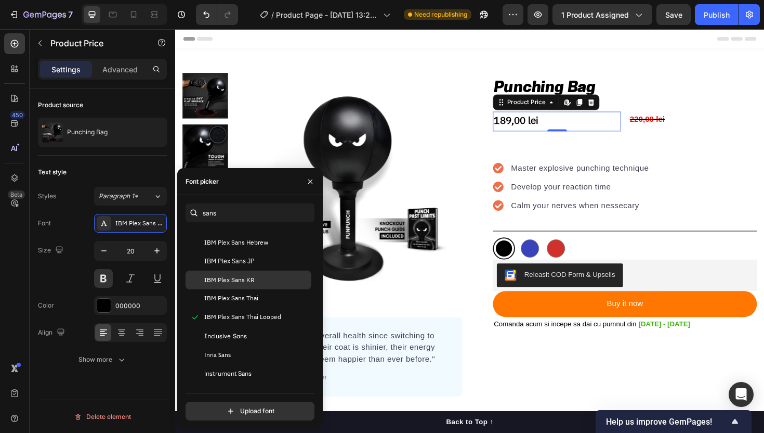
click at [264, 284] on div "IBM Plex Sans KR" at bounding box center [249, 279] width 126 height 19
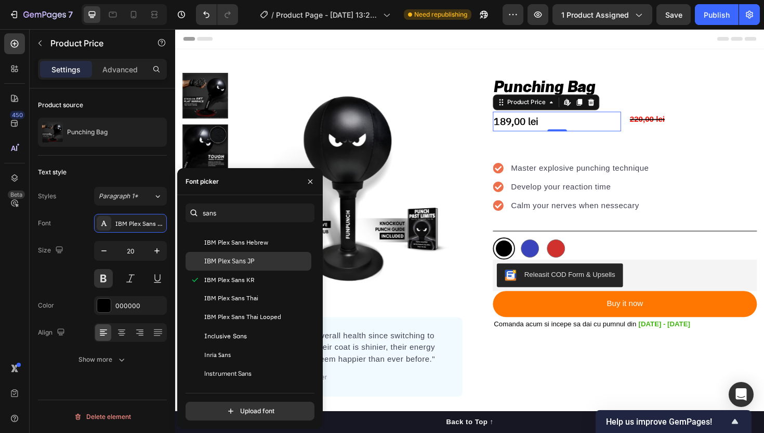
click at [264, 268] on div "IBM Plex Sans JP" at bounding box center [249, 261] width 126 height 19
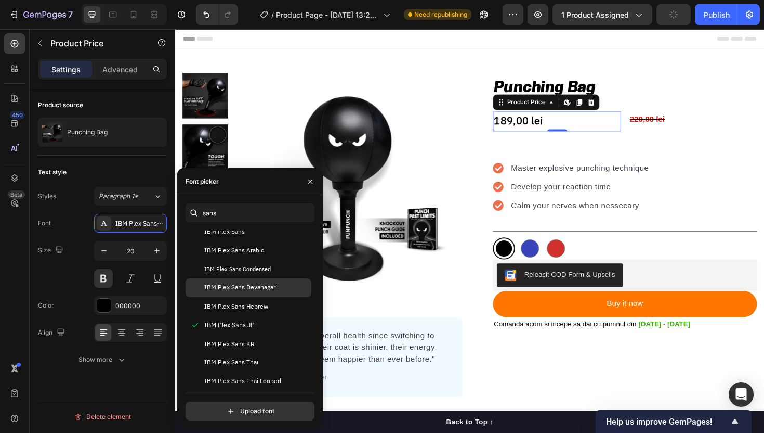
click at [264, 289] on span "IBM Plex Sans Devanagari" at bounding box center [240, 287] width 73 height 9
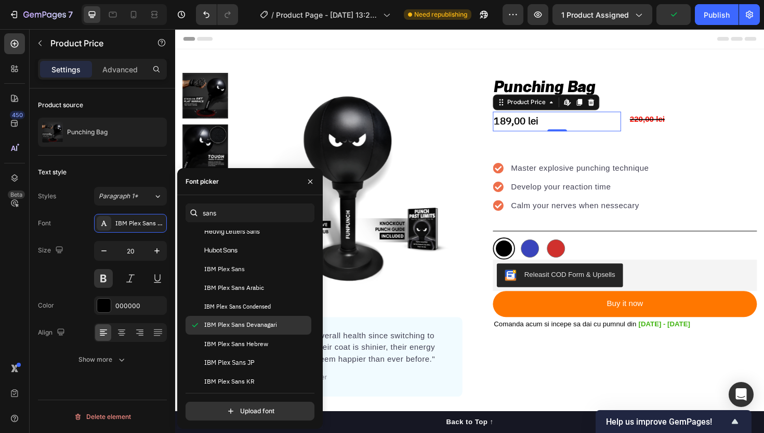
scroll to position [670, 0]
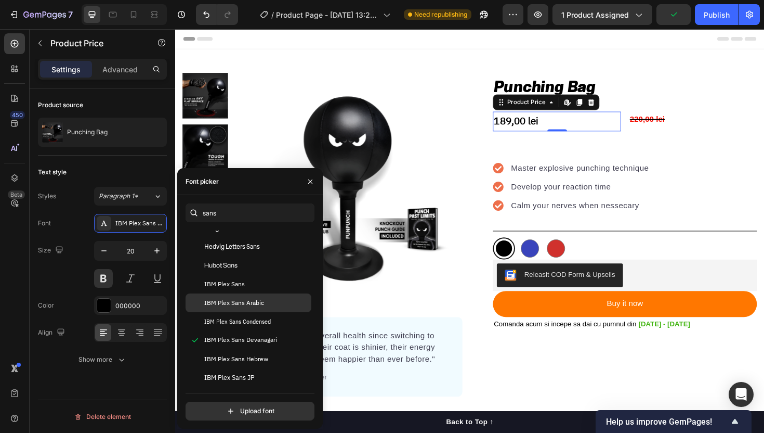
click at [264, 297] on div "IBM Plex Sans Arabic" at bounding box center [249, 302] width 126 height 19
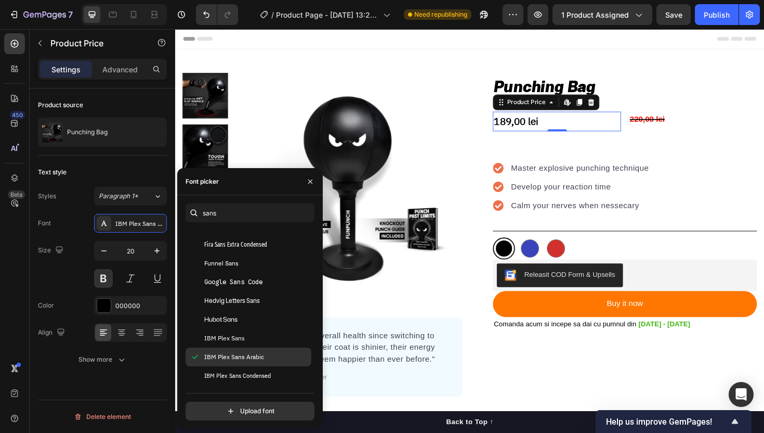
scroll to position [589, 0]
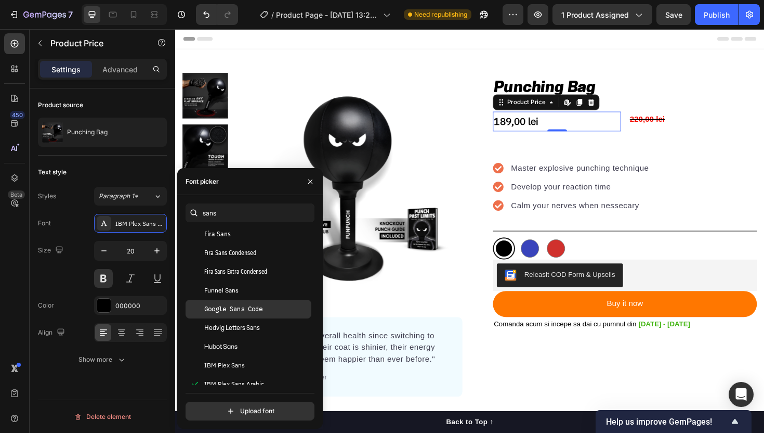
click at [261, 310] on span "Google Sans Code" at bounding box center [233, 308] width 58 height 9
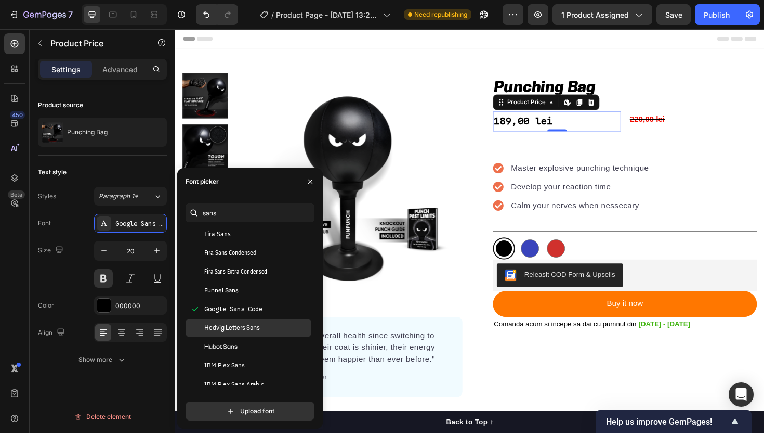
click at [261, 324] on div "Hedvig Letters Sans" at bounding box center [256, 327] width 105 height 9
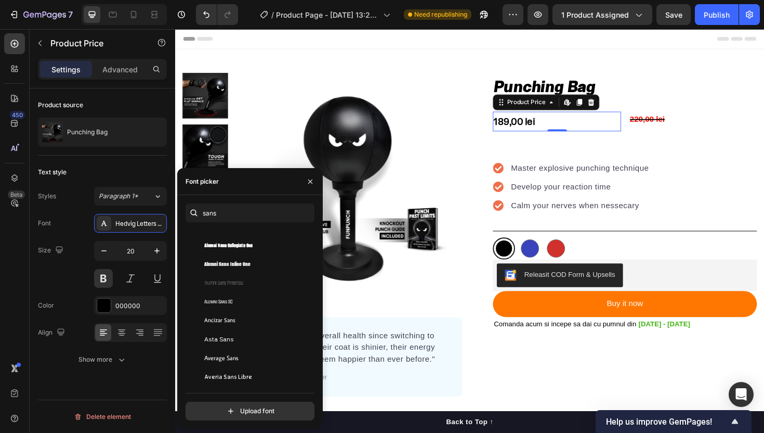
scroll to position [147, 0]
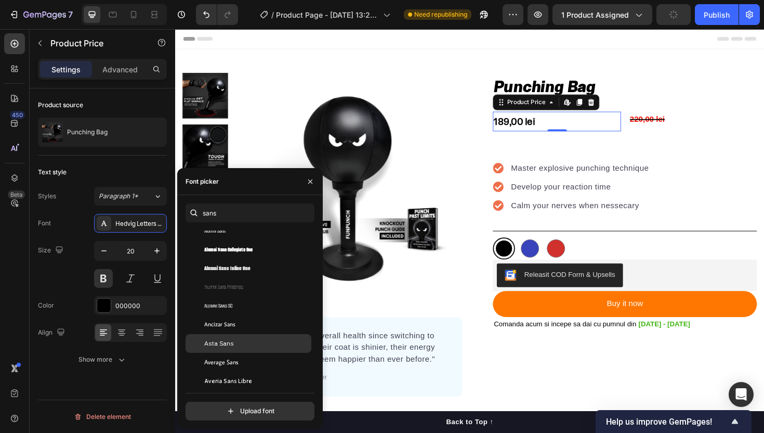
click at [258, 347] on div "Asta Sans" at bounding box center [256, 343] width 105 height 9
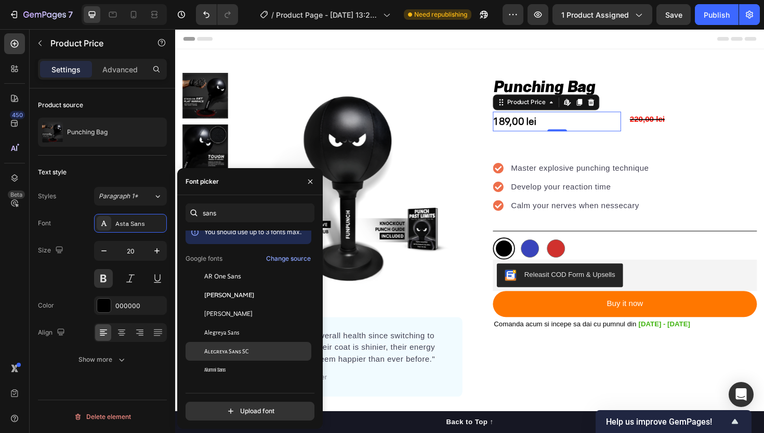
scroll to position [0, 0]
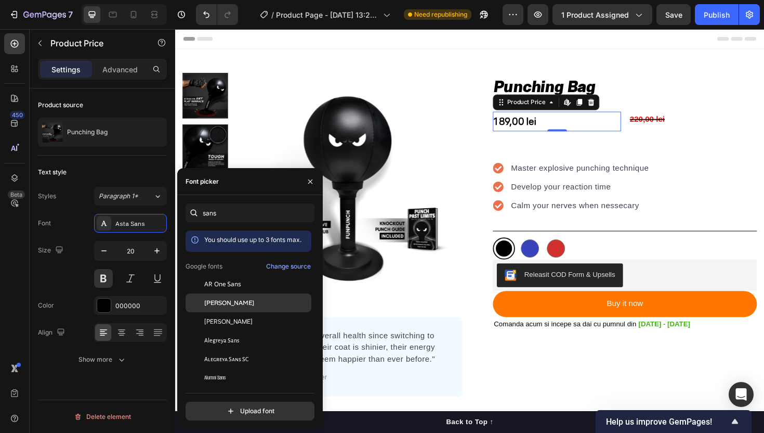
click at [269, 305] on div "[PERSON_NAME]" at bounding box center [256, 302] width 105 height 9
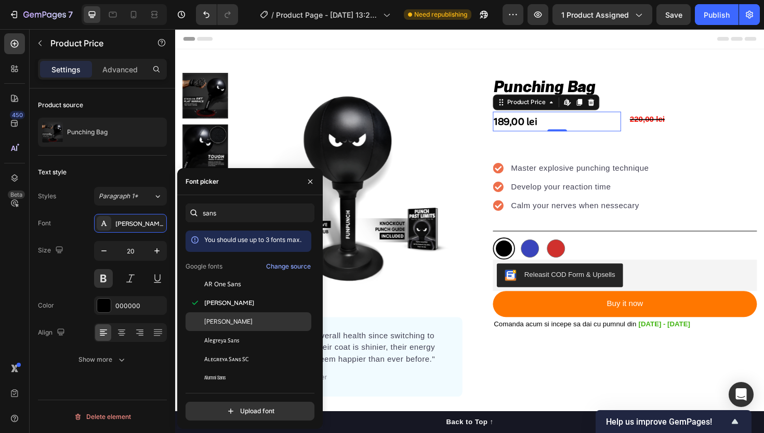
click at [267, 313] on div "[PERSON_NAME]" at bounding box center [249, 321] width 126 height 19
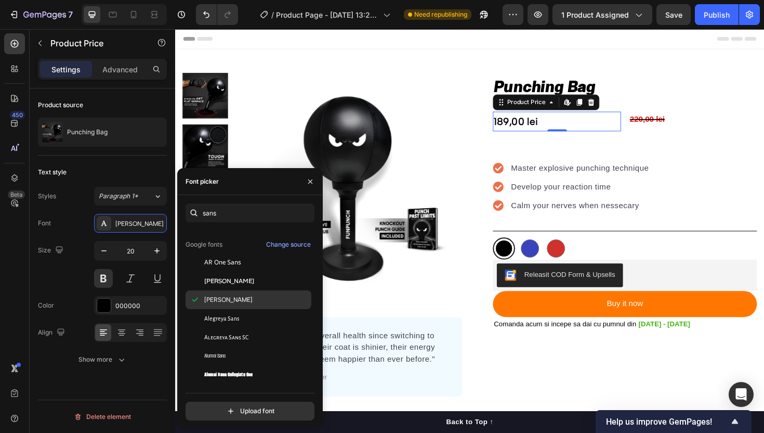
scroll to position [22, 0]
click at [268, 311] on div "Alegreya Sans" at bounding box center [249, 317] width 126 height 19
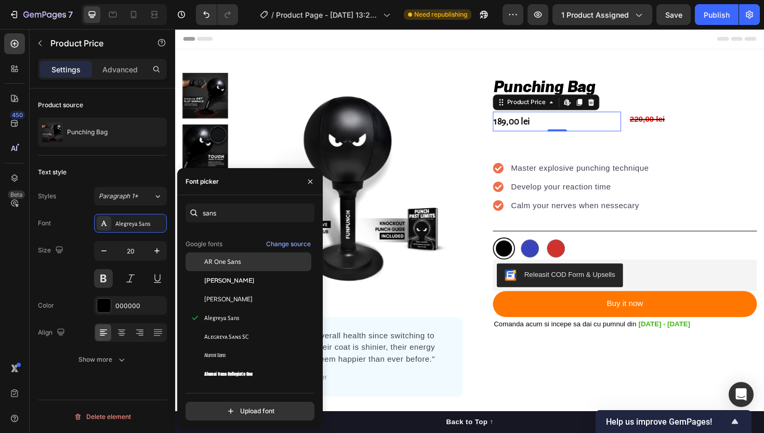
click at [278, 265] on div "AR One Sans" at bounding box center [256, 261] width 105 height 9
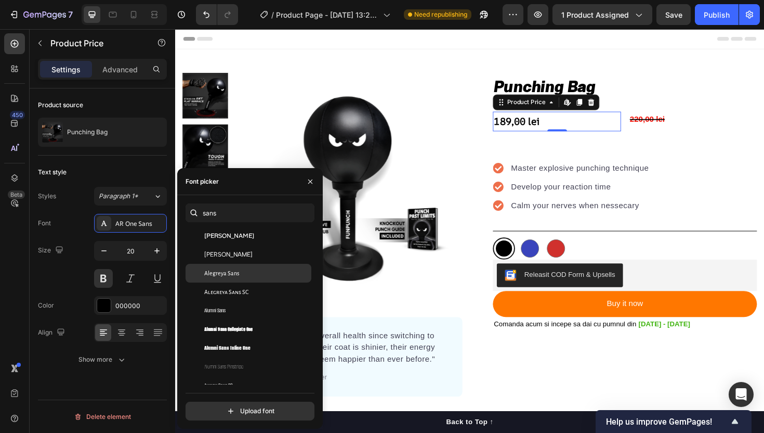
scroll to position [67, 0]
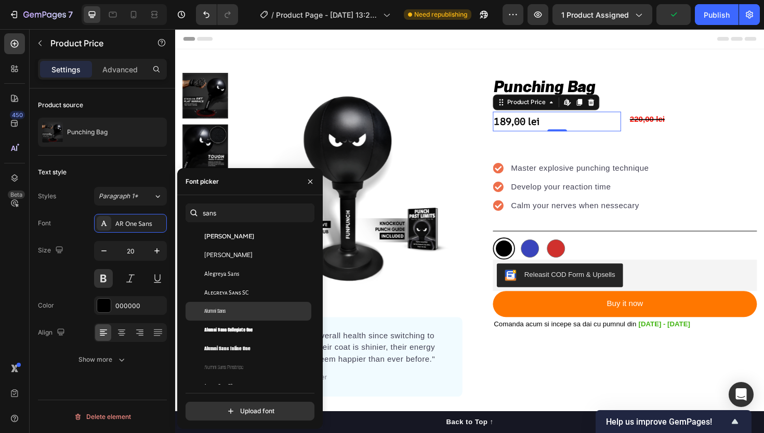
click at [263, 312] on div "Alumni Sans" at bounding box center [256, 310] width 105 height 9
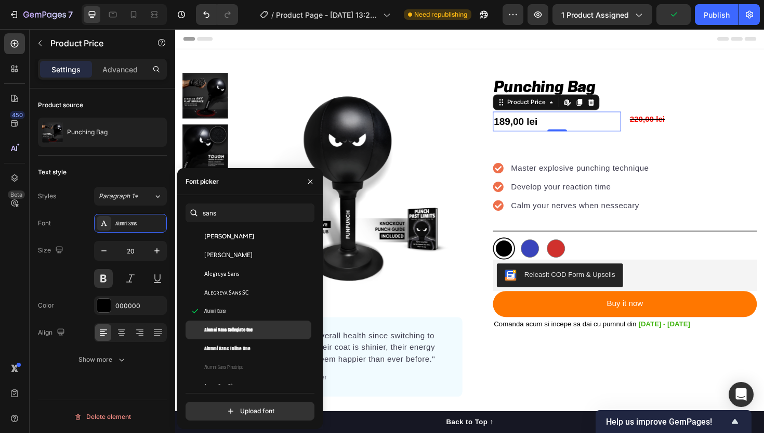
click at [262, 322] on div "Alumni Sans Collegiate One" at bounding box center [249, 329] width 126 height 19
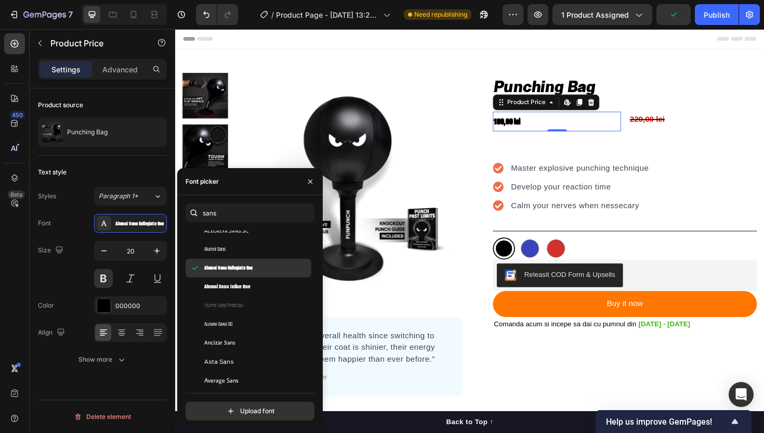
click at [262, 322] on div "Alumni Sans SC" at bounding box center [256, 323] width 105 height 9
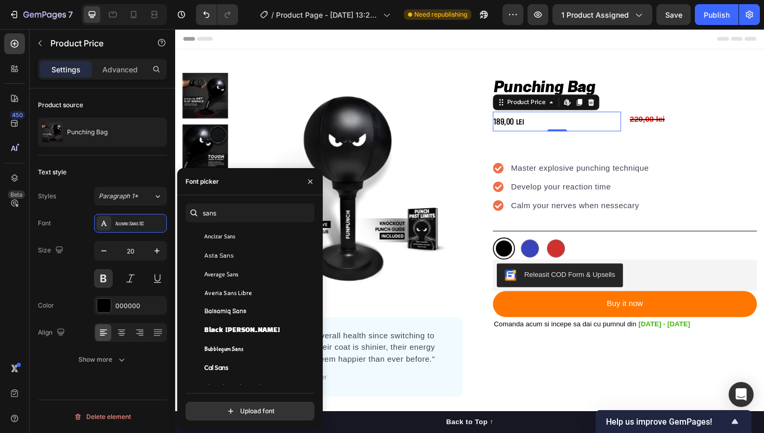
click at [262, 321] on div "Black [PERSON_NAME]" at bounding box center [249, 330] width 126 height 19
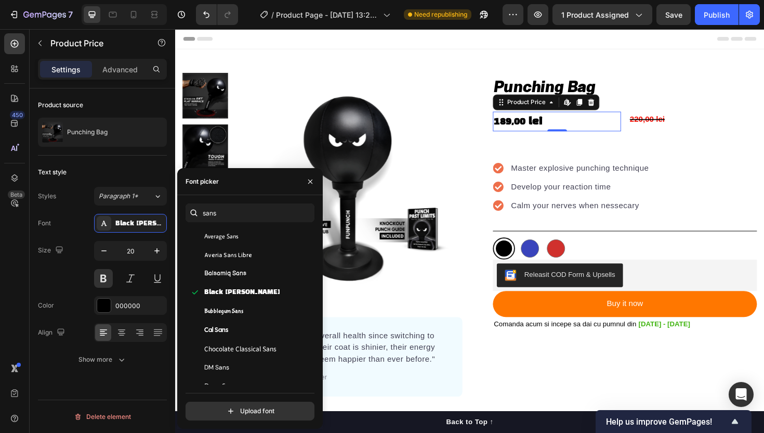
click at [262, 320] on div "Cal Sans" at bounding box center [249, 329] width 126 height 19
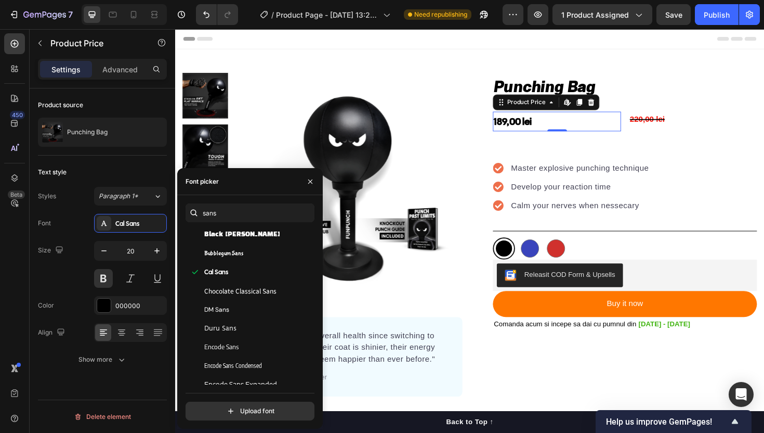
scroll to position [331, 0]
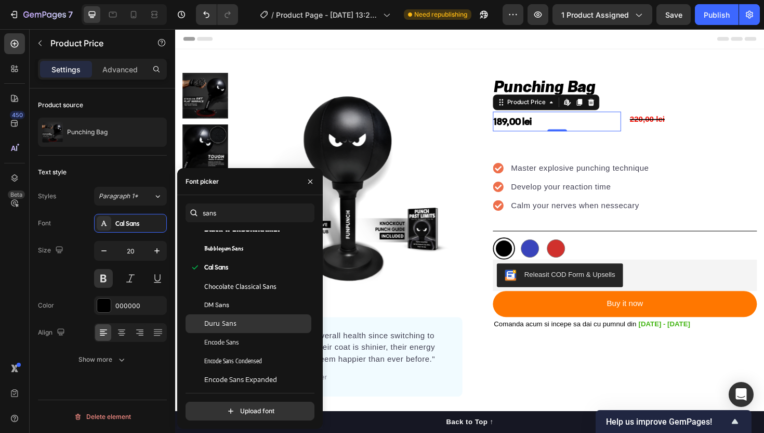
click at [255, 323] on div "Duru Sans" at bounding box center [256, 323] width 105 height 9
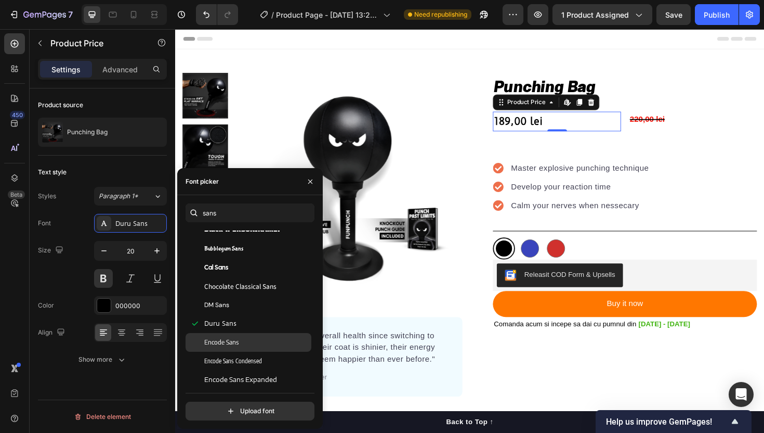
click at [255, 337] on div "Encode Sans" at bounding box center [249, 342] width 126 height 19
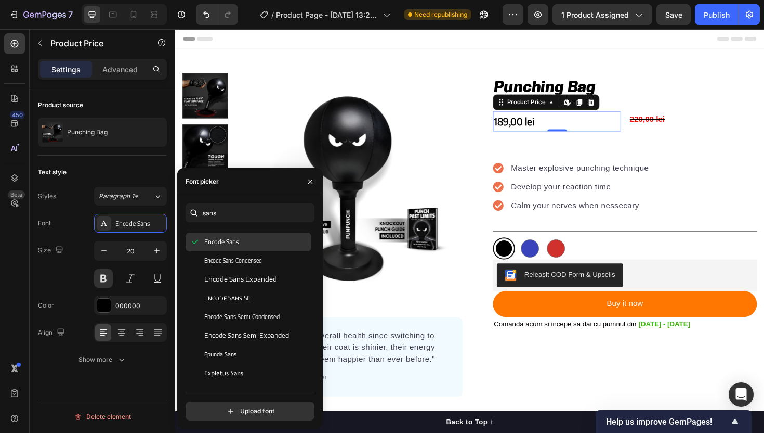
scroll to position [484, 0]
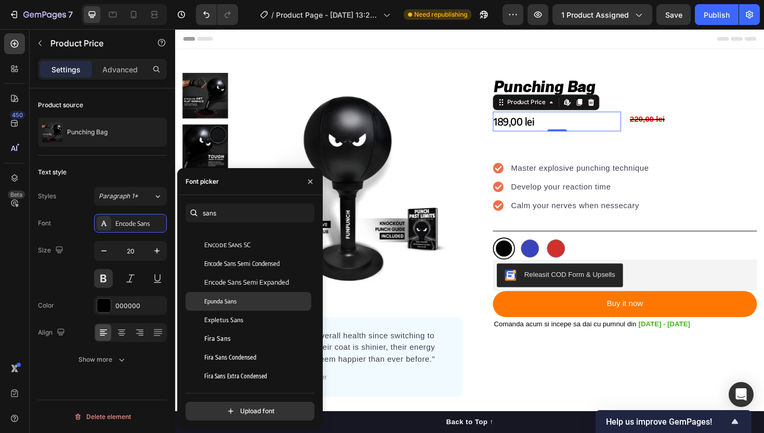
click at [255, 307] on div "Epunda Sans" at bounding box center [249, 301] width 126 height 19
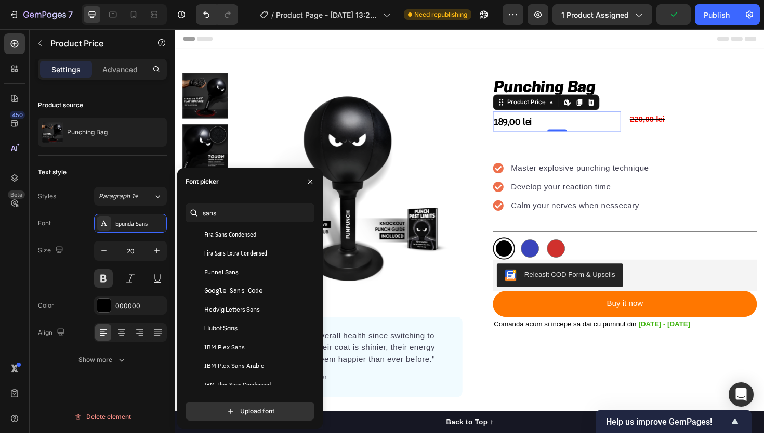
click at [255, 298] on div "Google Sans Code" at bounding box center [249, 290] width 126 height 19
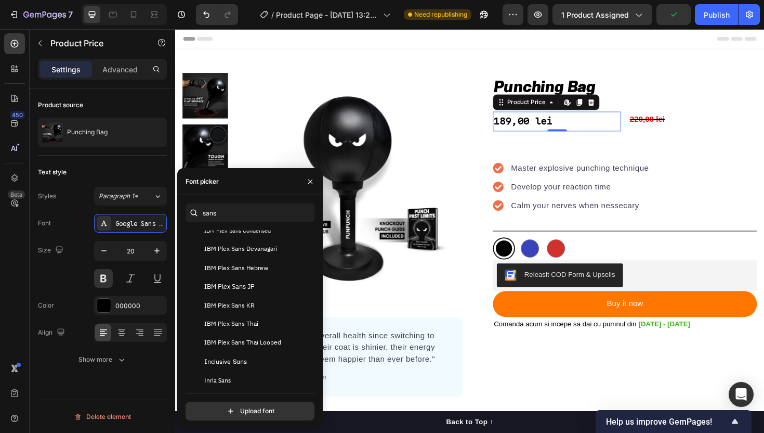
click at [255, 298] on div "IBM Plex Sans KR" at bounding box center [249, 305] width 126 height 19
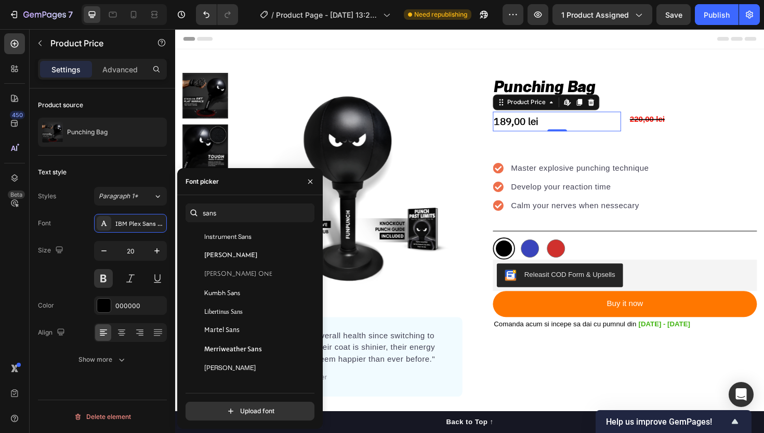
scroll to position [834, 0]
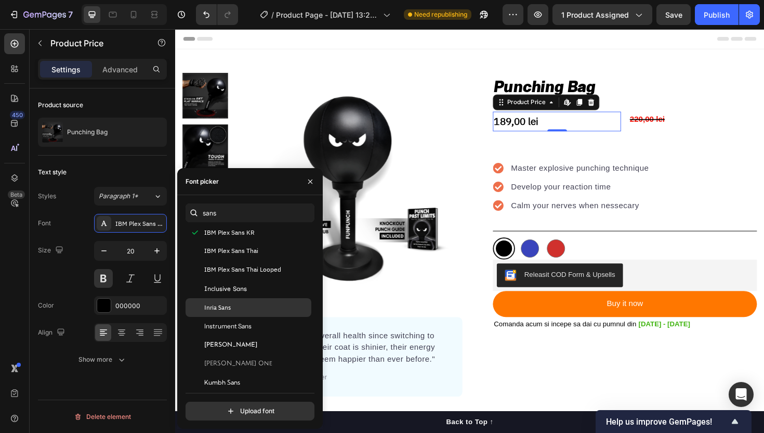
click at [256, 308] on div "Inria Sans" at bounding box center [256, 307] width 105 height 9
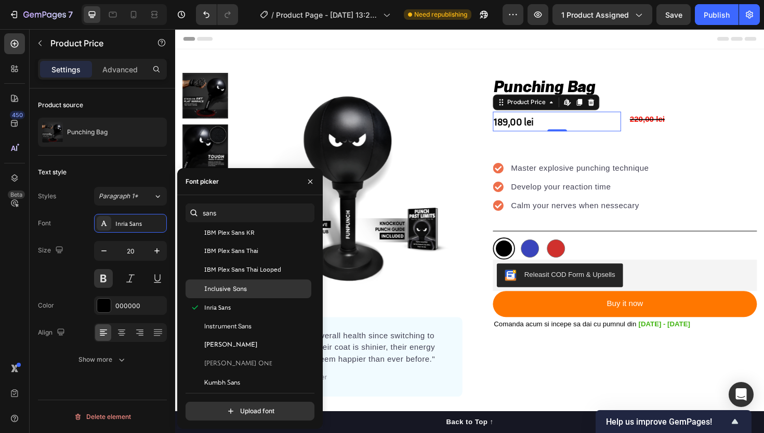
click at [256, 288] on div "Inclusive Sans" at bounding box center [256, 288] width 105 height 9
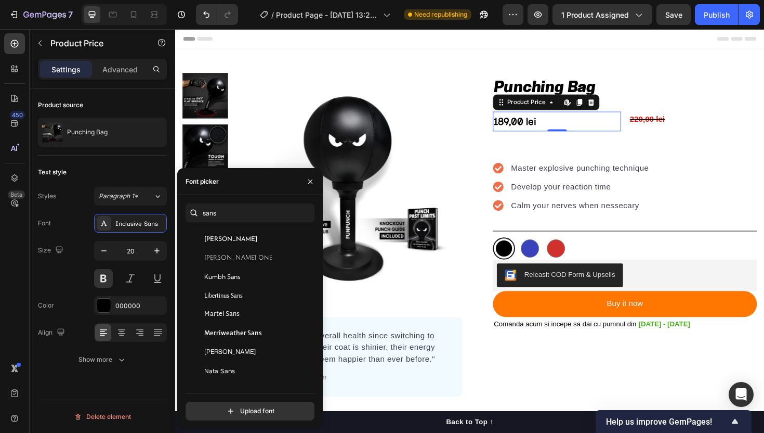
click at [256, 288] on div "Libertinus Sans" at bounding box center [249, 295] width 126 height 19
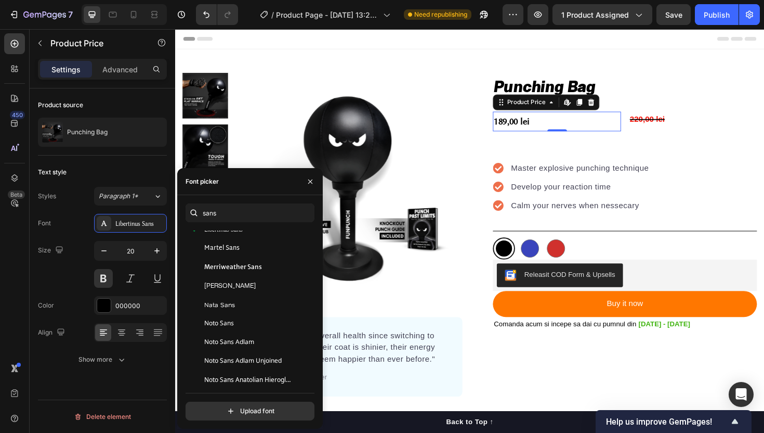
click at [256, 288] on div "[PERSON_NAME]" at bounding box center [256, 285] width 105 height 9
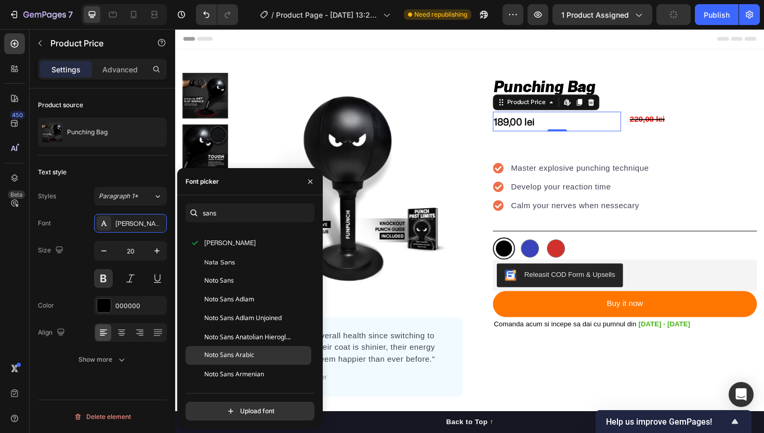
scroll to position [1047, 0]
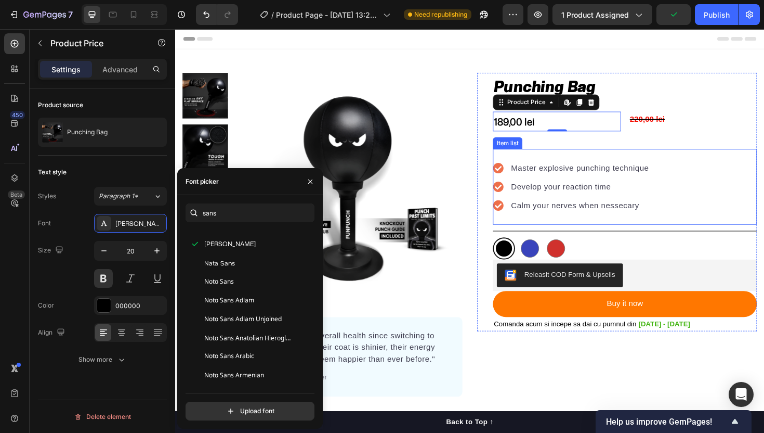
click at [567, 181] on p "Master explosive punching technique" at bounding box center [604, 176] width 146 height 12
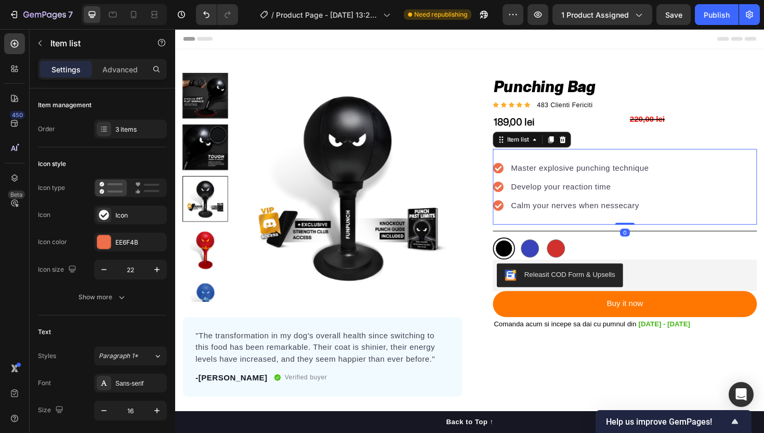
click at [578, 171] on p "Master explosive punching technique" at bounding box center [604, 176] width 146 height 12
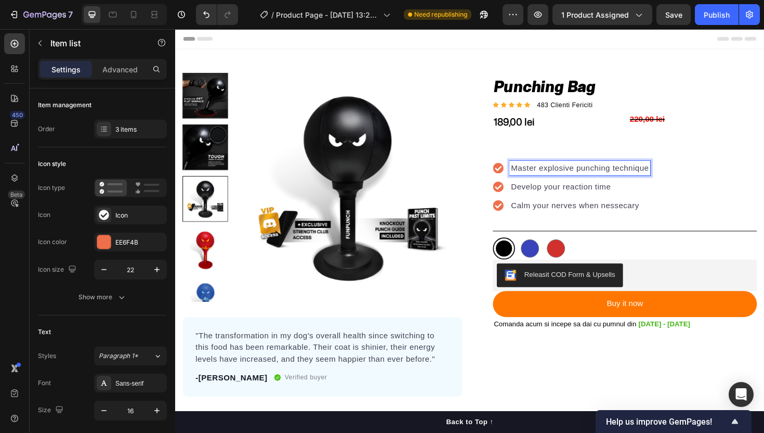
click at [759, 176] on div "Master explosive punching technique Develop your reaction time Calm your nerves…" at bounding box center [652, 196] width 280 height 80
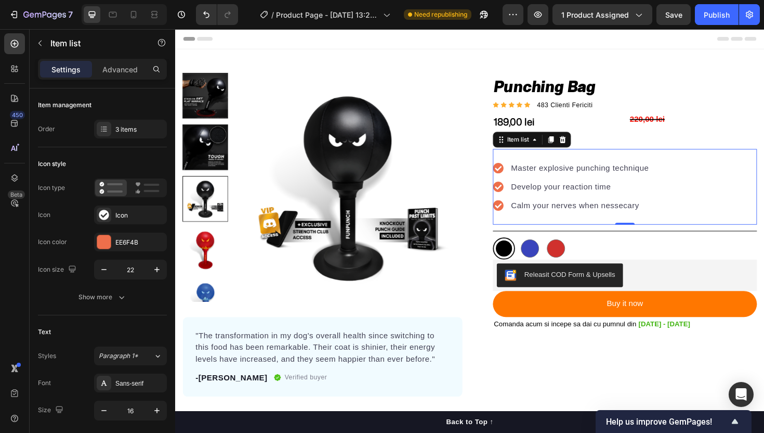
click at [659, 176] on p "Master explosive punching technique" at bounding box center [604, 176] width 146 height 12
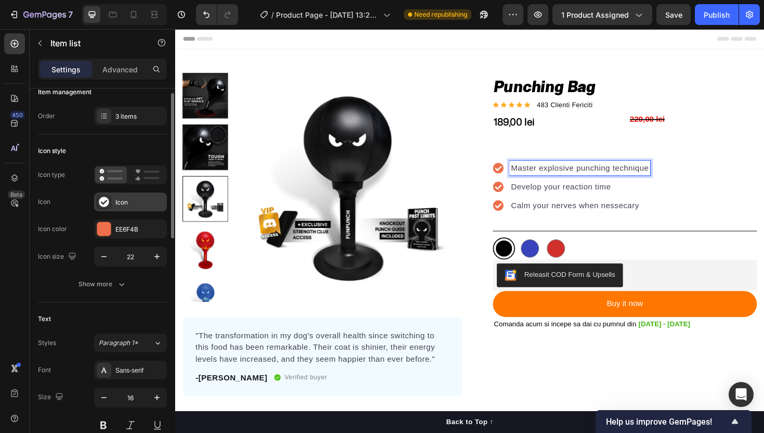
scroll to position [27, 0]
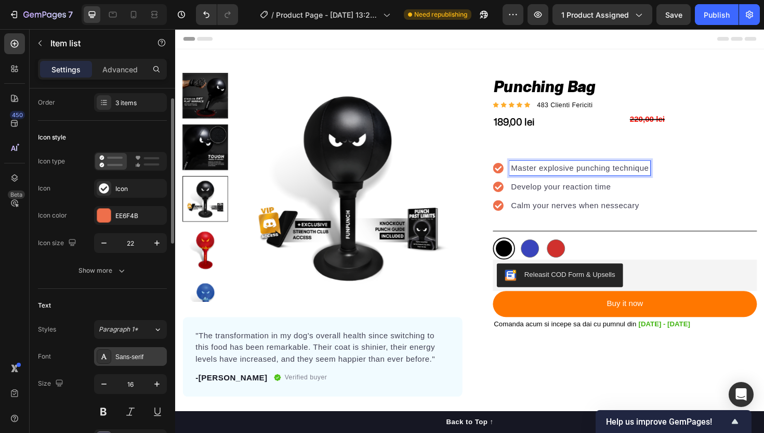
click at [131, 353] on div "Sans-serif" at bounding box center [139, 356] width 49 height 9
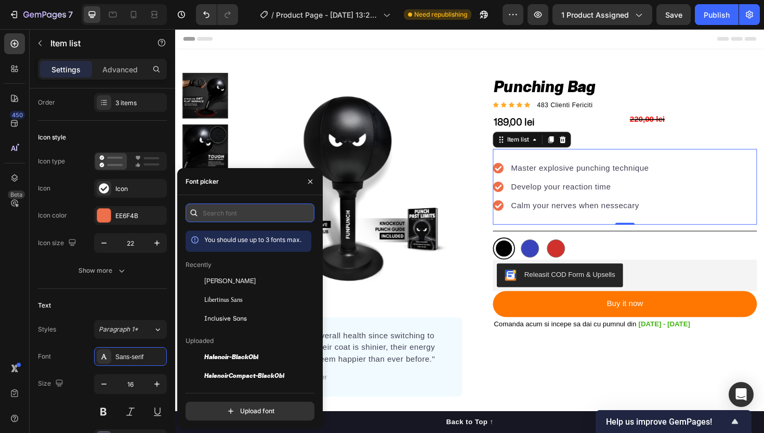
click at [240, 219] on input "text" at bounding box center [250, 212] width 129 height 19
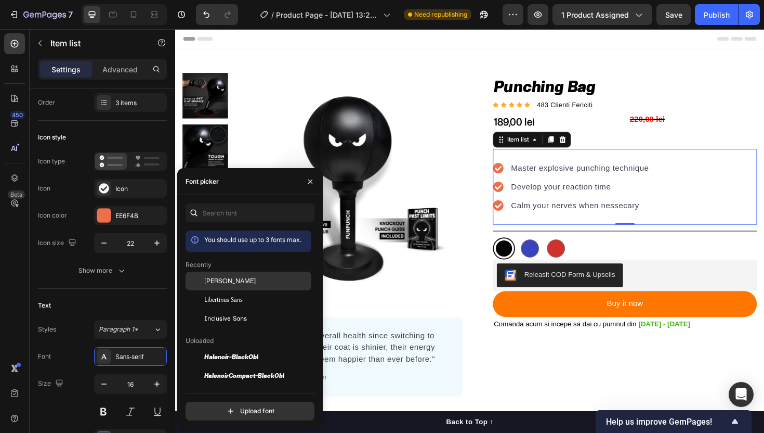
click at [238, 277] on div "[PERSON_NAME]" at bounding box center [256, 280] width 105 height 9
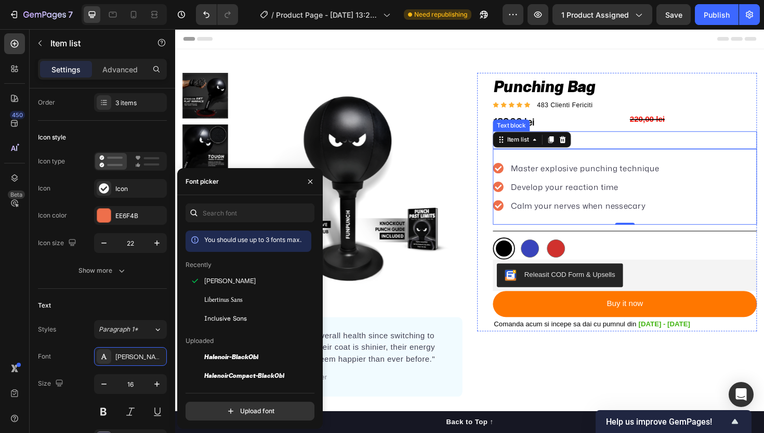
click at [693, 141] on div "Rich Text Editor. Editing area: main" at bounding box center [652, 148] width 280 height 15
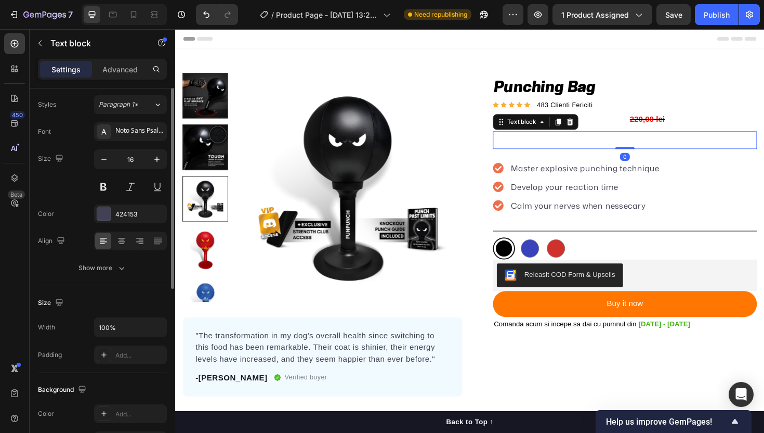
scroll to position [0, 0]
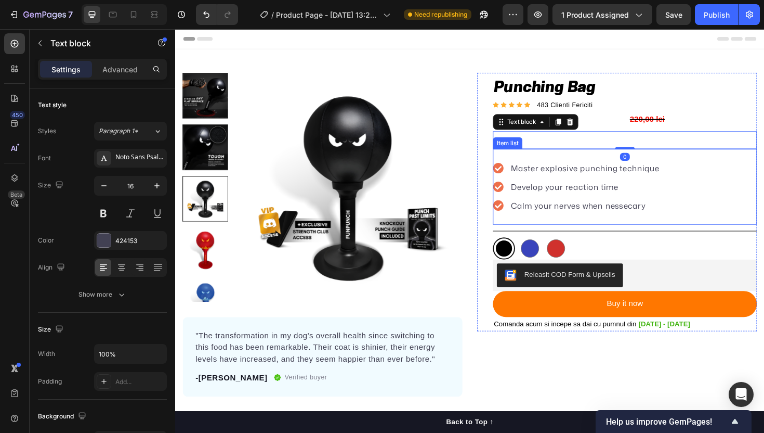
click at [548, 198] on p "Develop your reaction time" at bounding box center [610, 196] width 158 height 12
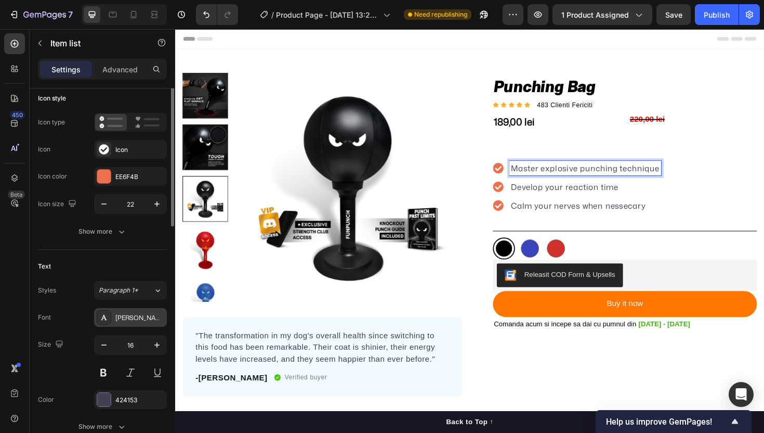
scroll to position [70, 0]
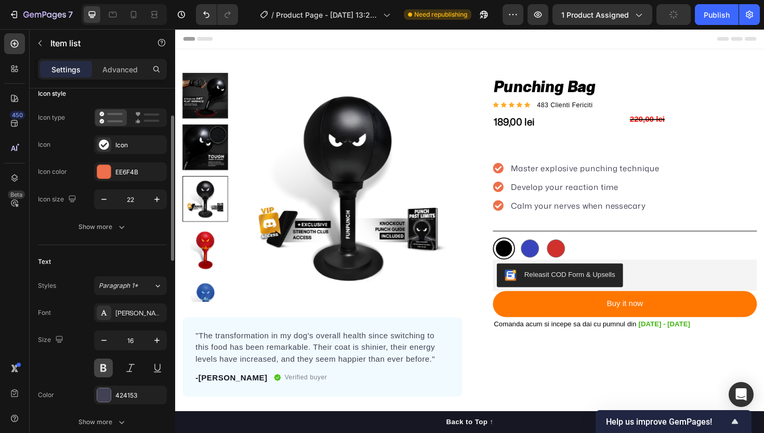
click at [100, 368] on button at bounding box center [103, 367] width 19 height 19
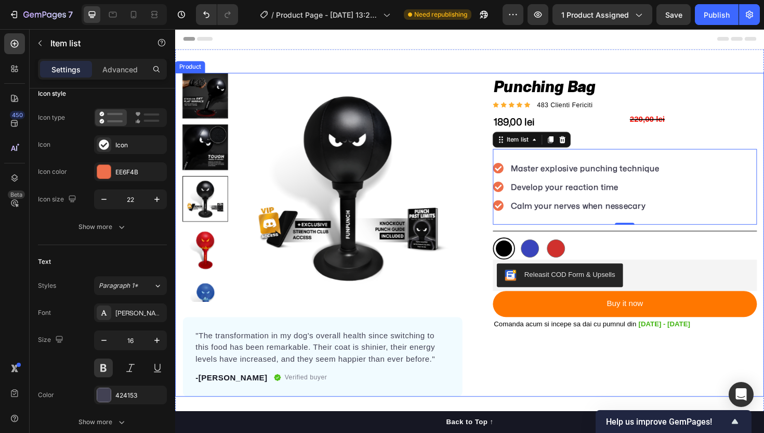
click at [634, 391] on div "Punching Bag Product Title Icon Icon Icon Icon Icon Icon List Hoz 483 Clienti F…" at bounding box center [643, 246] width 296 height 343
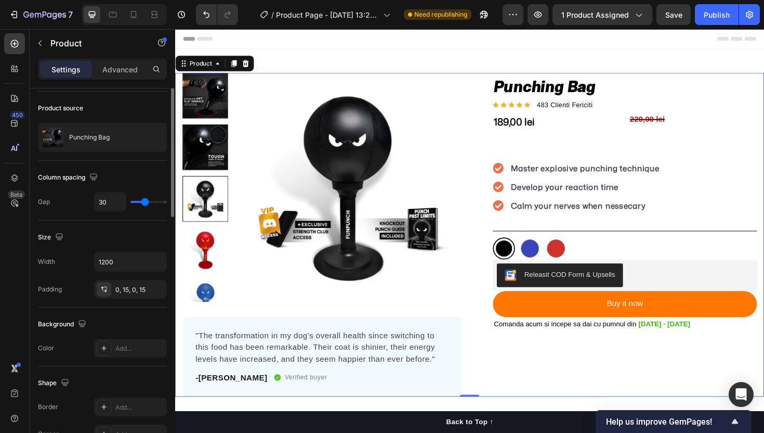
scroll to position [0, 0]
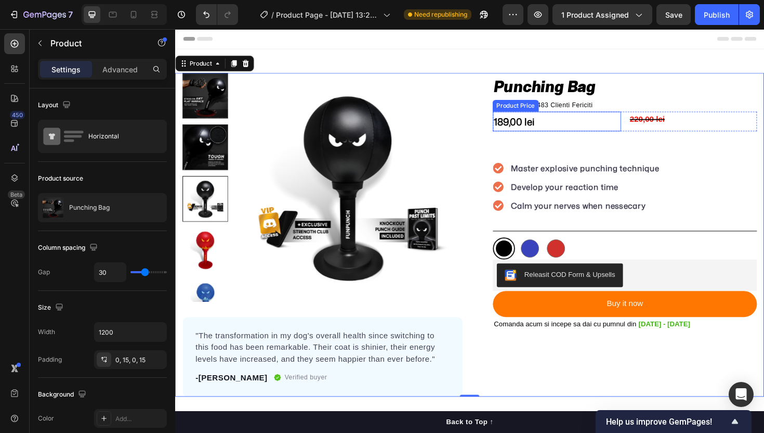
click at [556, 131] on div "189,00 lei" at bounding box center [580, 126] width 136 height 21
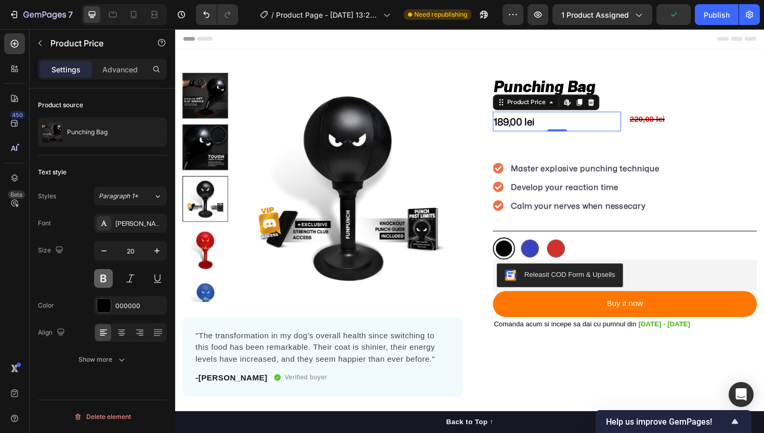
click at [107, 281] on button at bounding box center [103, 278] width 19 height 19
click at [107, 280] on button at bounding box center [103, 278] width 19 height 19
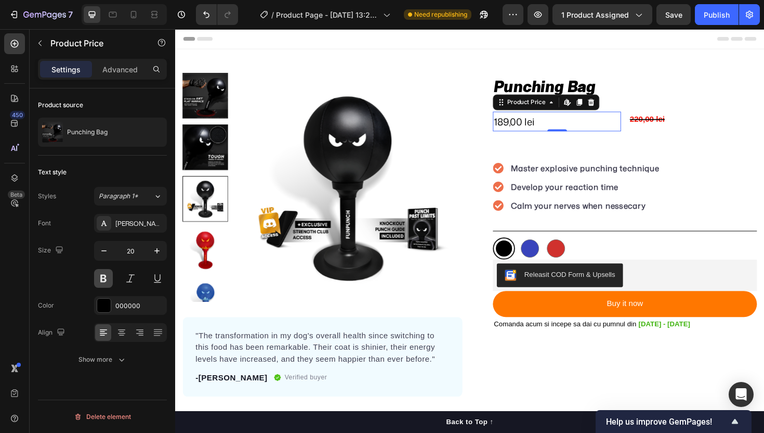
click at [107, 280] on button at bounding box center [103, 278] width 19 height 19
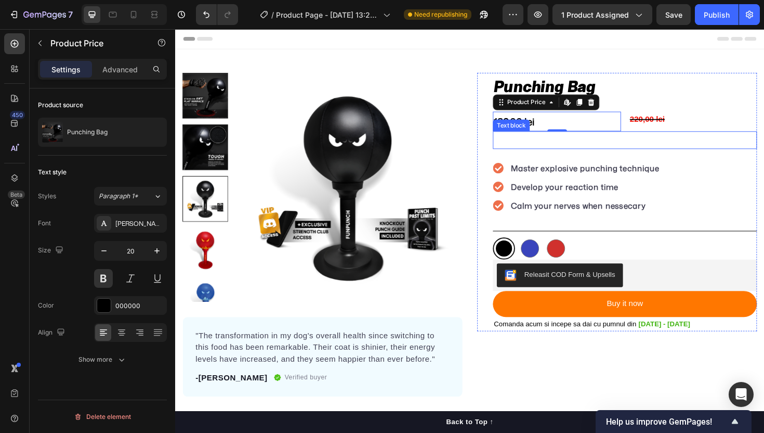
click at [688, 147] on p "Rich Text Editor. Editing area: main" at bounding box center [652, 148] width 278 height 12
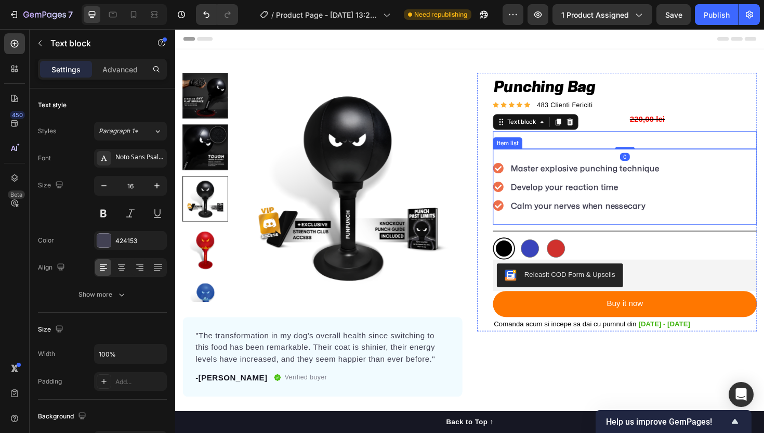
click at [621, 225] on div "Master explosive punching technique Develop your reaction time Calm your nerves…" at bounding box center [652, 196] width 280 height 80
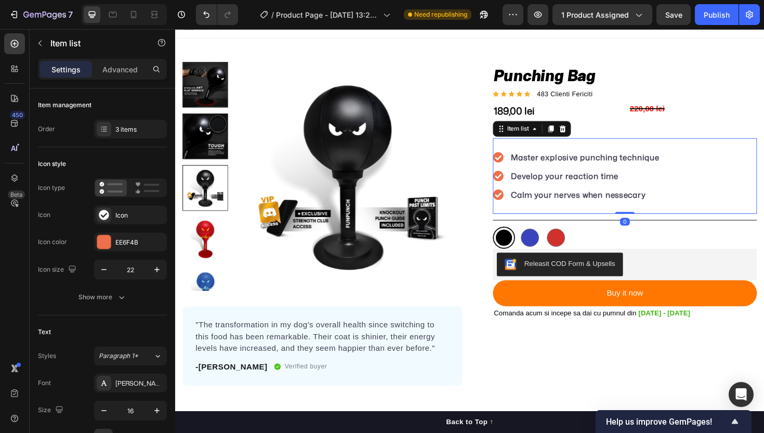
scroll to position [12, 0]
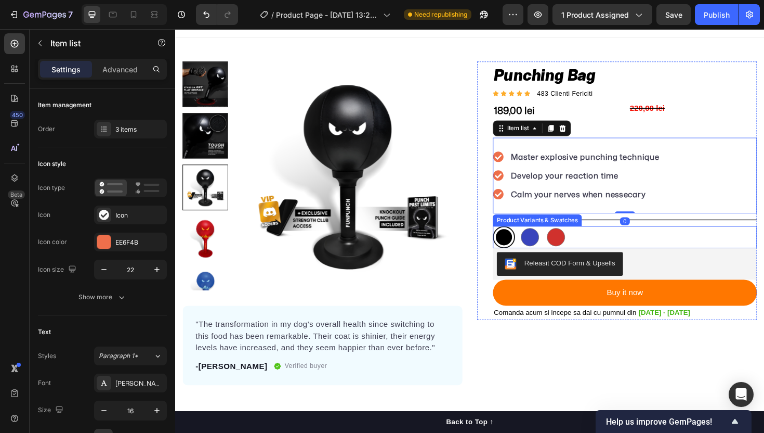
click at [679, 241] on div "Black Black Blue Blue Red Red" at bounding box center [652, 249] width 280 height 23
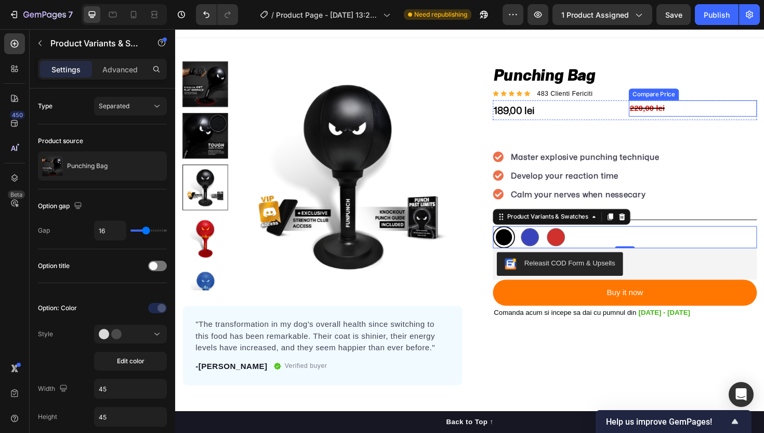
click at [666, 110] on div "220,00 lei" at bounding box center [724, 113] width 136 height 17
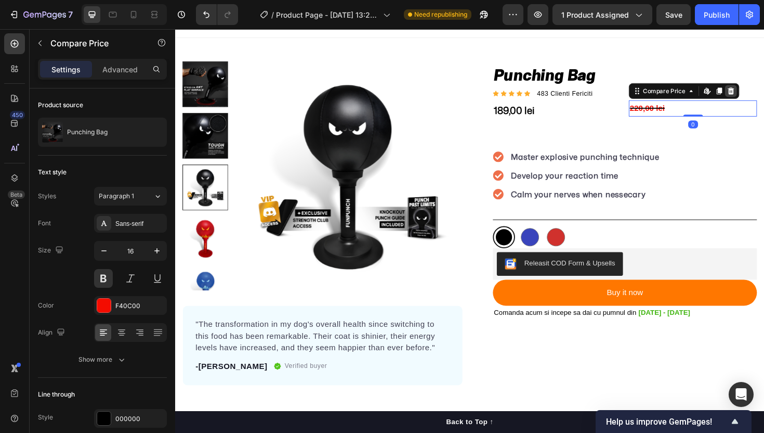
click at [764, 93] on icon at bounding box center [764, 94] width 8 height 8
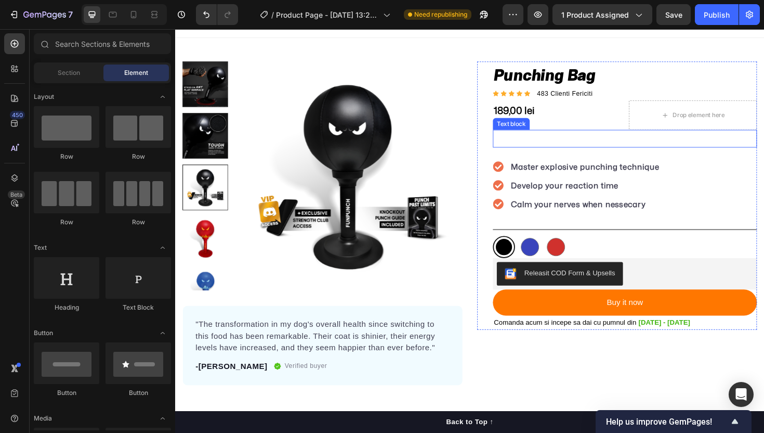
click at [684, 128] on div "Drop element here" at bounding box center [724, 120] width 136 height 31
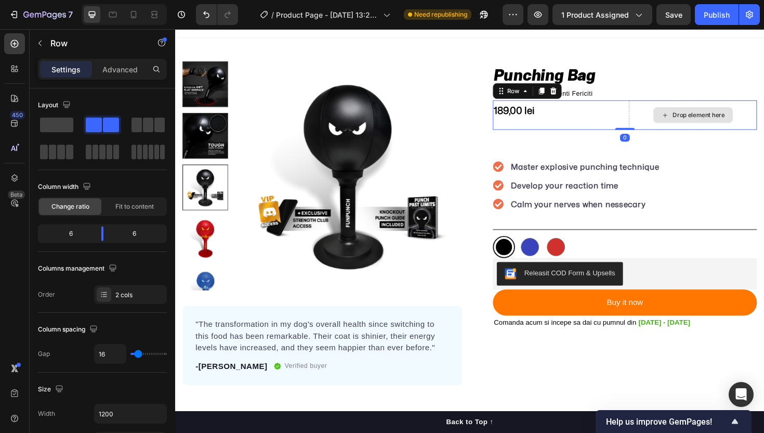
click at [679, 116] on div "Drop element here" at bounding box center [724, 120] width 136 height 31
click at [670, 119] on div "Drop element here" at bounding box center [724, 120] width 136 height 31
click at [57, 126] on span at bounding box center [56, 125] width 33 height 15
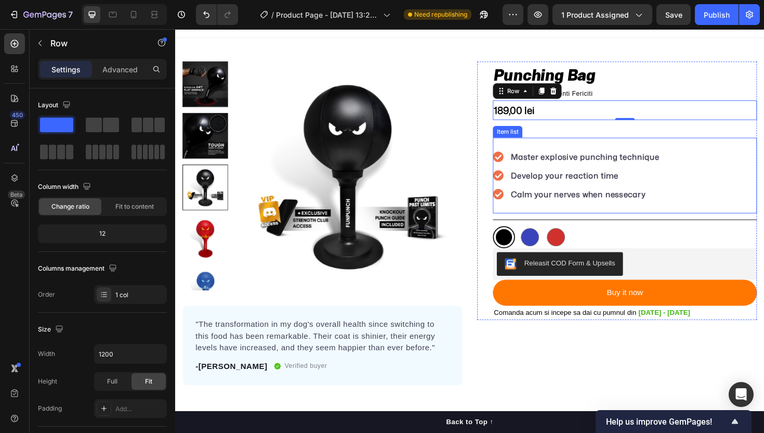
click at [627, 150] on div "Master explosive punching technique Develop your reaction time Calm your nerves…" at bounding box center [652, 184] width 280 height 80
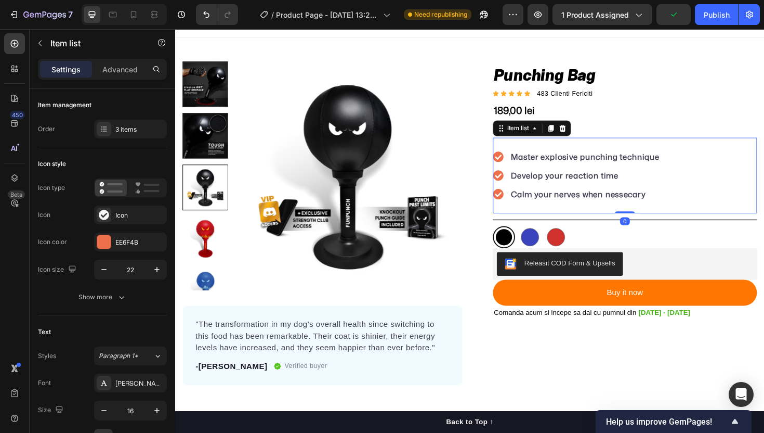
click at [627, 150] on div "Master explosive punching technique Develop your reaction time Calm your nerves…" at bounding box center [652, 184] width 280 height 80
drag, startPoint x: 655, startPoint y: 222, endPoint x: 655, endPoint y: 208, distance: 13.5
click at [655, 208] on div "Master explosive punching technique Develop your reaction time Calm your nerves…" at bounding box center [652, 184] width 280 height 80
type input "100%"
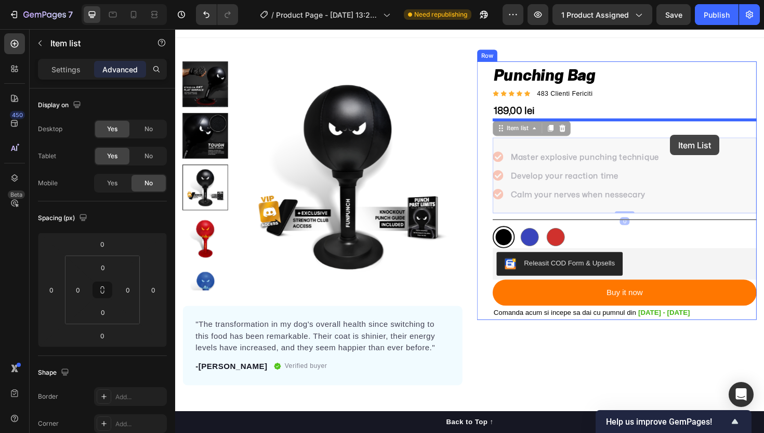
drag, startPoint x: 702, startPoint y: 170, endPoint x: 699, endPoint y: 141, distance: 29.2
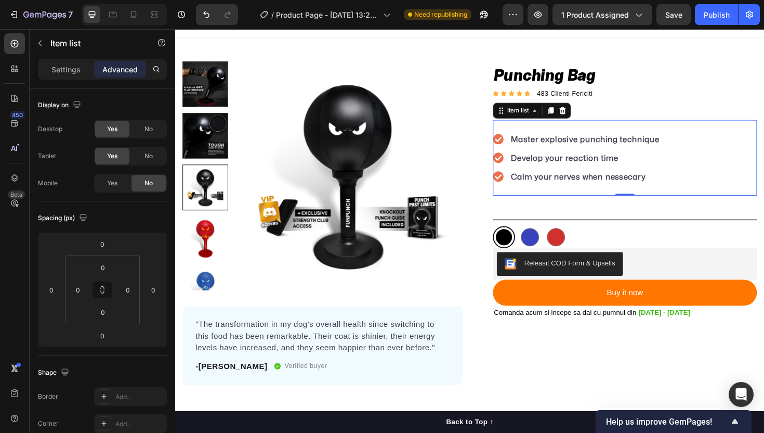
click at [704, 192] on div "Master explosive punching technique Develop your reaction time Calm your nerves…" at bounding box center [652, 165] width 280 height 80
click at [691, 252] on div "Black Black Blue Blue Red Red" at bounding box center [652, 249] width 280 height 23
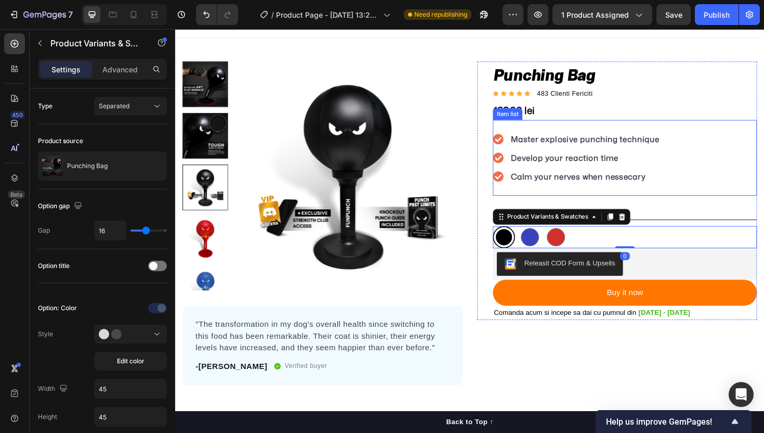
click at [706, 168] on div "Master explosive punching technique Develop your reaction time Calm your nerves…" at bounding box center [652, 165] width 280 height 80
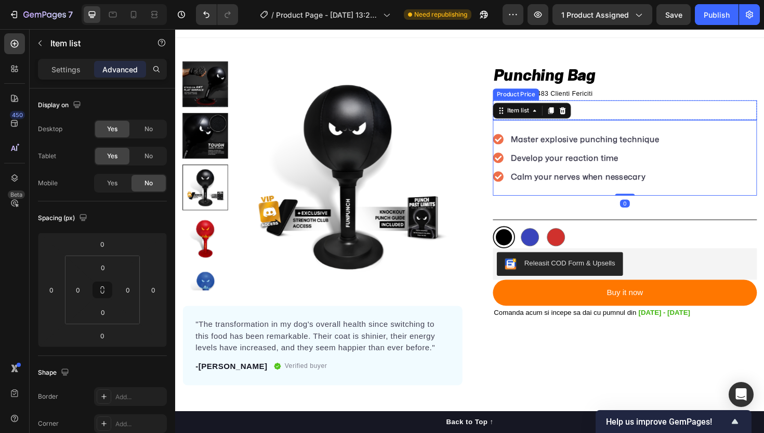
click at [704, 103] on div "Icon Icon Icon Icon Icon Icon List Hoz 483 Clienti Fericiti Text block Row" at bounding box center [652, 99] width 280 height 14
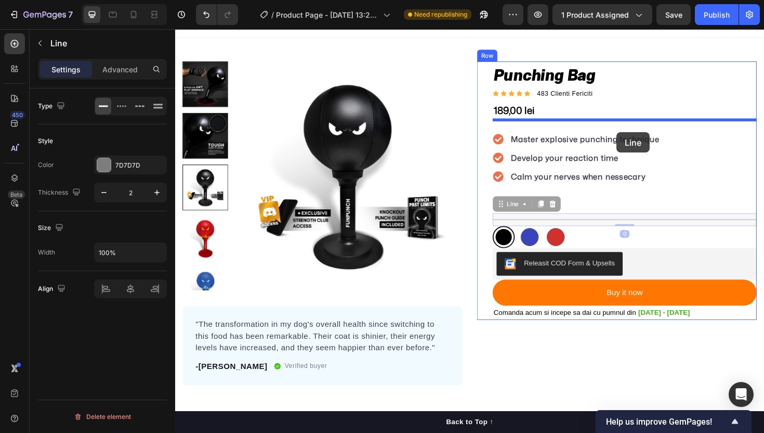
drag, startPoint x: 643, startPoint y: 231, endPoint x: 643, endPoint y: 139, distance: 92.0
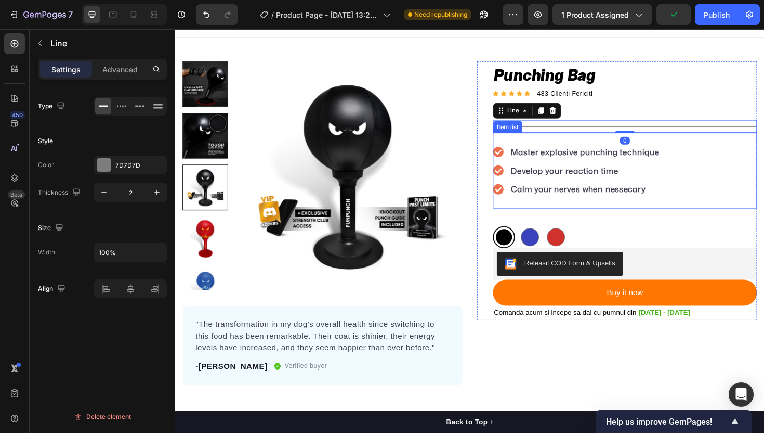
click at [686, 228] on p "Rich Text Editor. Editing area: main" at bounding box center [652, 230] width 278 height 12
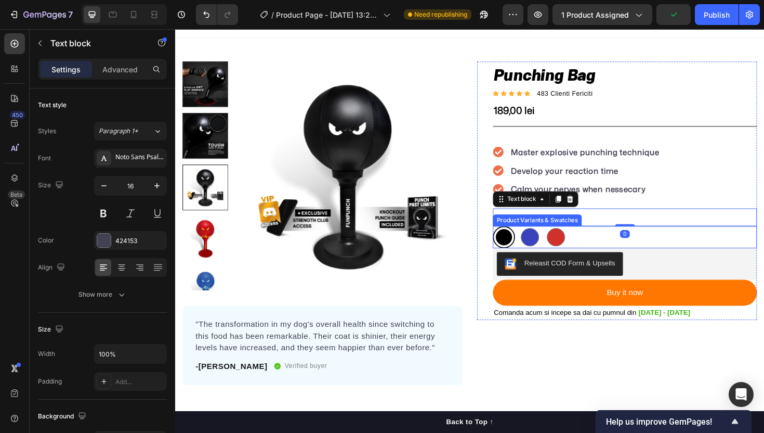
scroll to position [24, 0]
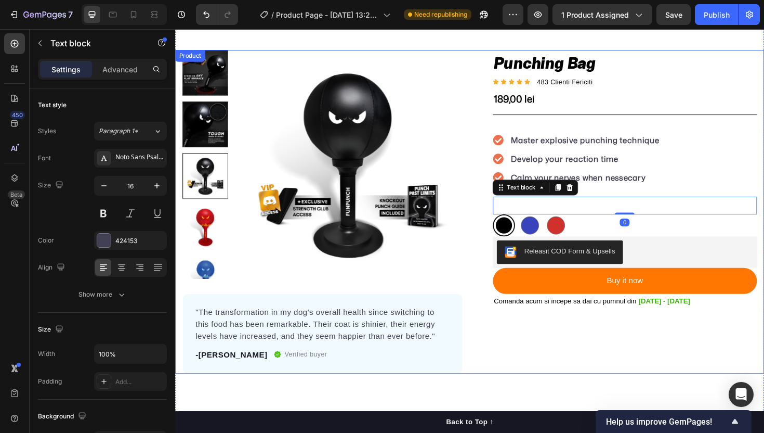
click at [659, 366] on div "Punching Bag Product Title Icon Icon Icon Icon Icon Icon List Hoz 483 Clienti F…" at bounding box center [643, 222] width 296 height 343
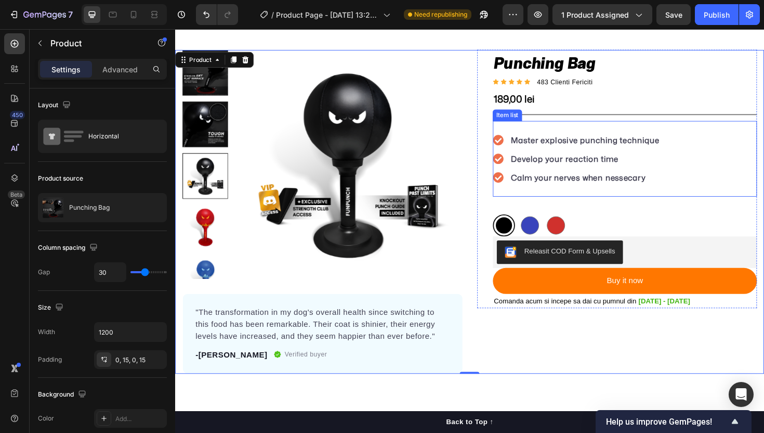
click at [690, 166] on div "Master explosive punching technique Develop your reaction time Calm your nerves…" at bounding box center [652, 166] width 280 height 80
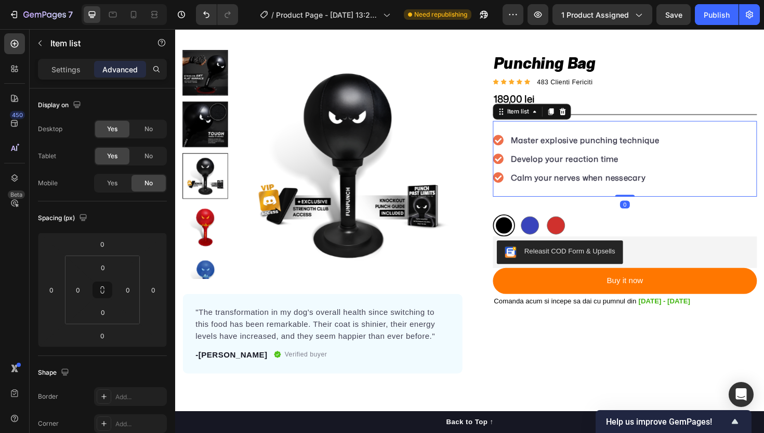
click at [518, 148] on icon at bounding box center [517, 146] width 11 height 11
click at [639, 217] on p "Rich Text Editor. Editing area: main" at bounding box center [652, 218] width 278 height 12
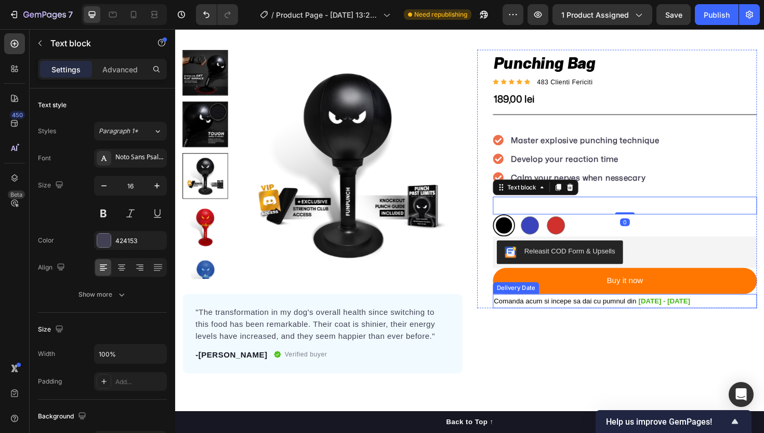
click at [612, 353] on div "Punching Bag Product Title Icon Icon Icon Icon Icon Icon List Hoz 483 Clienti F…" at bounding box center [643, 222] width 296 height 343
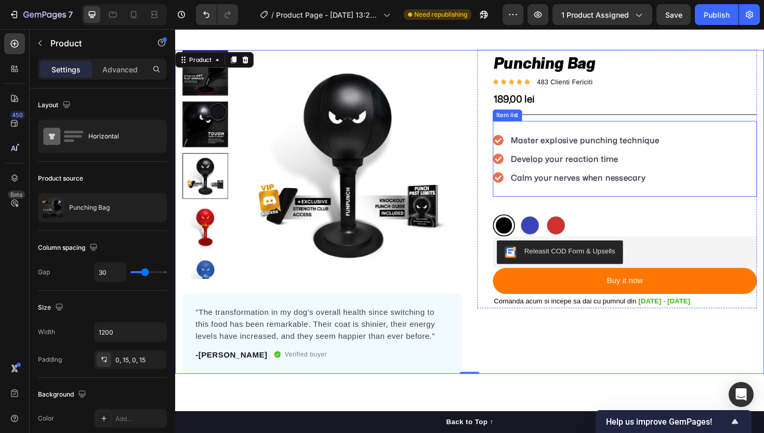
click at [609, 200] on div "Master explosive punching technique Develop your reaction time Calm your nerves…" at bounding box center [652, 166] width 280 height 80
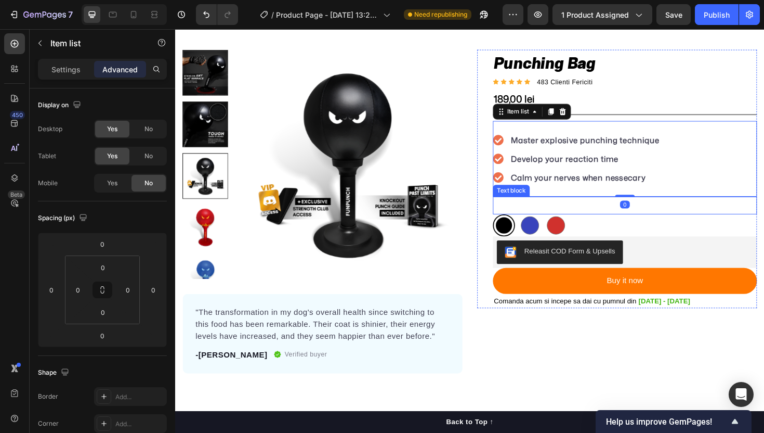
click at [599, 218] on p "Rich Text Editor. Editing area: main" at bounding box center [652, 218] width 278 height 12
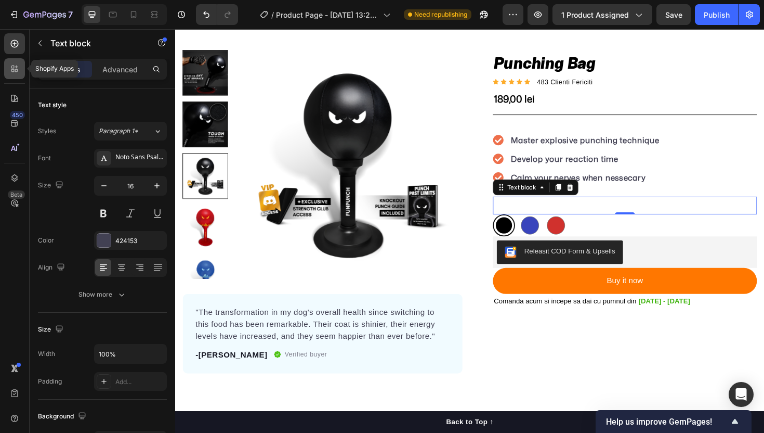
click at [11, 74] on div at bounding box center [14, 68] width 21 height 21
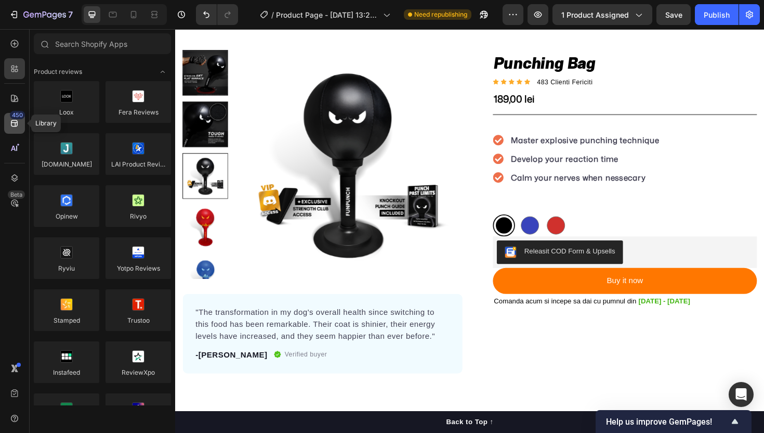
click at [16, 122] on icon at bounding box center [14, 123] width 7 height 7
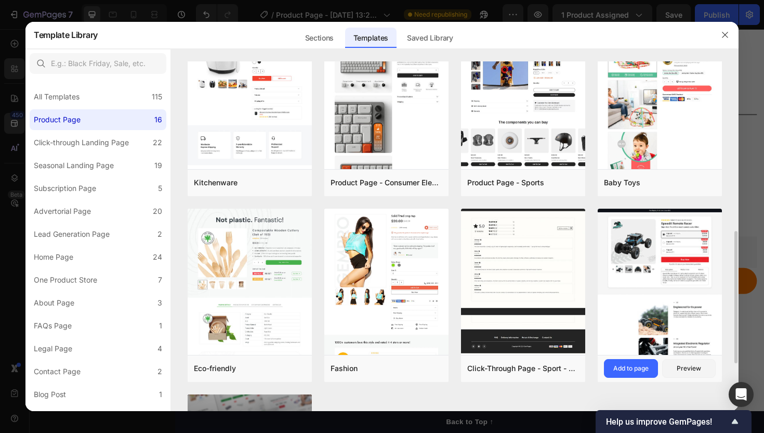
scroll to position [398, 0]
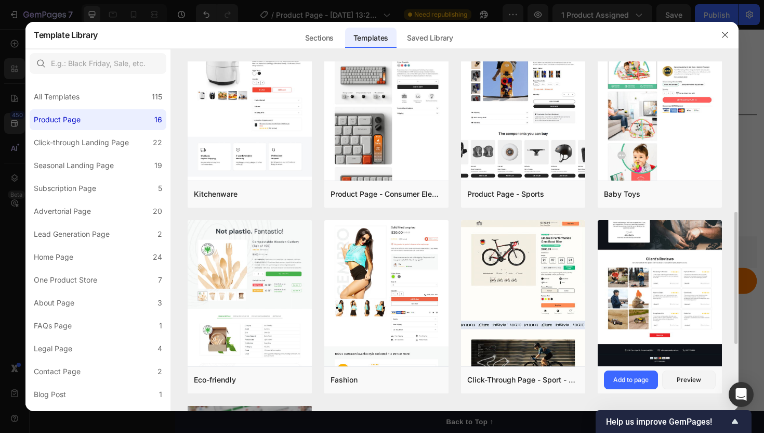
click at [646, 291] on img at bounding box center [660, 29] width 124 height 674
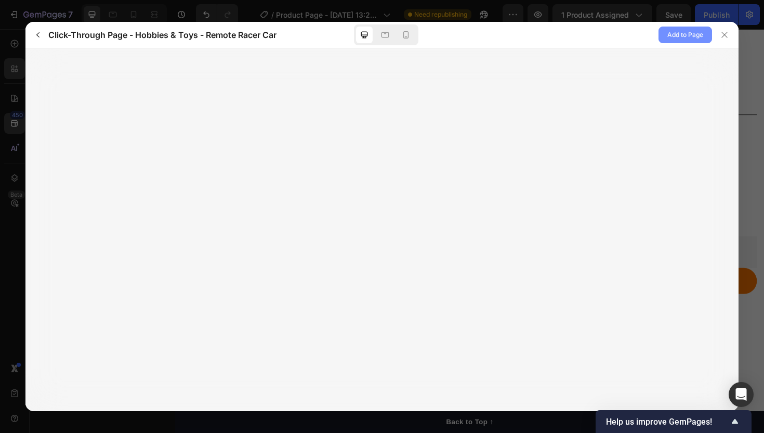
click at [680, 34] on span "Add to Page" at bounding box center [686, 35] width 36 height 12
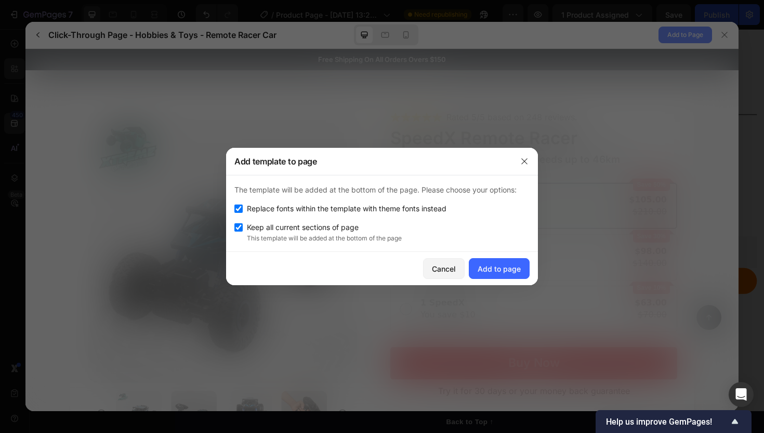
scroll to position [0, 0]
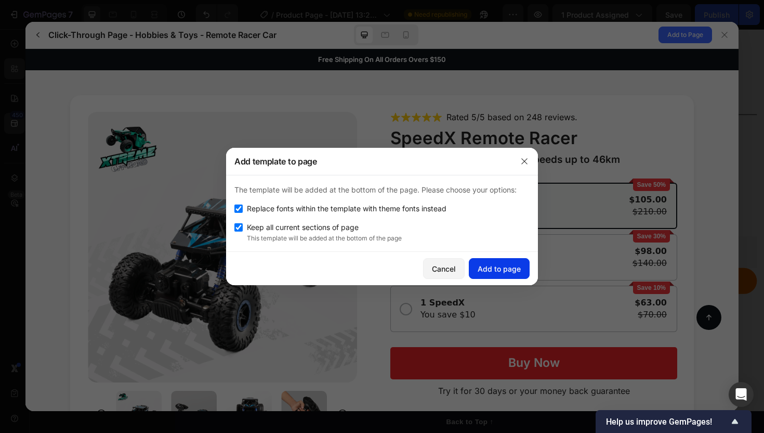
click at [513, 264] on div "Add to page" at bounding box center [499, 268] width 43 height 11
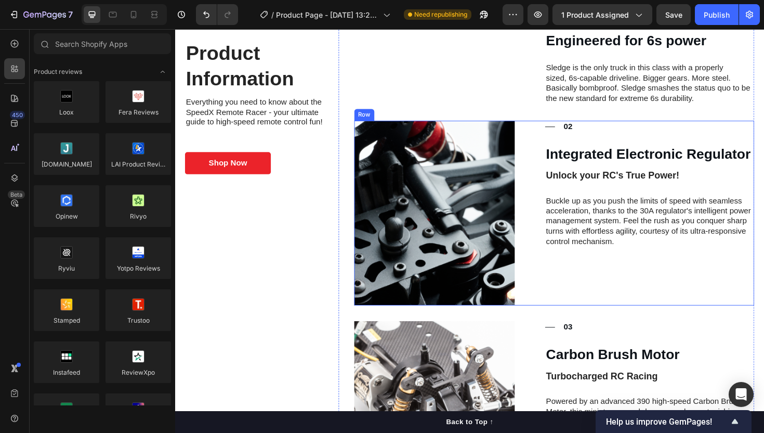
scroll to position [3268, 0]
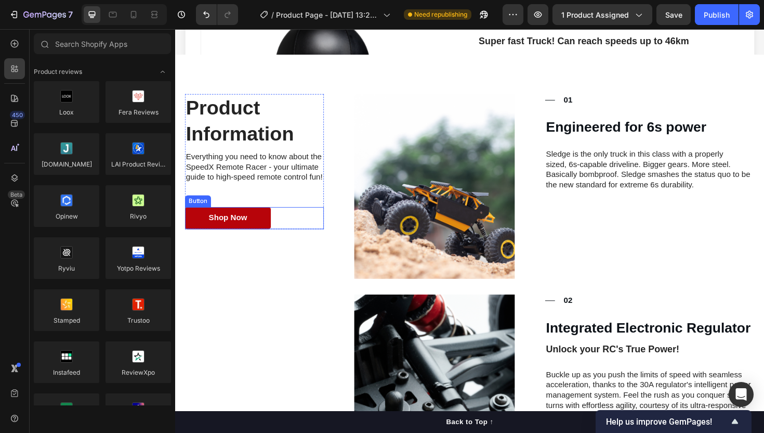
click at [261, 230] on link "Shop Now" at bounding box center [231, 228] width 91 height 23
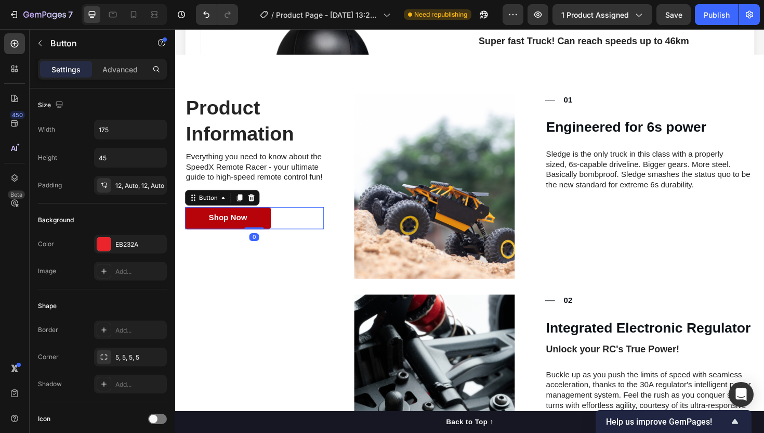
click at [261, 230] on div "Back to Top ↑ Button Section 10/25 Free Shipping On All Orders Overs $150 Text …" at bounding box center [487, 144] width 624 height 6723
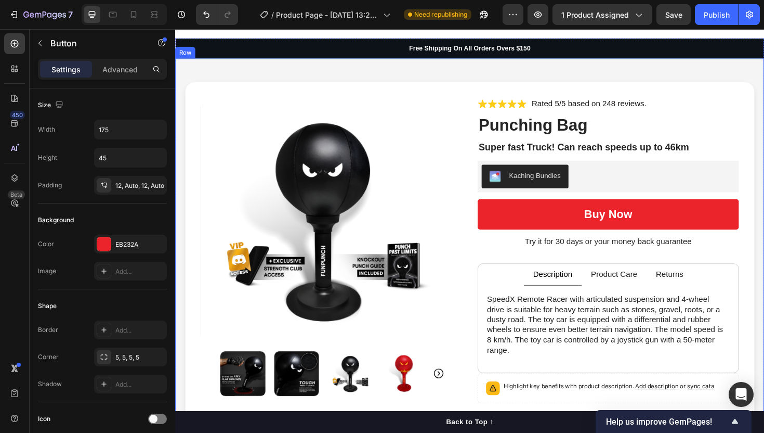
scroll to position [3243, 0]
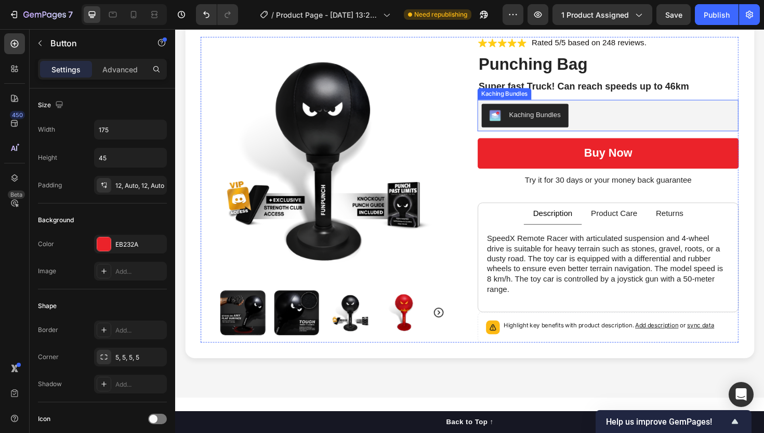
click at [565, 126] on div "Kaching Bundles" at bounding box center [545, 120] width 75 height 12
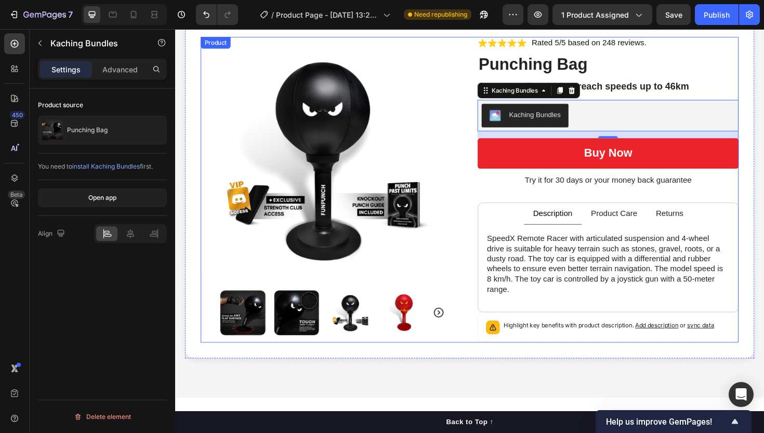
click at [547, 204] on div "Icon Icon Icon Icon Icon Icon List Rated 5/5 based on 248 reviews. Text Block R…" at bounding box center [634, 198] width 277 height 323
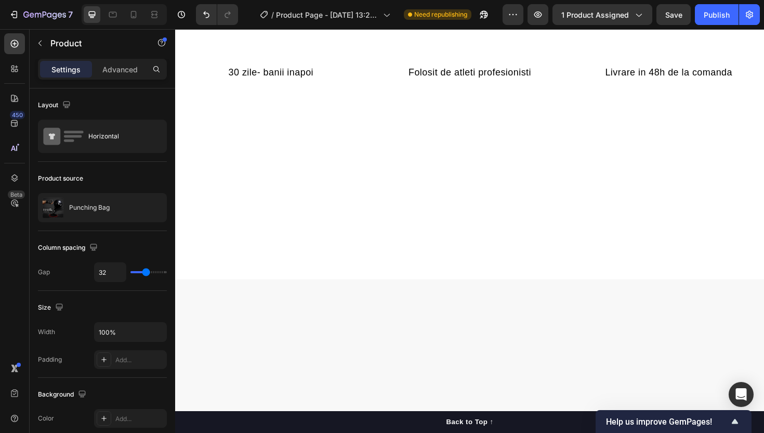
scroll to position [0, 0]
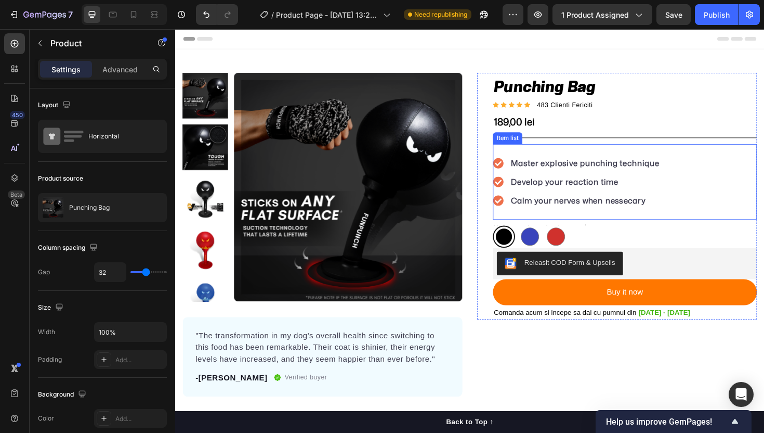
click at [678, 221] on div "Master explosive punching technique Develop your reaction time Calm your nerves…" at bounding box center [652, 191] width 280 height 80
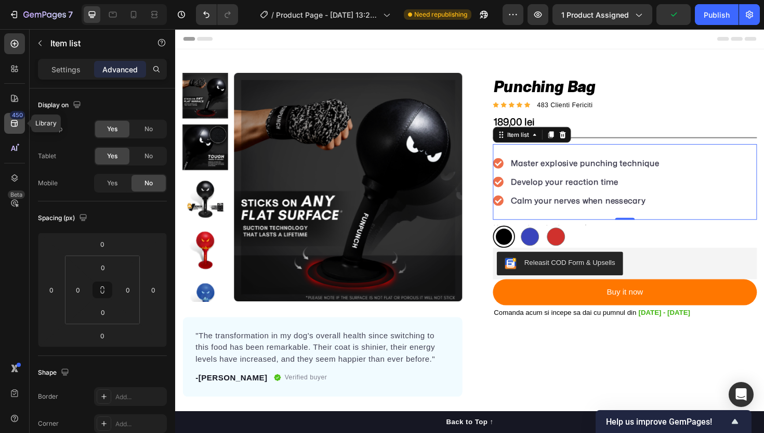
click at [18, 123] on icon at bounding box center [14, 123] width 10 height 10
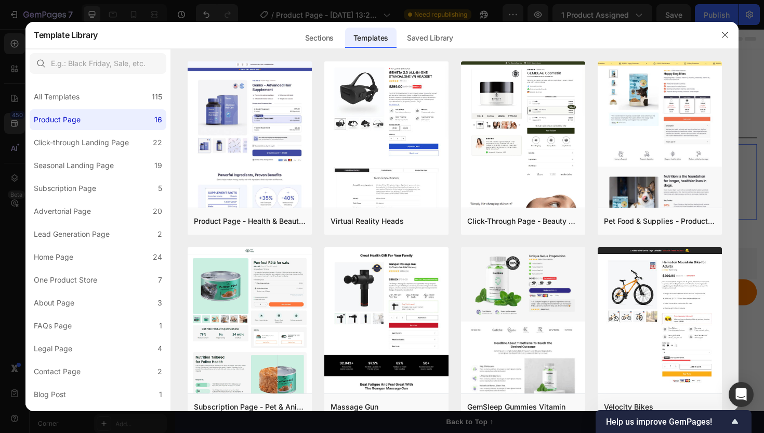
click at [15, 30] on div at bounding box center [382, 216] width 764 height 433
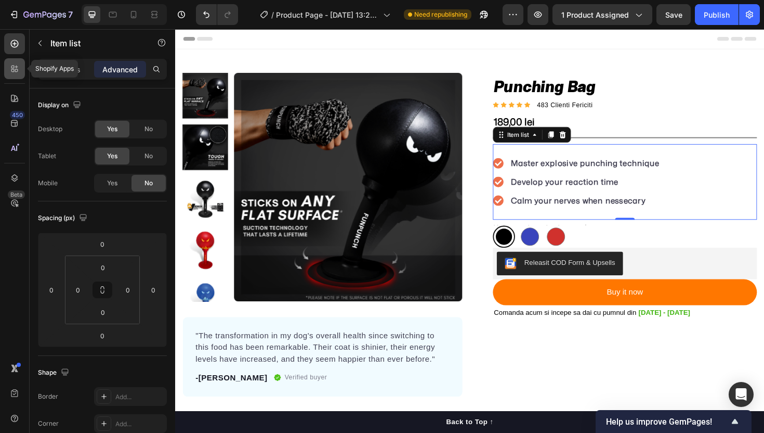
click at [15, 67] on icon at bounding box center [16, 67] width 3 height 3
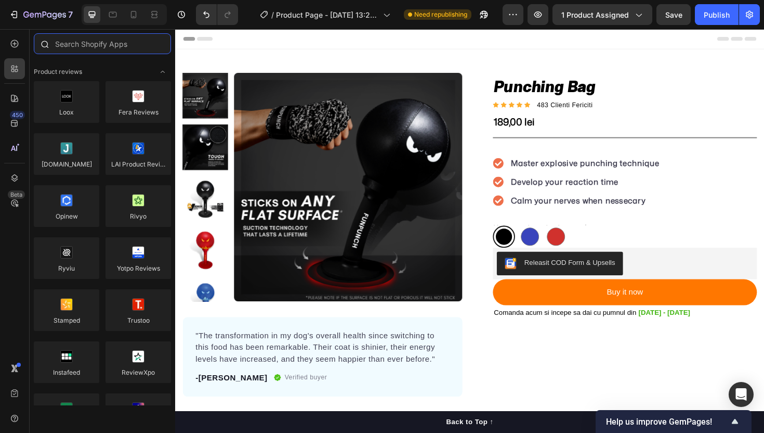
click at [96, 48] on input "text" at bounding box center [102, 43] width 137 height 21
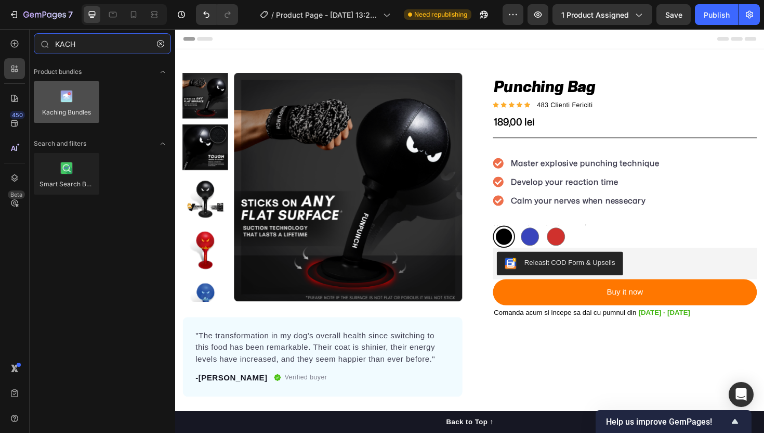
type input "KACH"
click at [73, 100] on div at bounding box center [67, 102] width 66 height 42
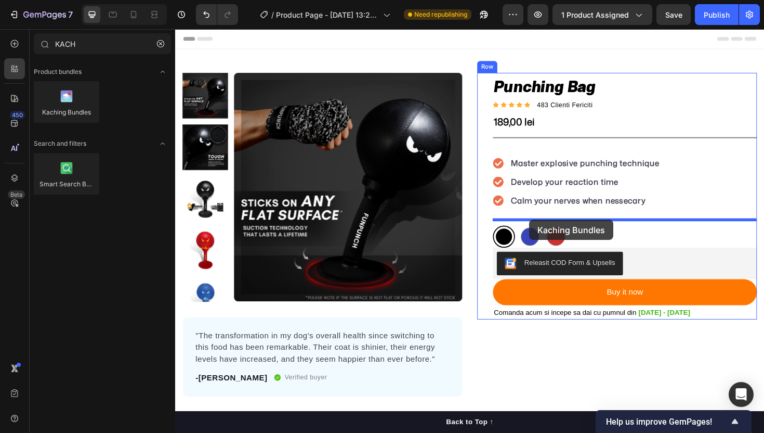
drag, startPoint x: 248, startPoint y: 129, endPoint x: 550, endPoint y: 231, distance: 318.7
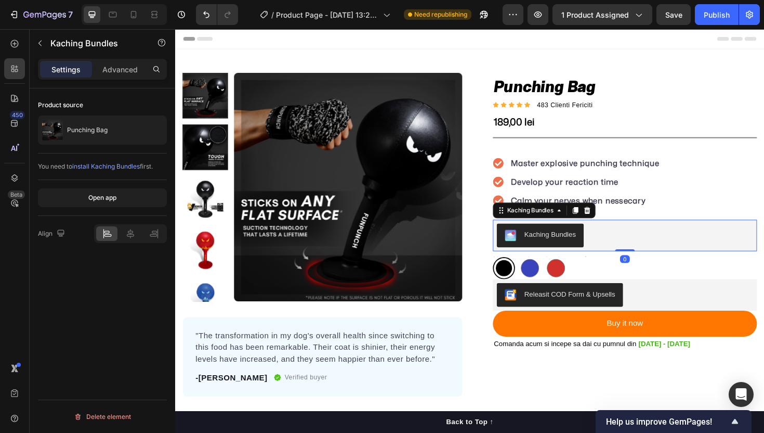
click at [556, 250] on div "Kaching Bundles" at bounding box center [572, 246] width 55 height 11
click at [600, 252] on button "Kaching Bundles" at bounding box center [562, 247] width 92 height 25
click at [626, 250] on div "Kaching Bundles" at bounding box center [651, 247] width 271 height 25
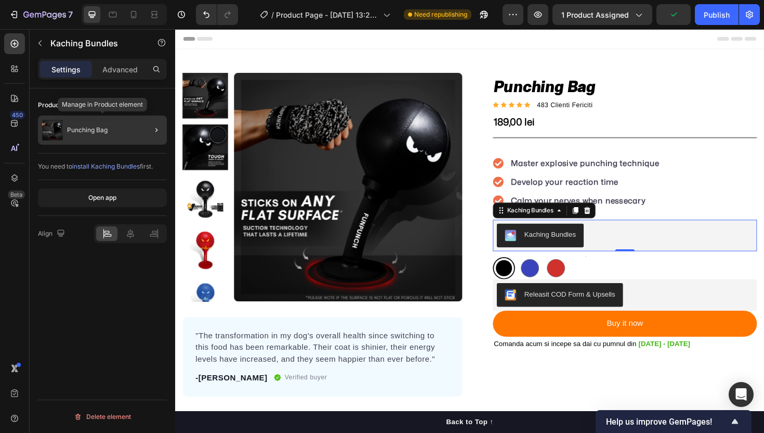
click at [111, 133] on div "Punching Bag" at bounding box center [102, 129] width 129 height 29
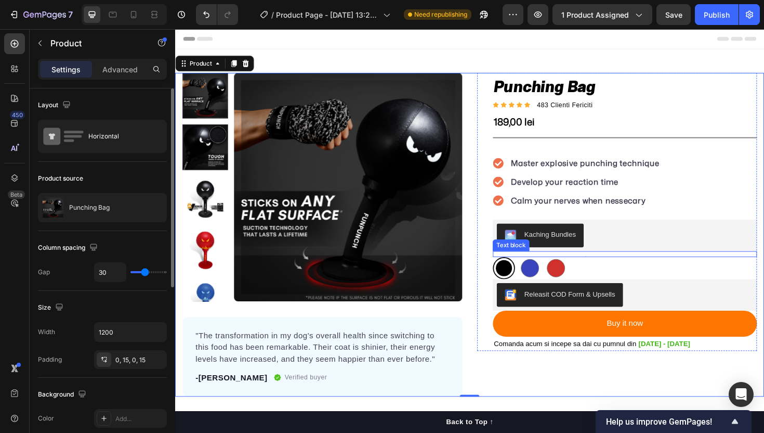
click at [548, 255] on div "Text block" at bounding box center [531, 257] width 35 height 9
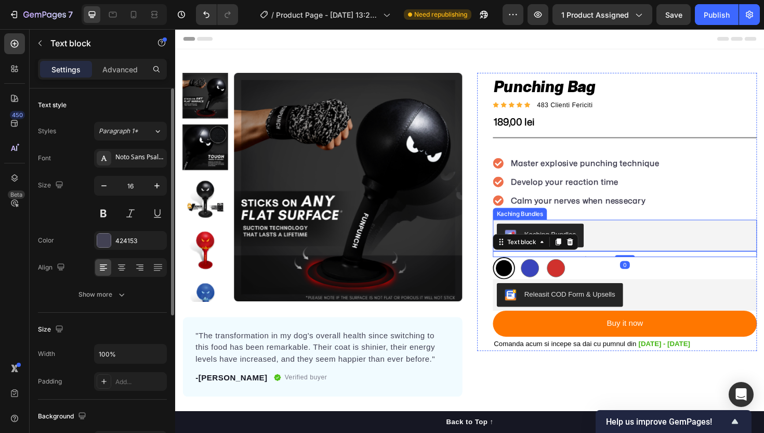
click at [600, 238] on button "Kaching Bundles" at bounding box center [562, 247] width 92 height 25
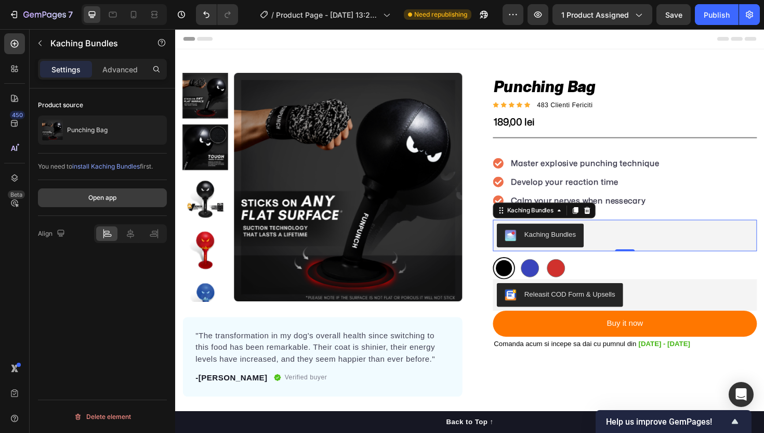
click at [99, 191] on button "Open app" at bounding box center [102, 197] width 129 height 19
click at [590, 239] on button "Kaching Bundles" at bounding box center [562, 247] width 92 height 25
click at [580, 220] on icon at bounding box center [582, 221] width 8 height 8
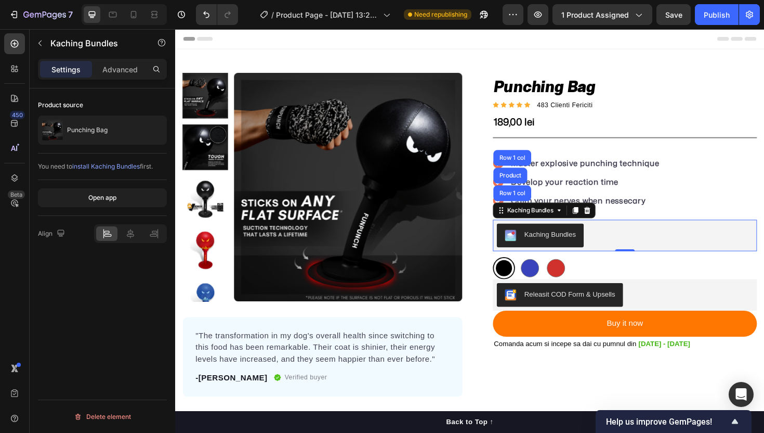
click at [690, 258] on div "Kaching Bundles" at bounding box center [651, 247] width 271 height 25
click at [658, 274] on div "Black Black Blue Blue Red Red" at bounding box center [652, 281] width 280 height 23
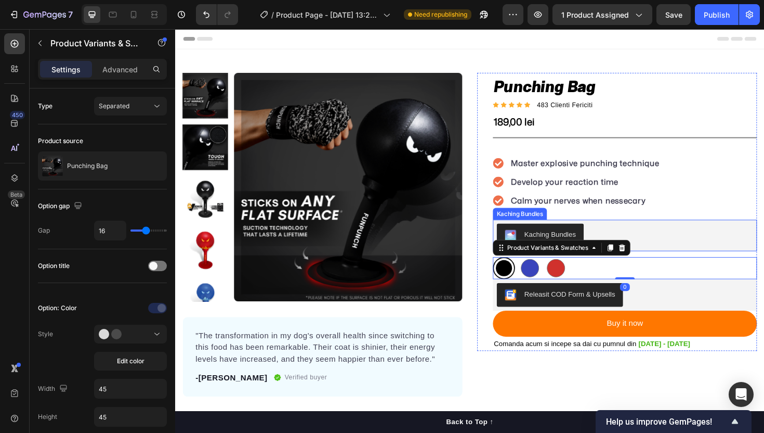
click at [667, 237] on div "Kaching Bundles" at bounding box center [651, 247] width 271 height 25
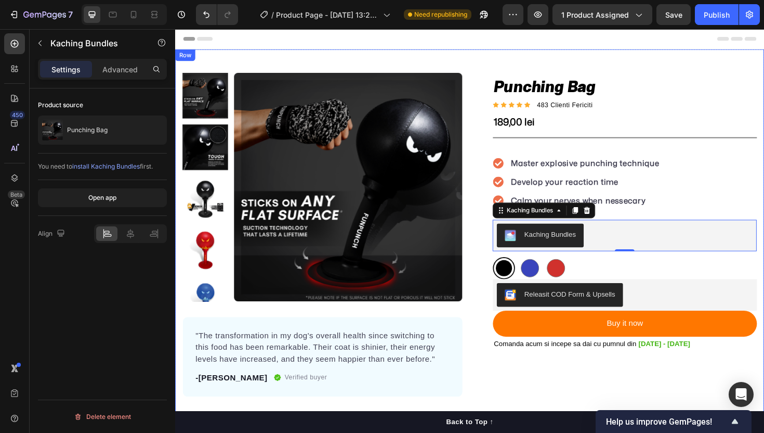
click at [336, 59] on div "Product Images "The transformation in my dog's overall health since switching t…" at bounding box center [487, 254] width 624 height 409
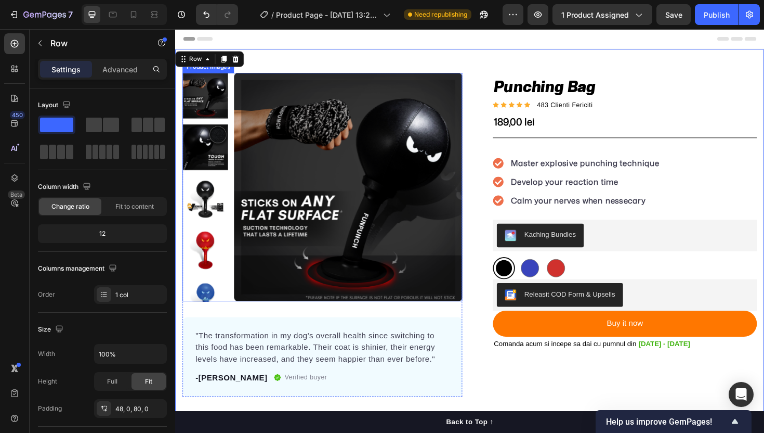
scroll to position [104, 0]
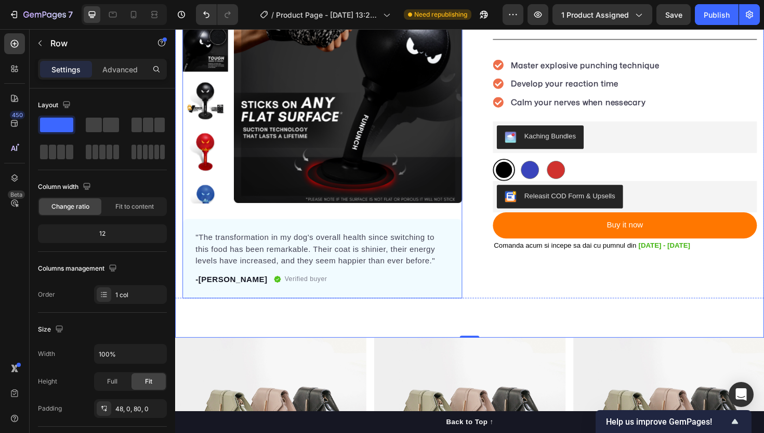
click at [566, 295] on div "Punching Bag Product Title Icon Icon Icon Icon Icon Icon List Hoz 483 Clienti F…" at bounding box center [643, 142] width 296 height 343
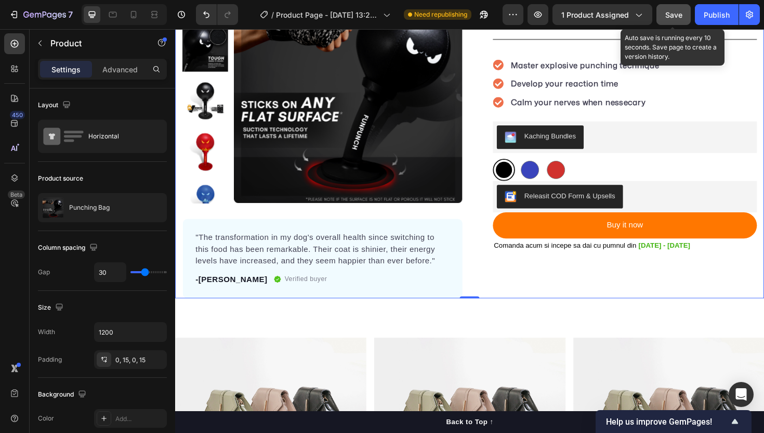
click at [673, 12] on span "Save" at bounding box center [674, 14] width 17 height 9
